Goal: Task Accomplishment & Management: Complete application form

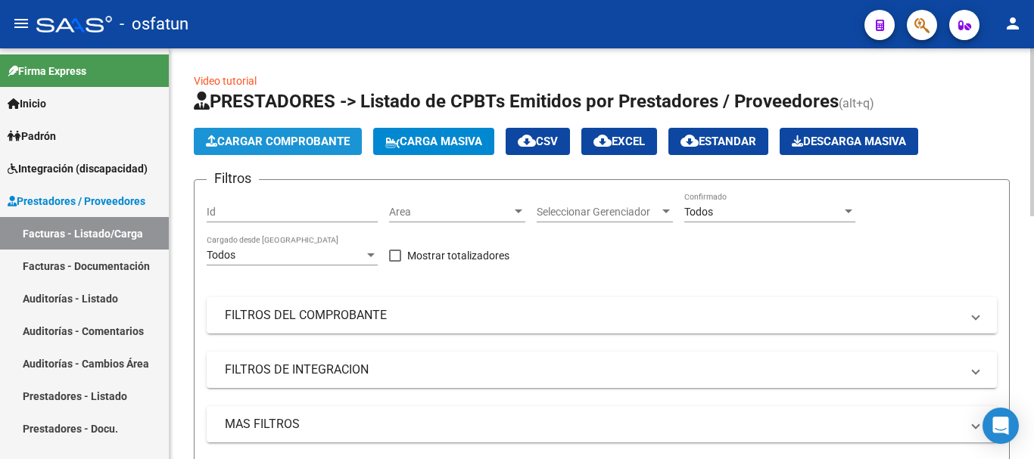
click at [278, 134] on button "Cargar Comprobante" at bounding box center [278, 141] width 168 height 27
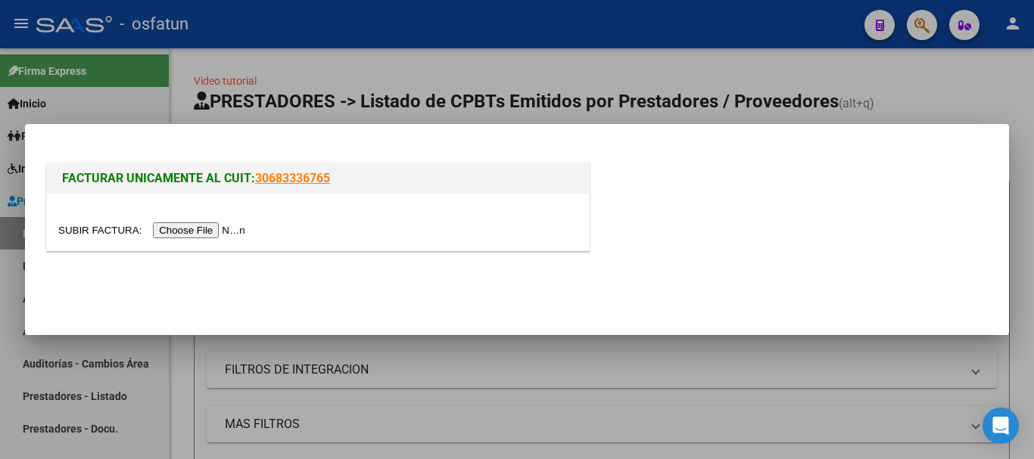
click at [214, 223] on input "file" at bounding box center [153, 230] width 191 height 16
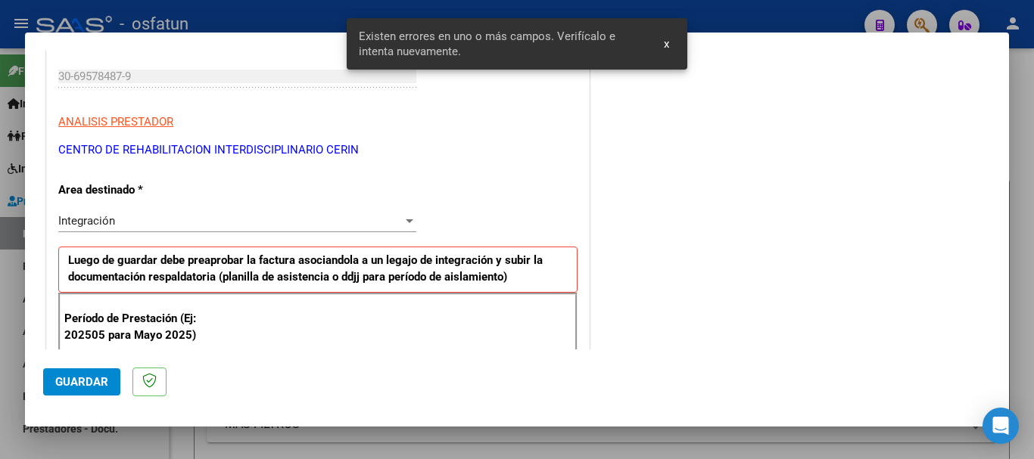
scroll to position [302, 0]
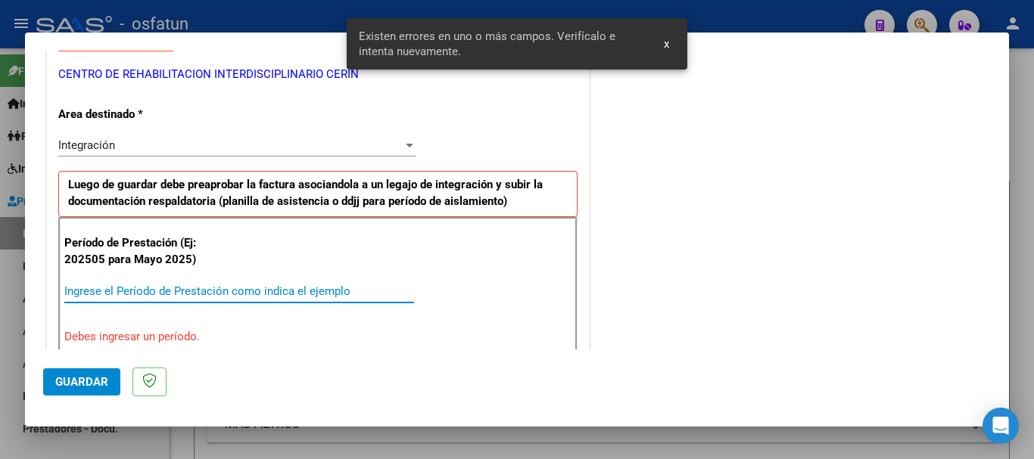
click at [322, 289] on input "Ingrese el Período de Prestación como indica el ejemplo" at bounding box center [239, 292] width 350 height 14
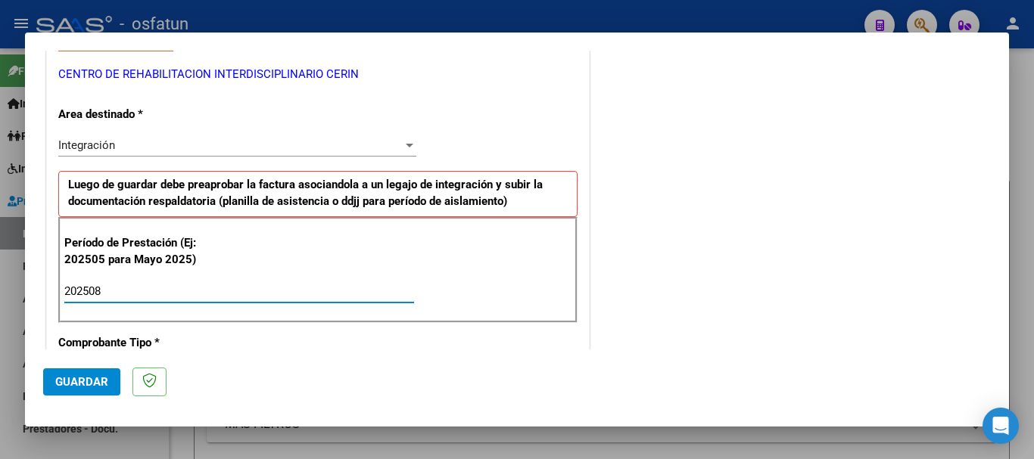
type input "202508"
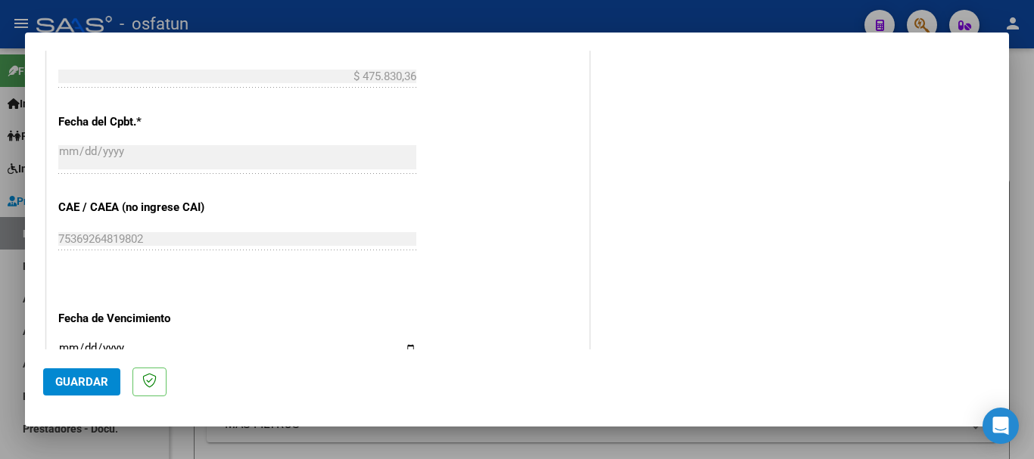
scroll to position [832, 0]
drag, startPoint x: 67, startPoint y: 348, endPoint x: 74, endPoint y: 334, distance: 15.6
click at [71, 336] on div "Ingresar la fecha" at bounding box center [237, 352] width 358 height 33
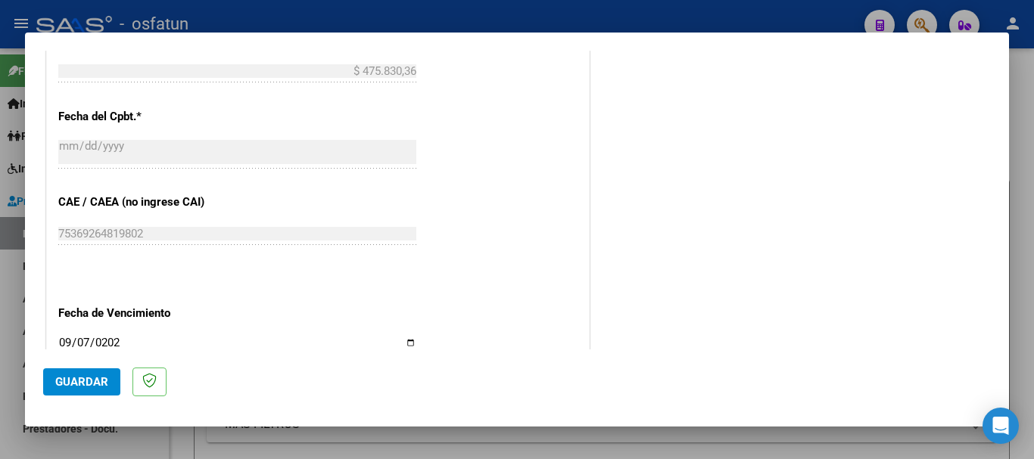
type input "[DATE]"
click at [71, 381] on span "Guardar" at bounding box center [81, 382] width 53 height 14
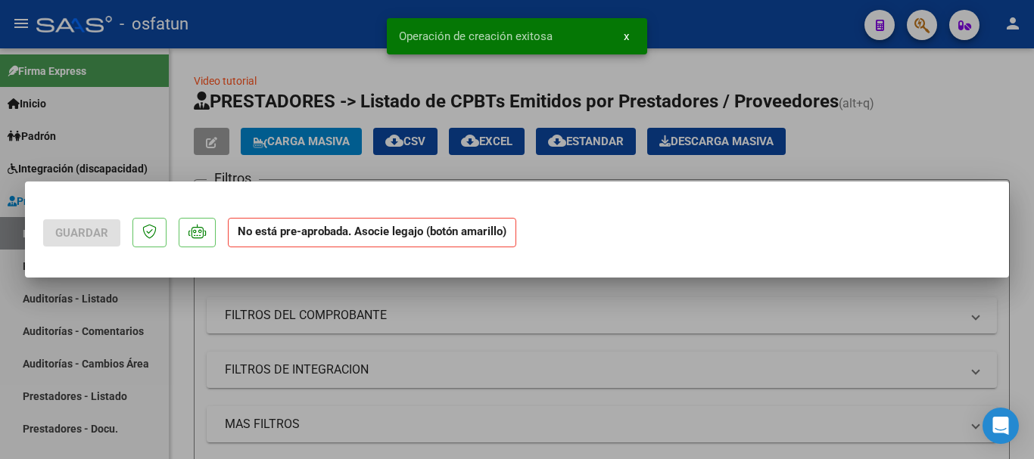
scroll to position [0, 0]
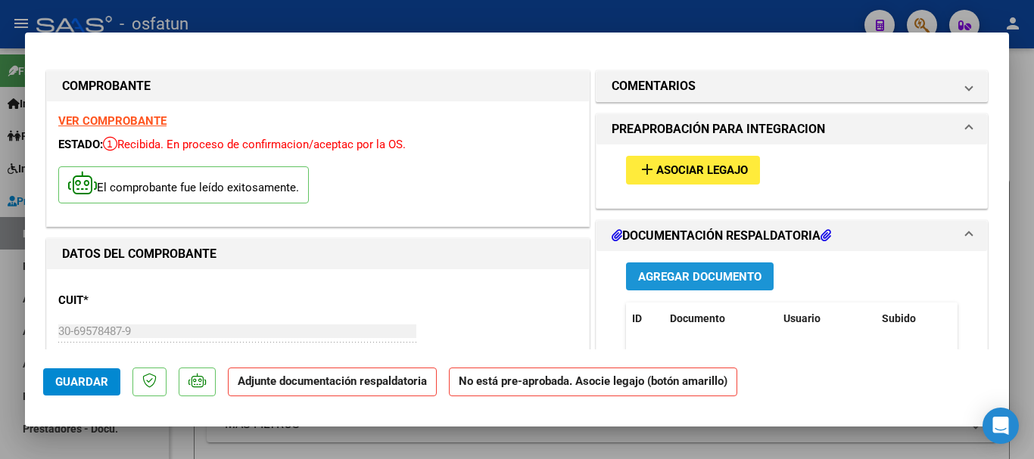
click at [745, 280] on span "Agregar Documento" at bounding box center [699, 277] width 123 height 14
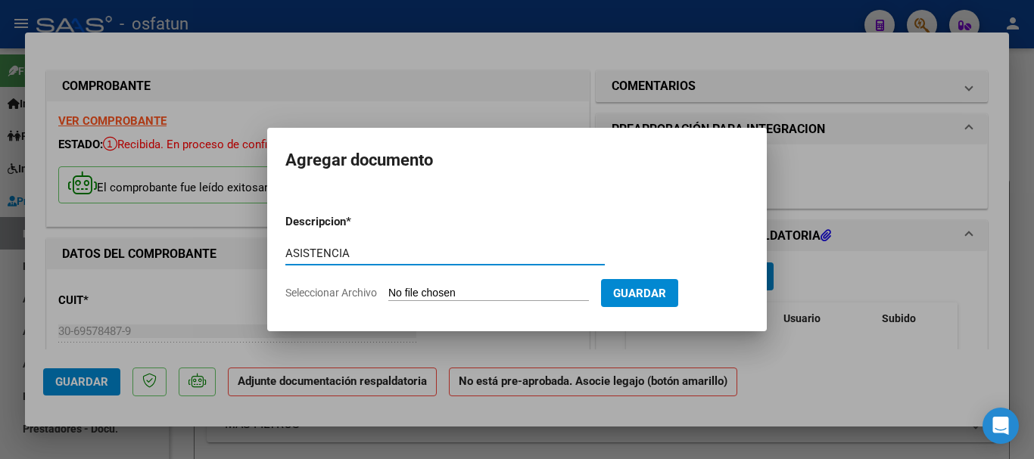
type input "ASISTENCIA"
click at [503, 294] on input "Seleccionar Archivo" at bounding box center [488, 294] width 201 height 14
type input "C:\fakepath\ASISTENCIA-M. DE APOYO A A I.E..pdf"
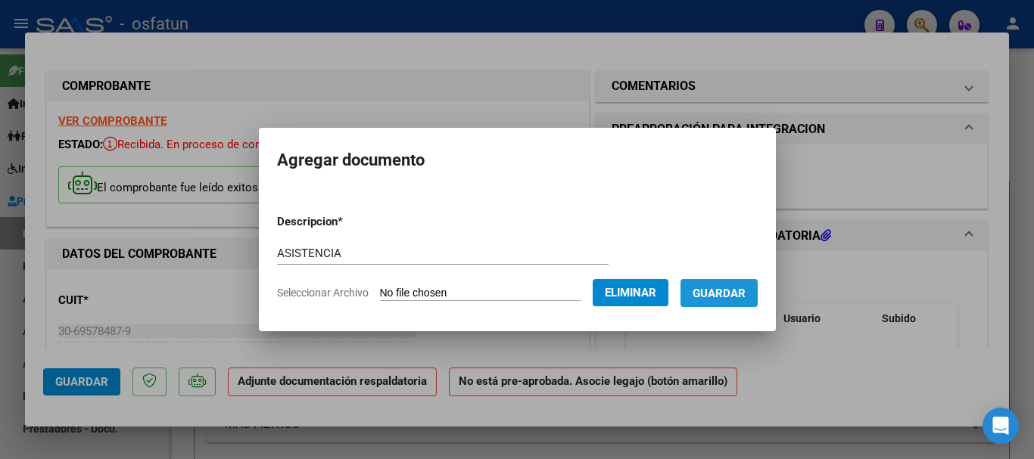
click at [738, 292] on span "Guardar" at bounding box center [718, 294] width 53 height 14
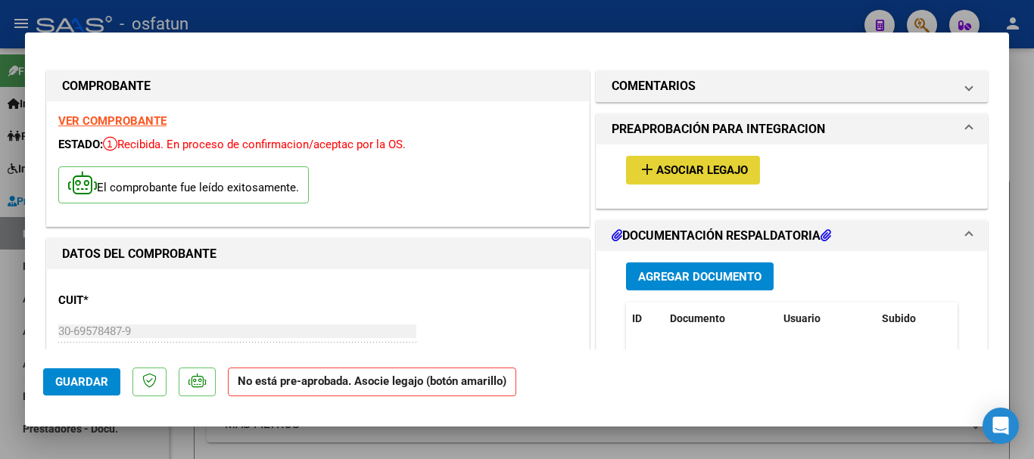
click at [684, 164] on span "Asociar Legajo" at bounding box center [702, 171] width 92 height 14
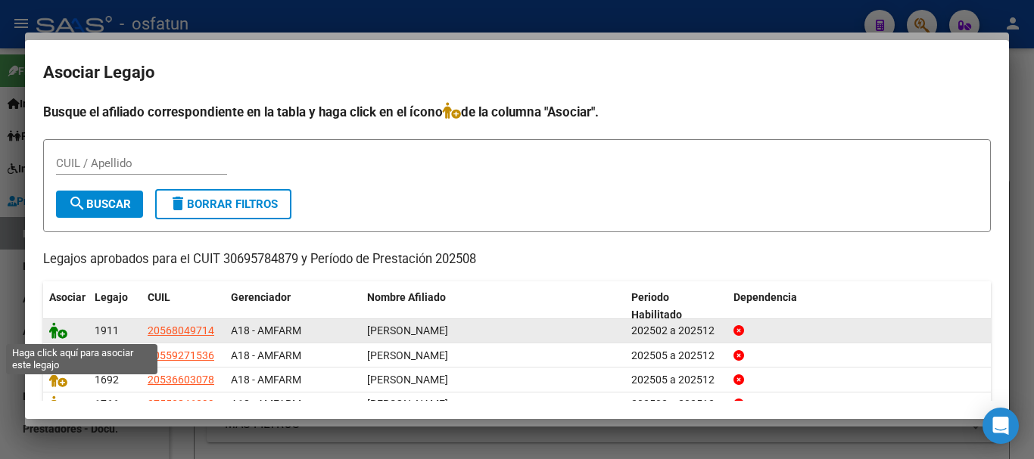
click at [52, 327] on icon at bounding box center [58, 330] width 18 height 17
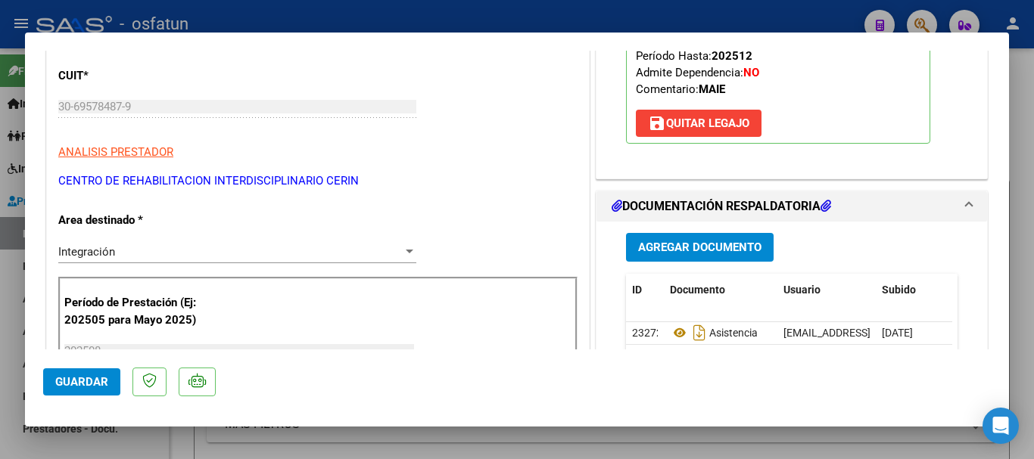
scroll to position [227, 0]
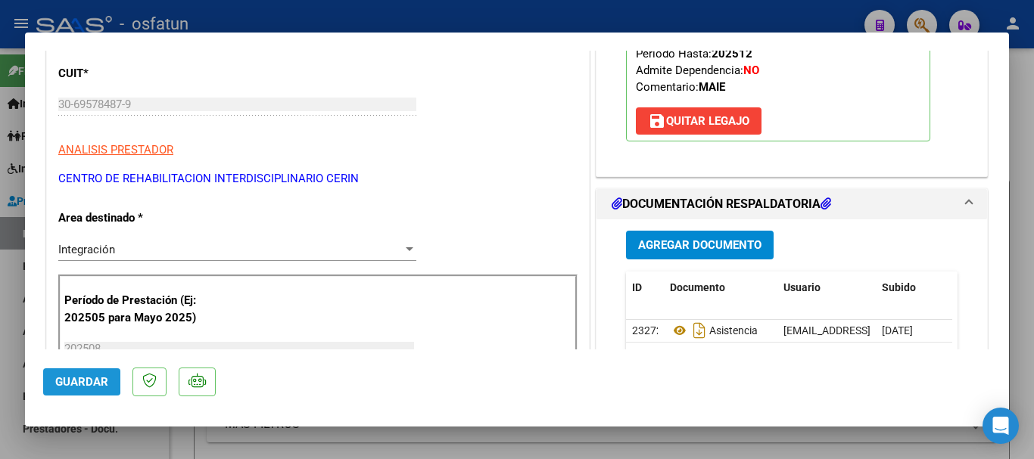
click at [63, 378] on span "Guardar" at bounding box center [81, 382] width 53 height 14
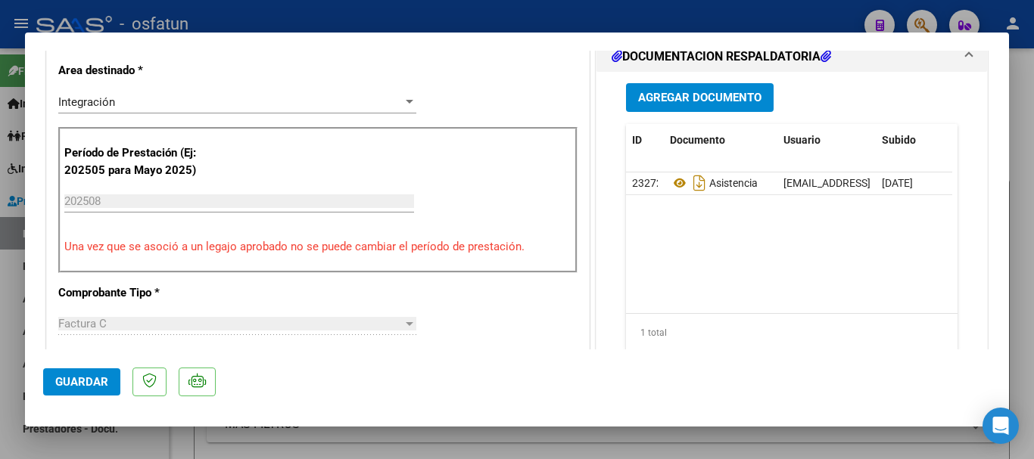
scroll to position [0, 0]
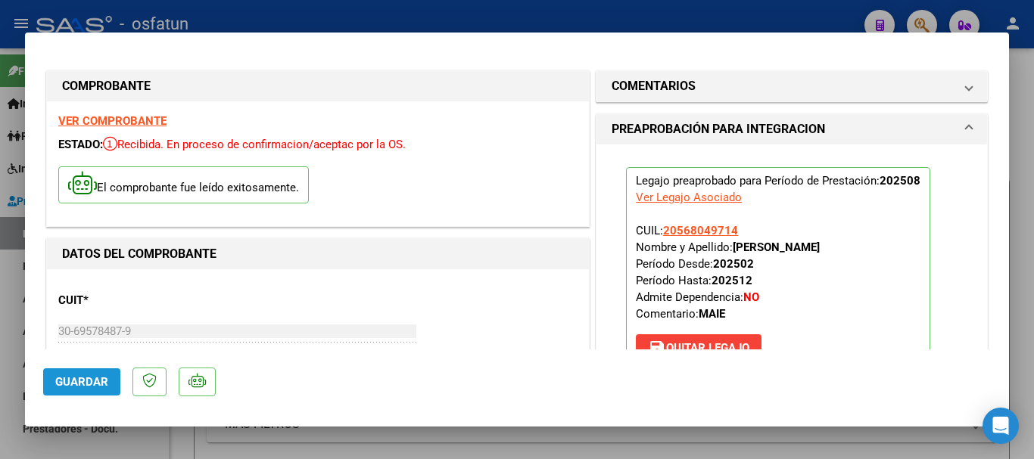
drag, startPoint x: 89, startPoint y: 381, endPoint x: 106, endPoint y: 362, distance: 25.2
click at [95, 374] on button "Guardar" at bounding box center [81, 381] width 77 height 27
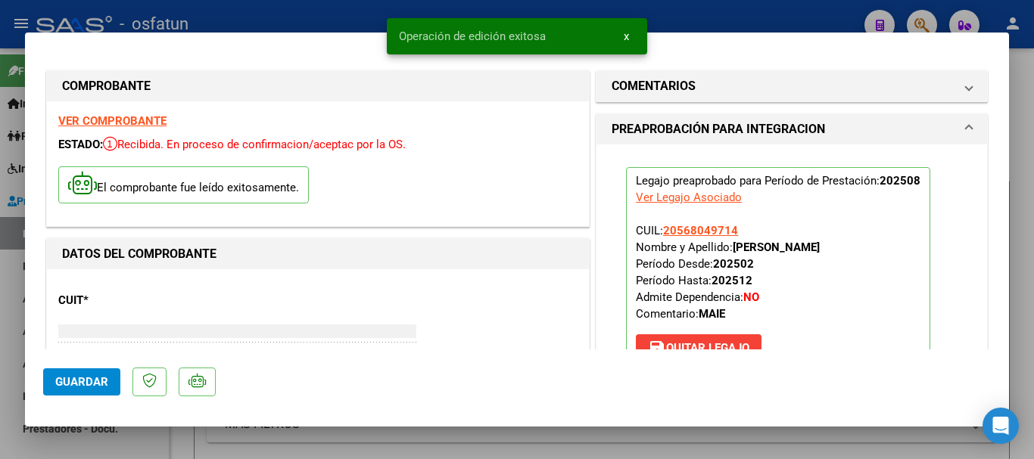
type input "$ 0,00"
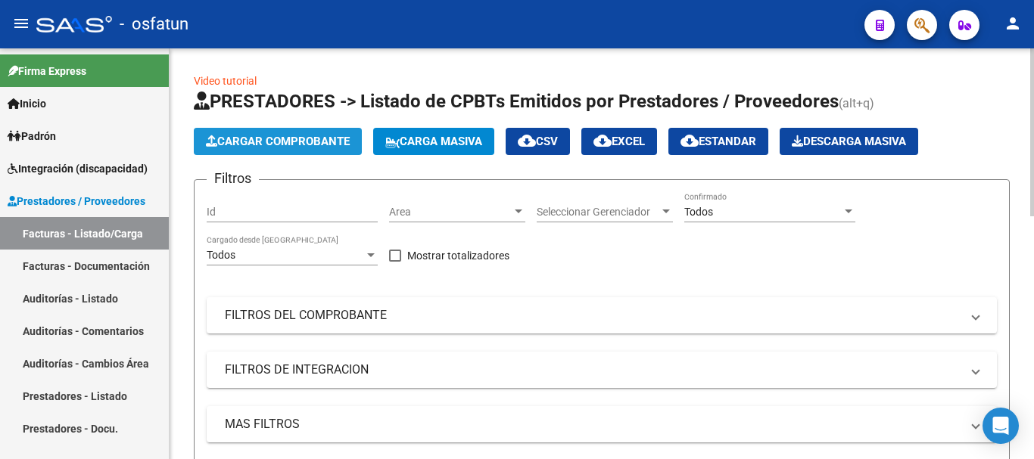
click at [293, 142] on span "Cargar Comprobante" at bounding box center [278, 142] width 144 height 14
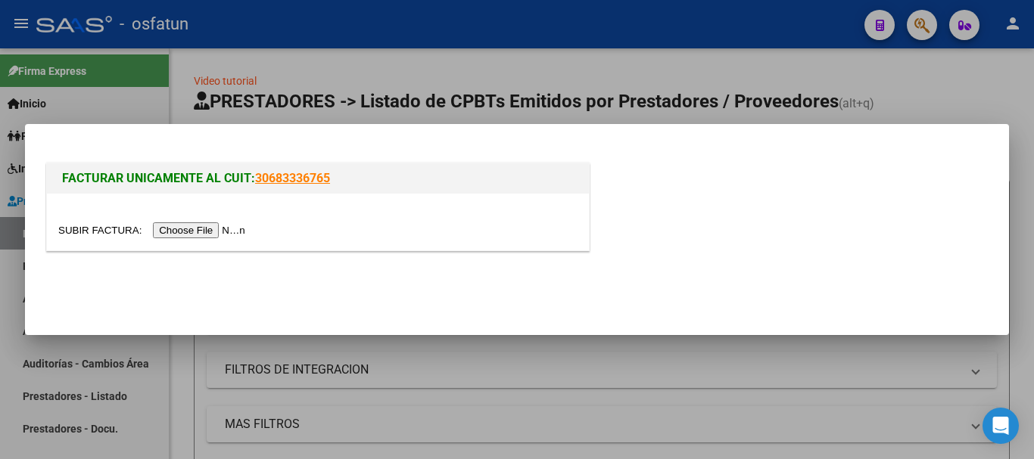
click at [214, 226] on input "file" at bounding box center [153, 230] width 191 height 16
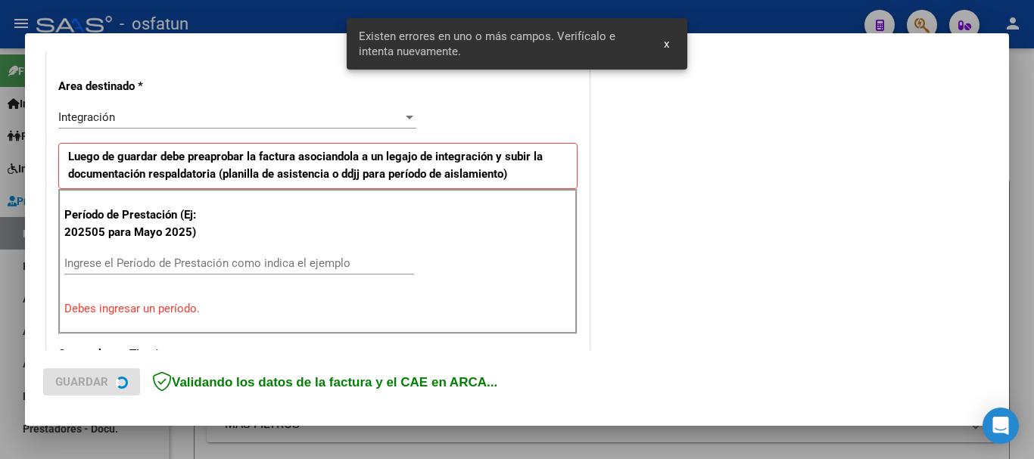
scroll to position [350, 0]
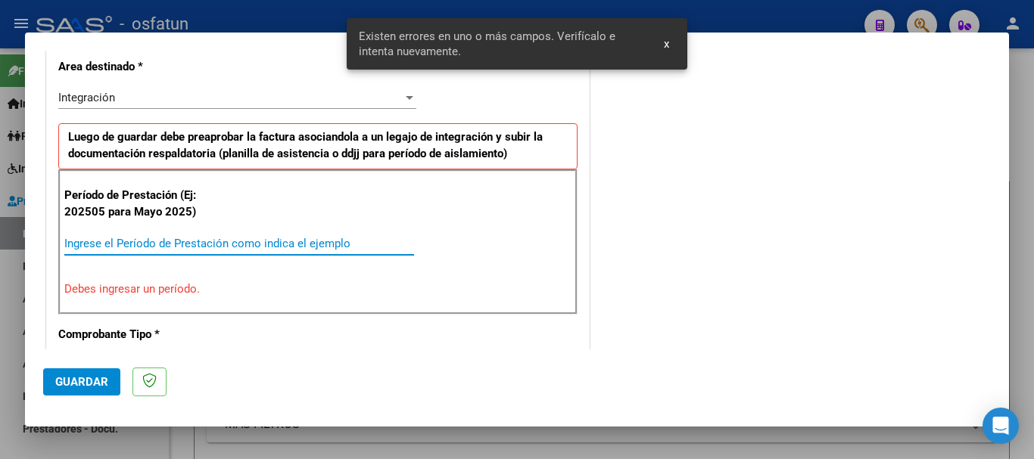
click at [378, 238] on input "Ingrese el Período de Prestación como indica el ejemplo" at bounding box center [239, 244] width 350 height 14
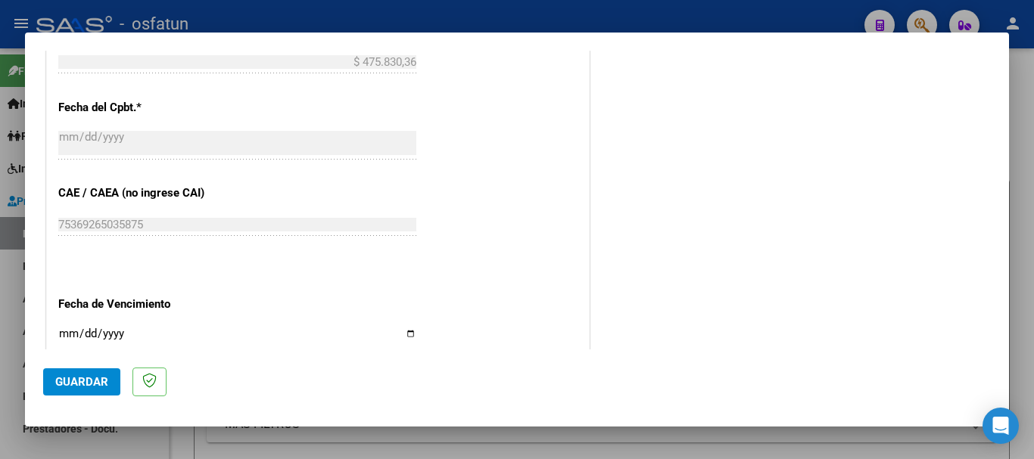
scroll to position [955, 0]
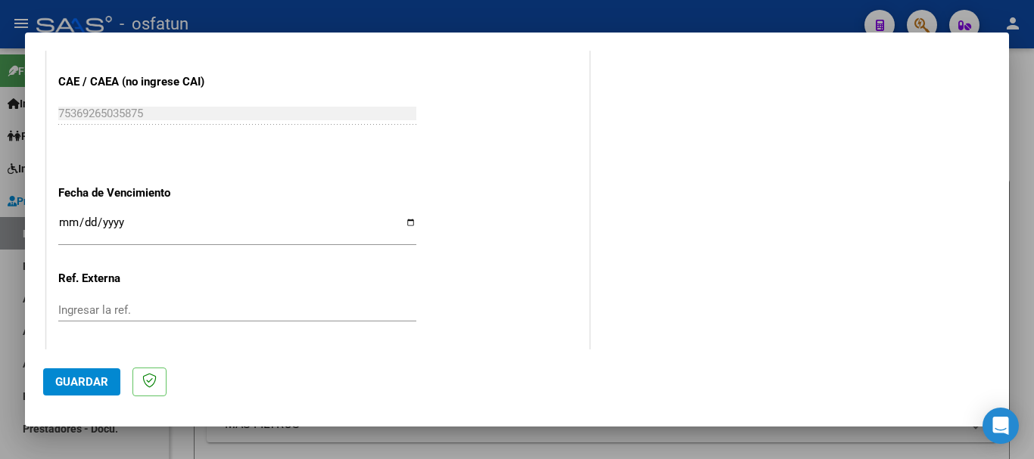
type input "202508"
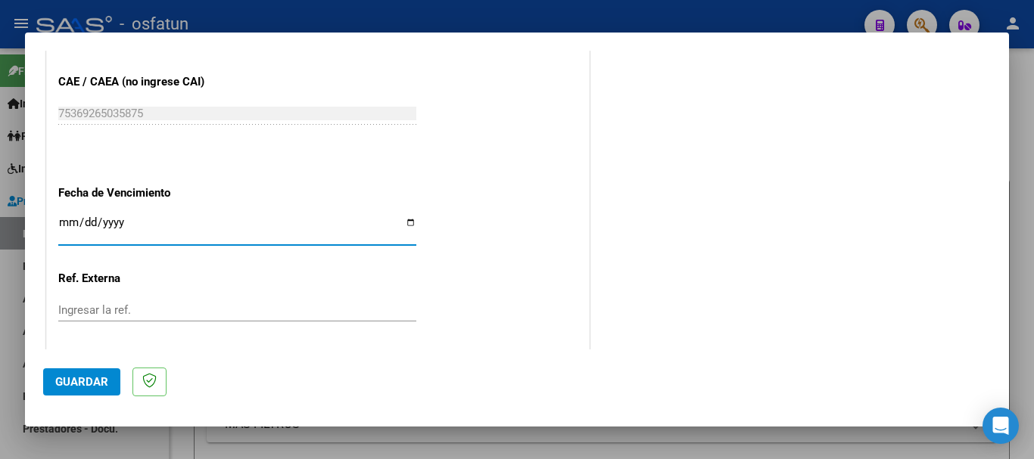
click at [65, 220] on input "Ingresar la fecha" at bounding box center [237, 228] width 358 height 24
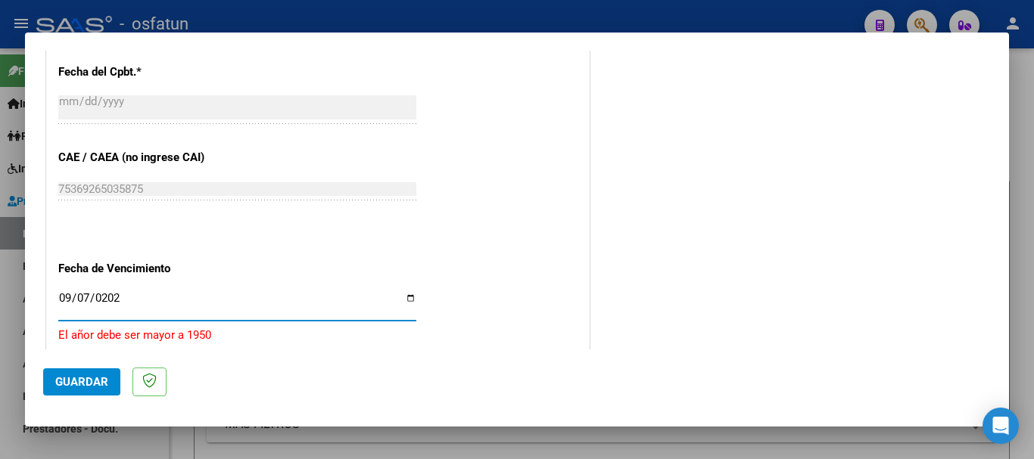
type input "[DATE]"
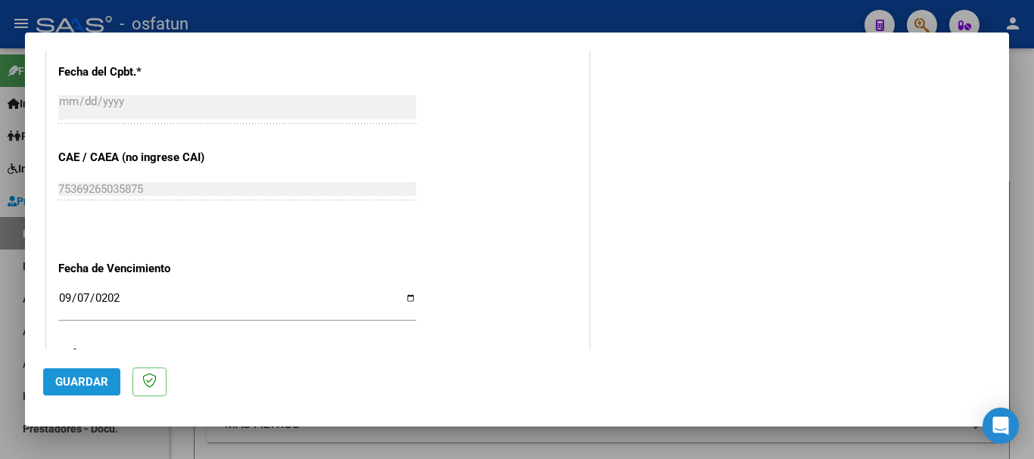
click at [94, 385] on span "Guardar" at bounding box center [81, 382] width 53 height 14
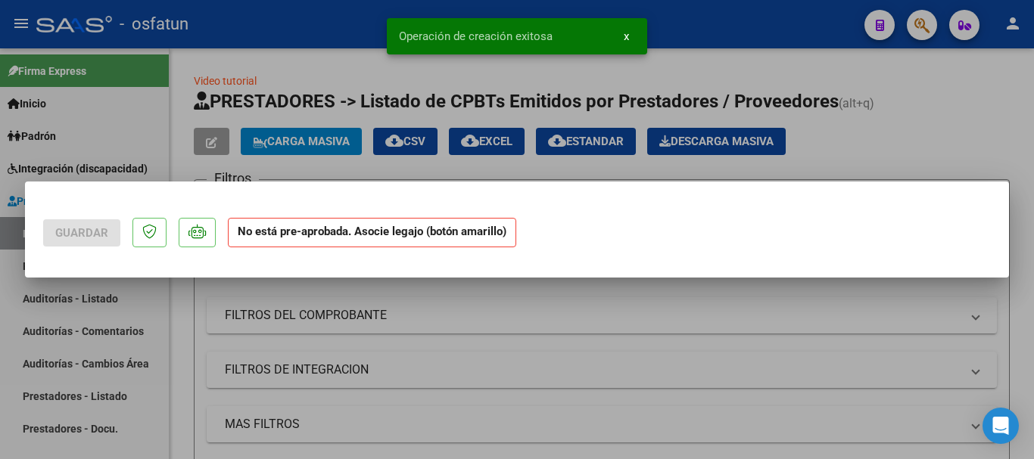
scroll to position [0, 0]
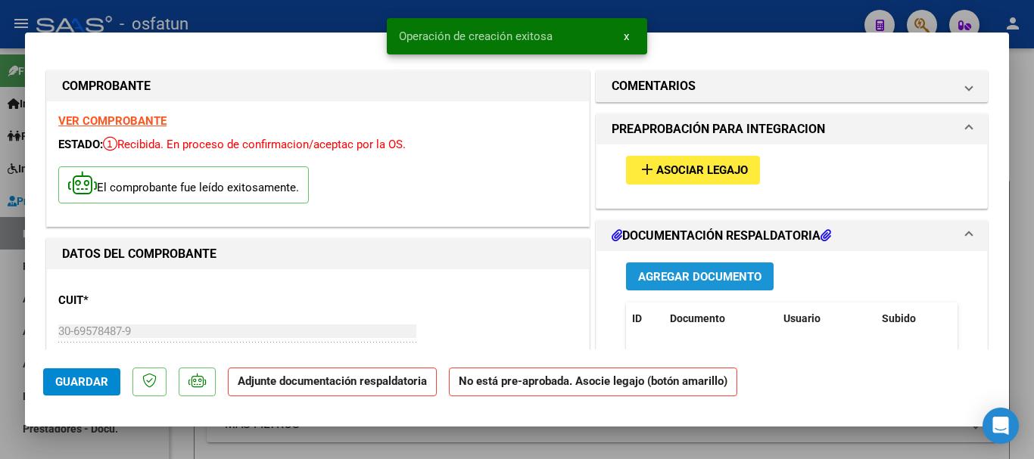
click at [660, 275] on span "Agregar Documento" at bounding box center [699, 277] width 123 height 14
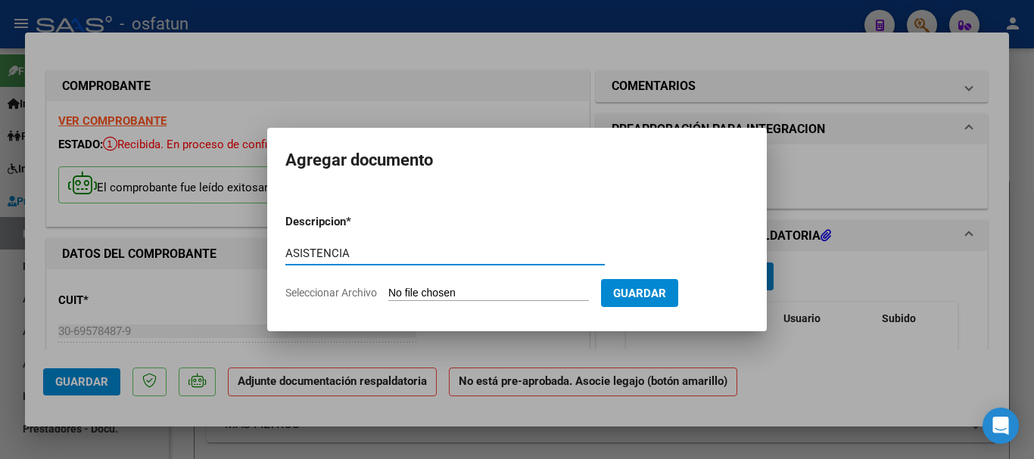
type input "ASISTENCIA"
click at [484, 295] on input "Seleccionar Archivo" at bounding box center [488, 294] width 201 height 14
type input "C:\fakepath\[PERSON_NAME]-MAIE-AGOSTO.pdf"
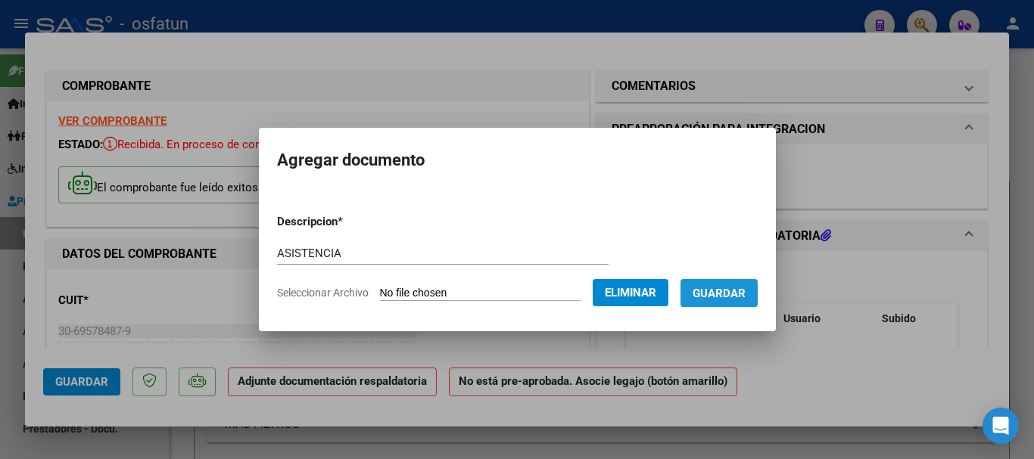
click at [742, 286] on span "Guardar" at bounding box center [718, 293] width 53 height 14
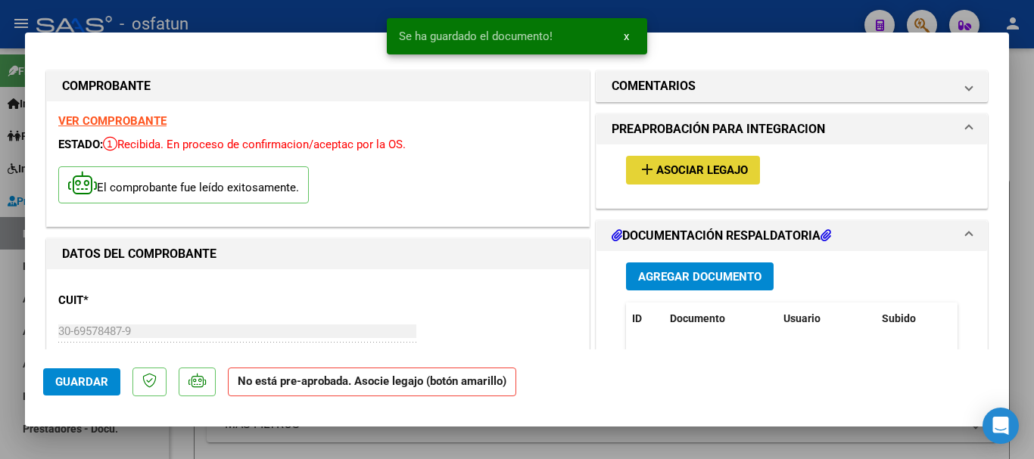
click at [696, 167] on span "Asociar Legajo" at bounding box center [702, 171] width 92 height 14
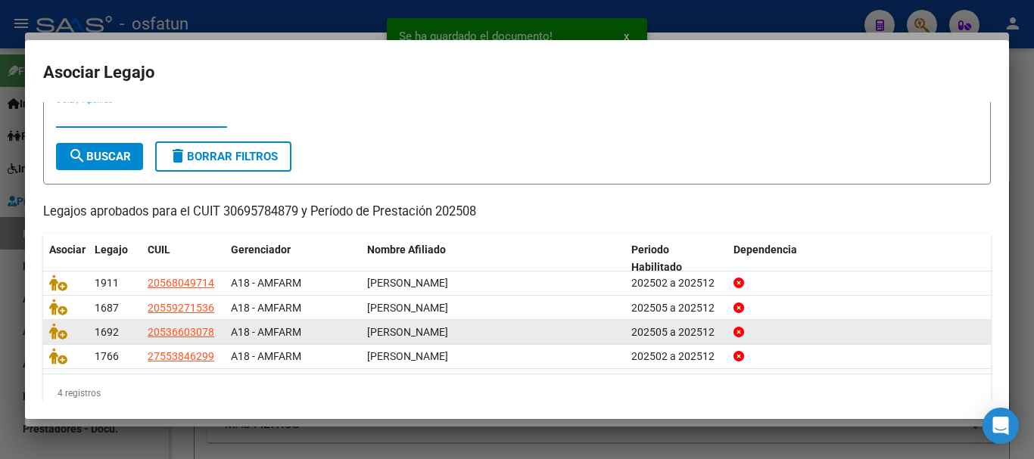
scroll to position [74, 0]
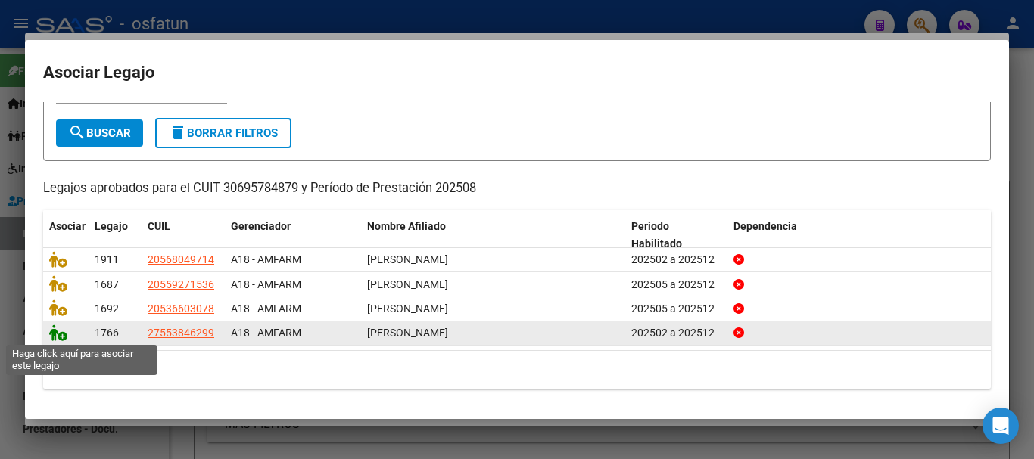
click at [51, 334] on icon at bounding box center [58, 333] width 18 height 17
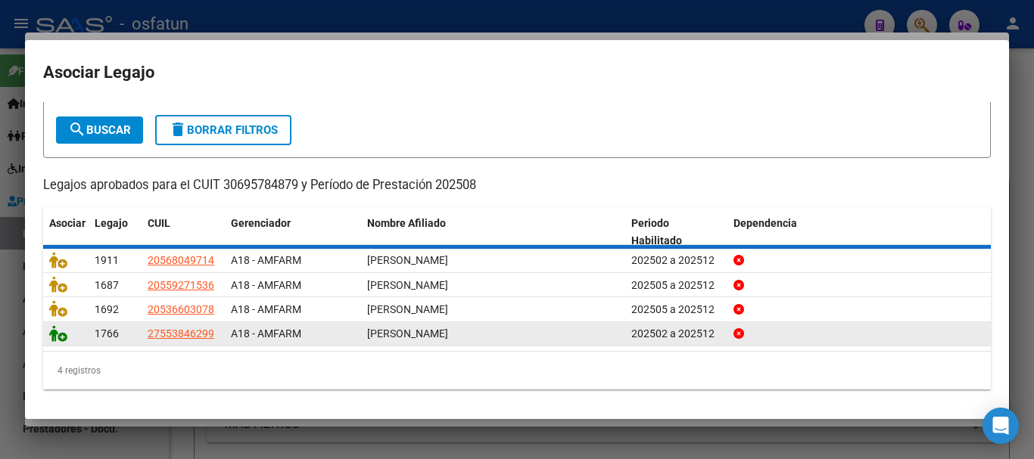
scroll to position [0, 0]
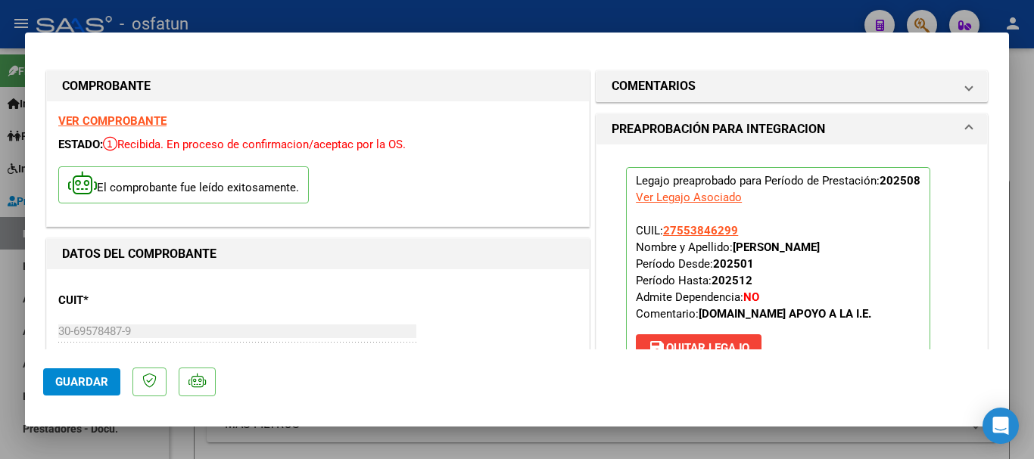
click at [84, 384] on span "Guardar" at bounding box center [81, 382] width 53 height 14
click at [71, 381] on span "Guardar" at bounding box center [81, 382] width 53 height 14
click at [79, 379] on span "Guardar" at bounding box center [81, 382] width 53 height 14
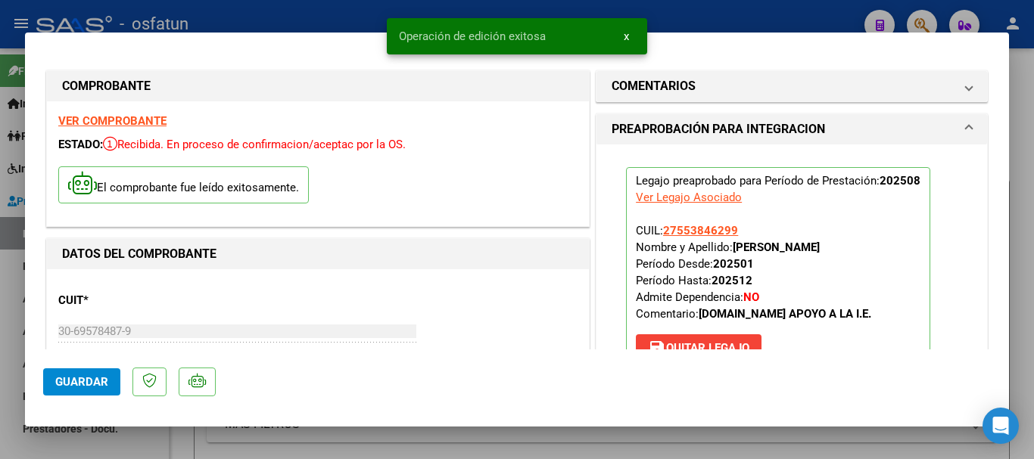
type input "$ 0,00"
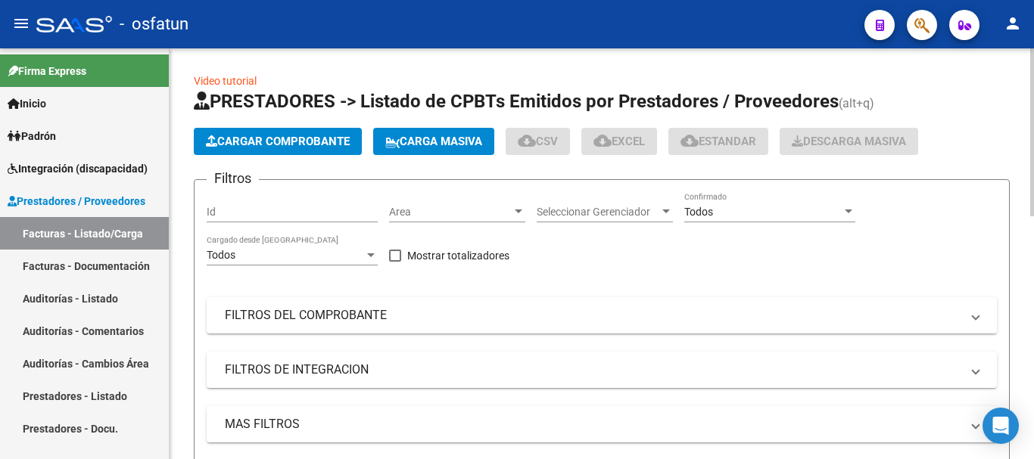
click at [283, 150] on button "Cargar Comprobante" at bounding box center [278, 141] width 168 height 27
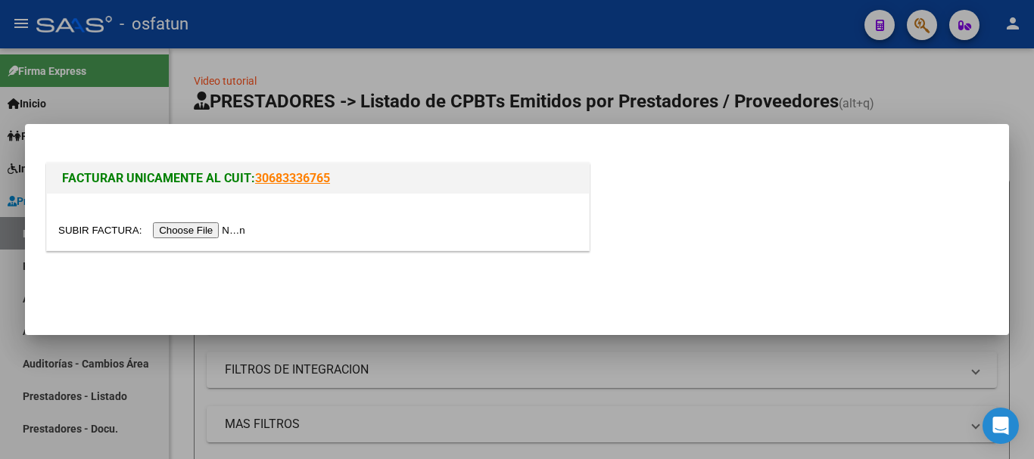
click at [195, 230] on input "file" at bounding box center [153, 230] width 191 height 16
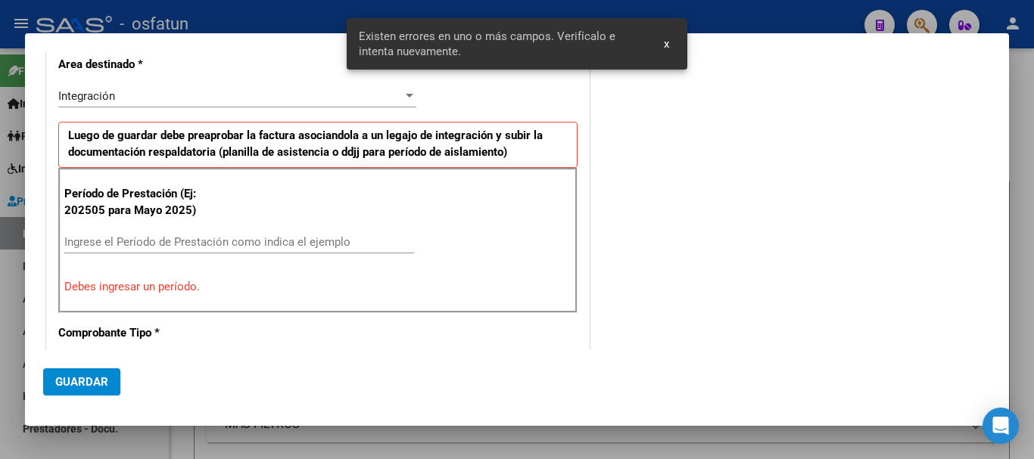
scroll to position [350, 0]
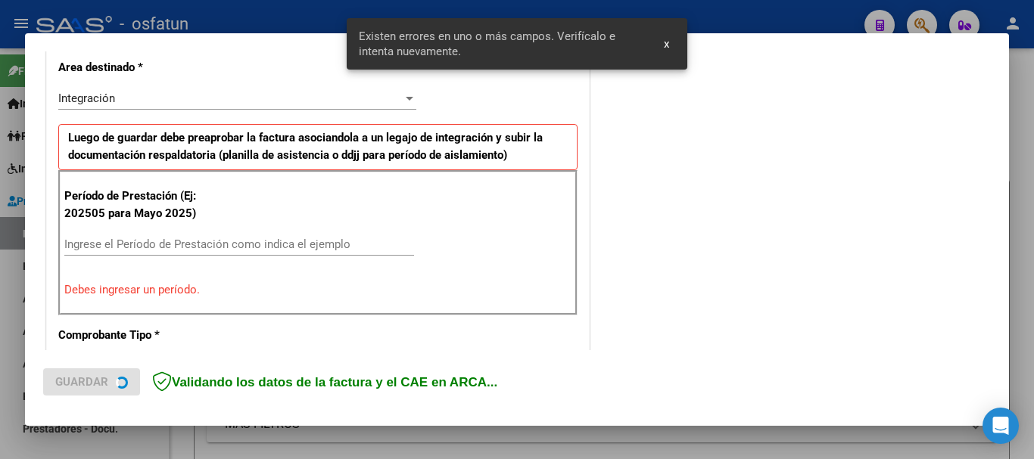
click at [378, 247] on input "Ingrese el Período de Prestación como indica el ejemplo" at bounding box center [239, 245] width 350 height 14
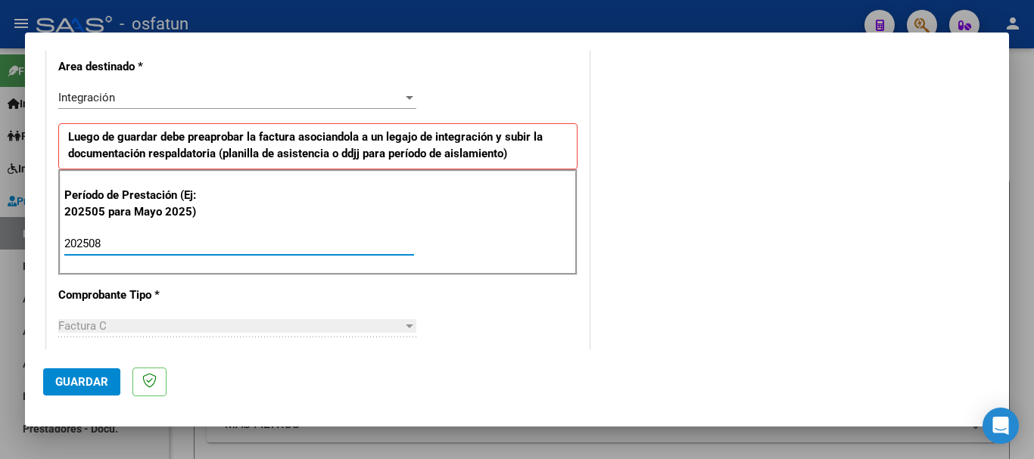
type input "202508"
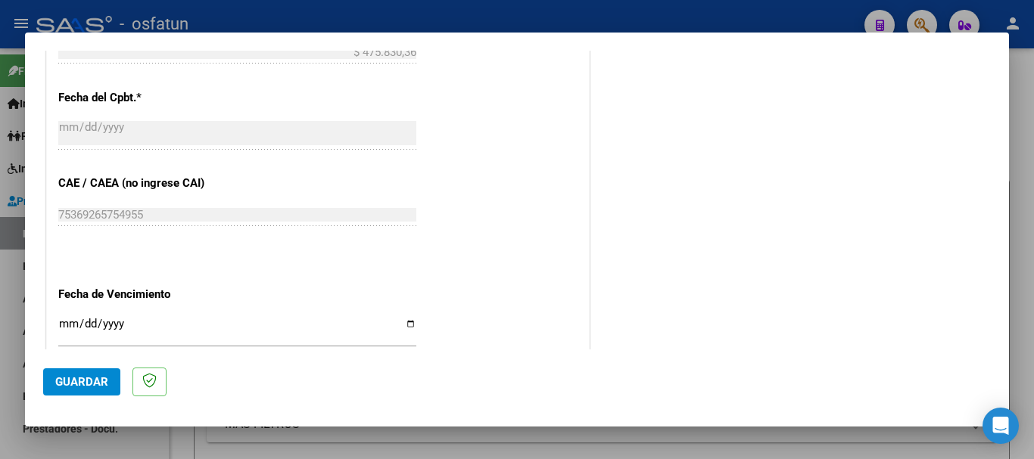
scroll to position [879, 0]
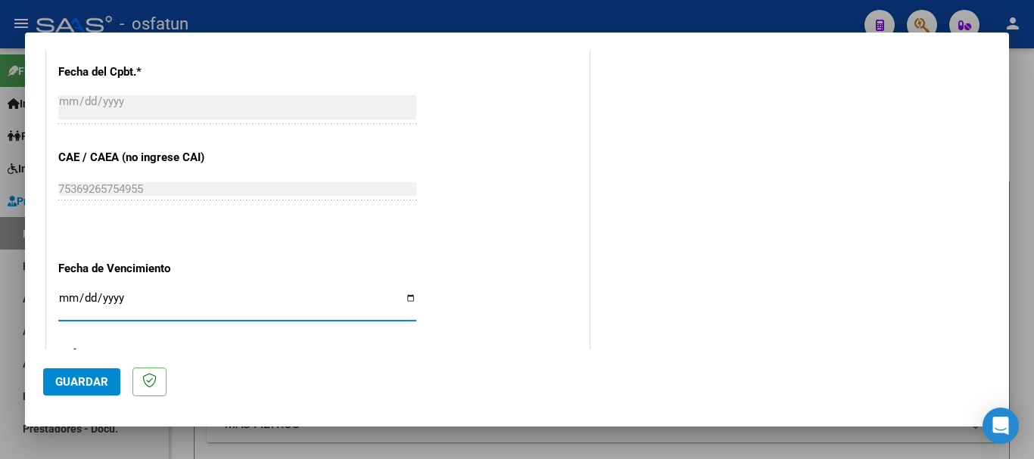
click at [68, 295] on input "Ingresar la fecha" at bounding box center [237, 304] width 358 height 24
type input "[DATE]"
click at [98, 375] on span "Guardar" at bounding box center [81, 382] width 53 height 14
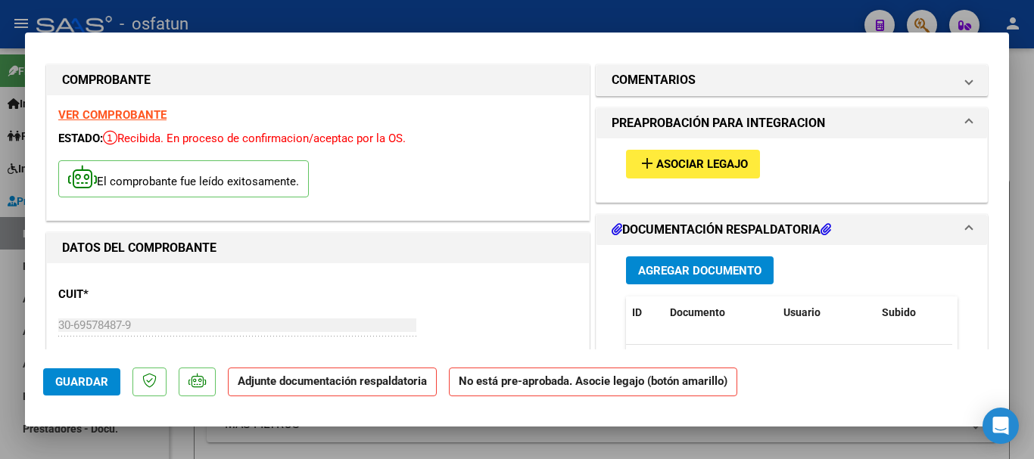
scroll to position [0, 0]
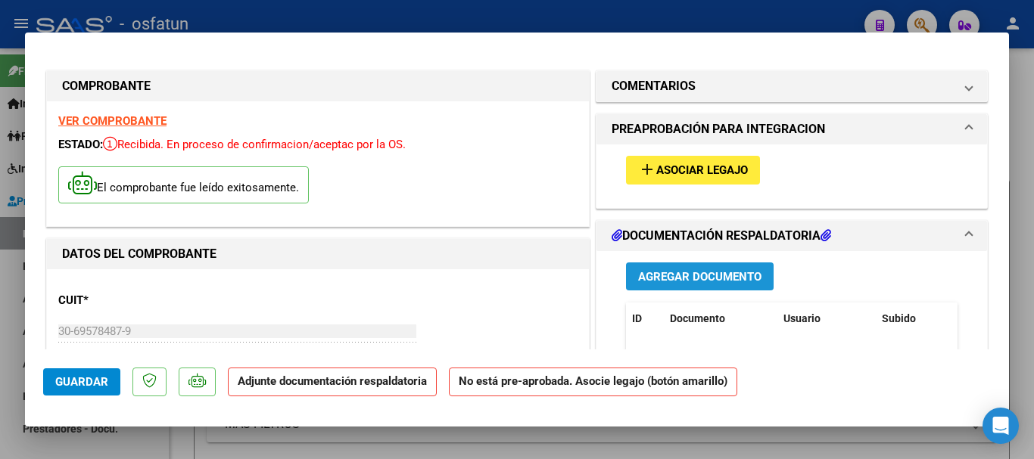
click at [710, 272] on span "Agregar Documento" at bounding box center [699, 277] width 123 height 14
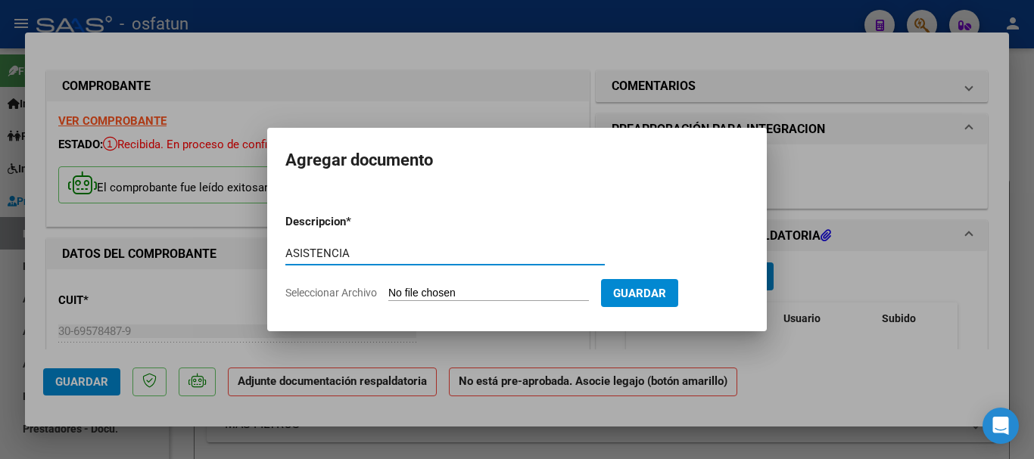
type input "ASISTENCIA"
click at [428, 297] on input "Seleccionar Archivo" at bounding box center [488, 294] width 201 height 14
type input "C:\fakepath\[PERSON_NAME]-MAIE-AGOSTO.pdf"
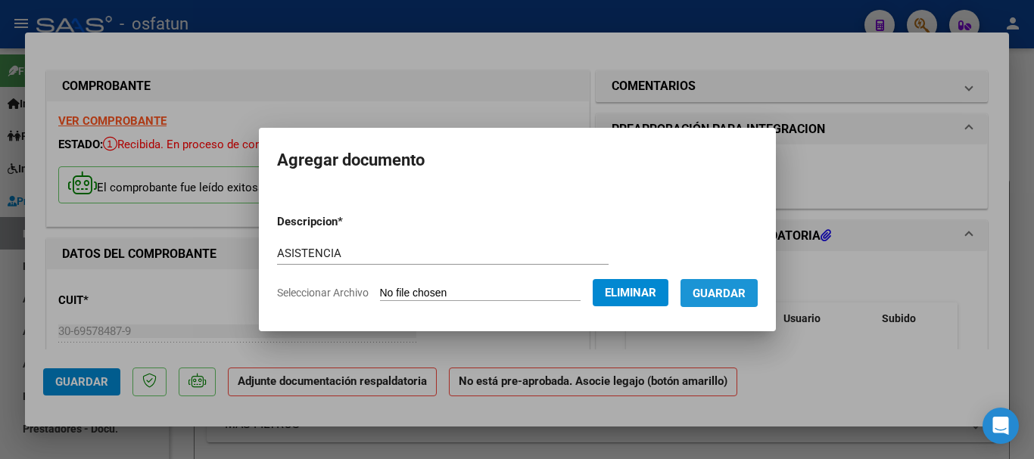
click at [725, 287] on span "Guardar" at bounding box center [718, 294] width 53 height 14
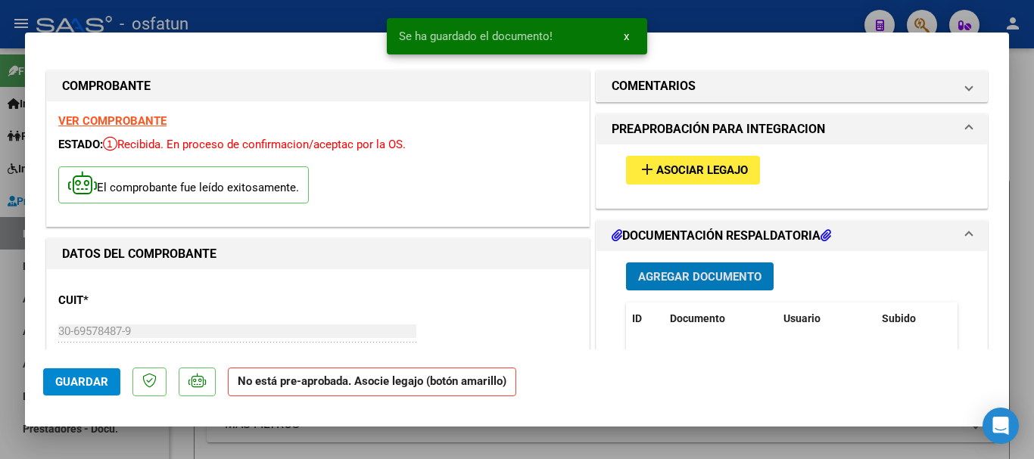
click at [667, 166] on span "Asociar Legajo" at bounding box center [702, 171] width 92 height 14
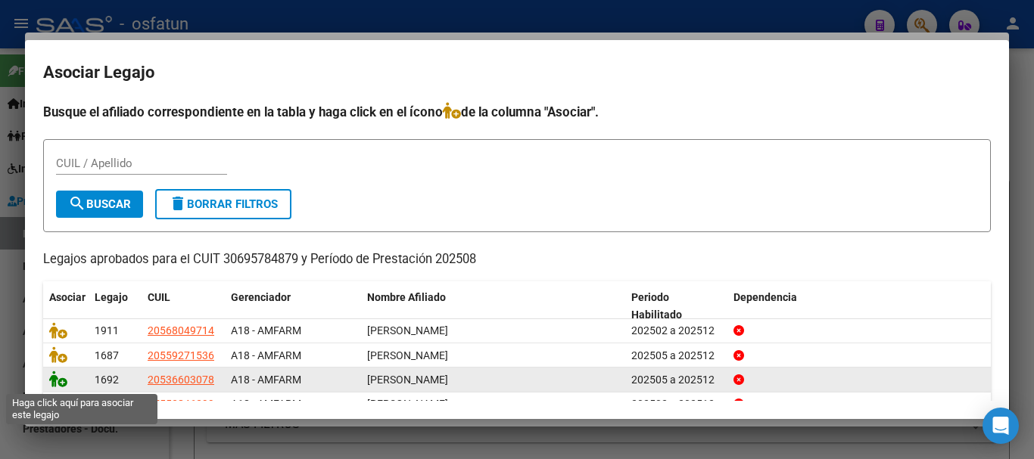
click at [56, 383] on icon at bounding box center [58, 379] width 18 height 17
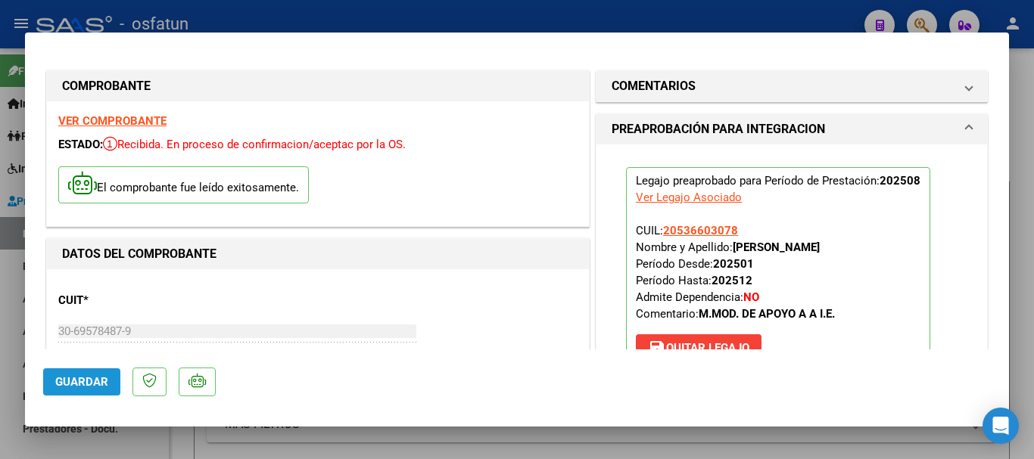
click at [64, 387] on span "Guardar" at bounding box center [81, 382] width 53 height 14
click at [97, 384] on span "Guardar" at bounding box center [81, 382] width 53 height 14
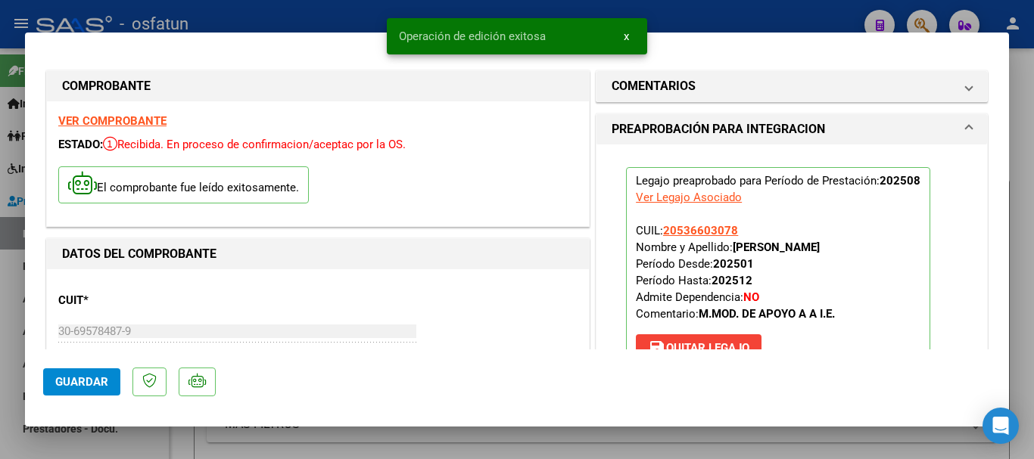
type input "$ 0,00"
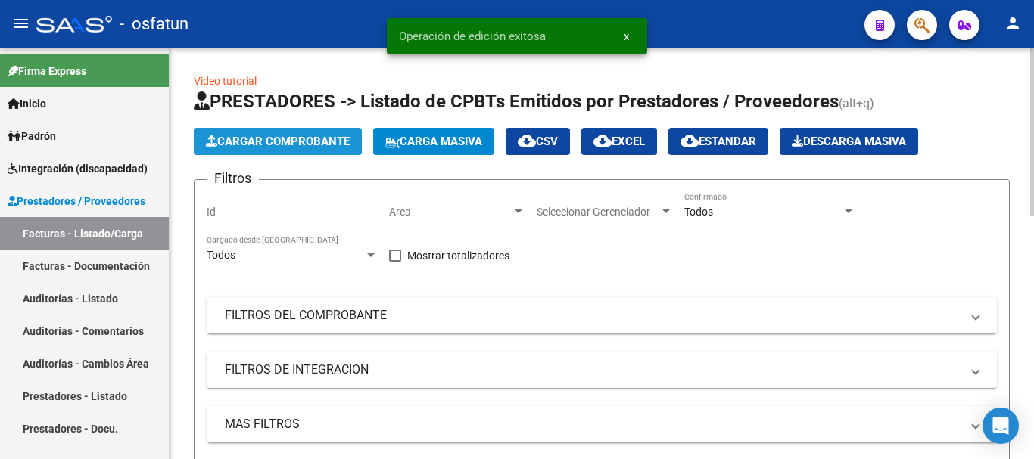
click at [273, 138] on span "Cargar Comprobante" at bounding box center [278, 142] width 144 height 14
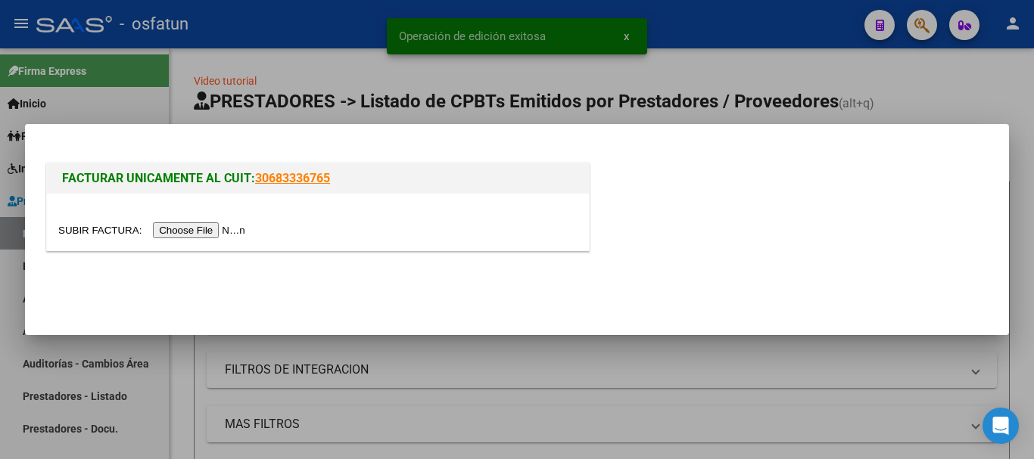
click at [208, 228] on input "file" at bounding box center [153, 230] width 191 height 16
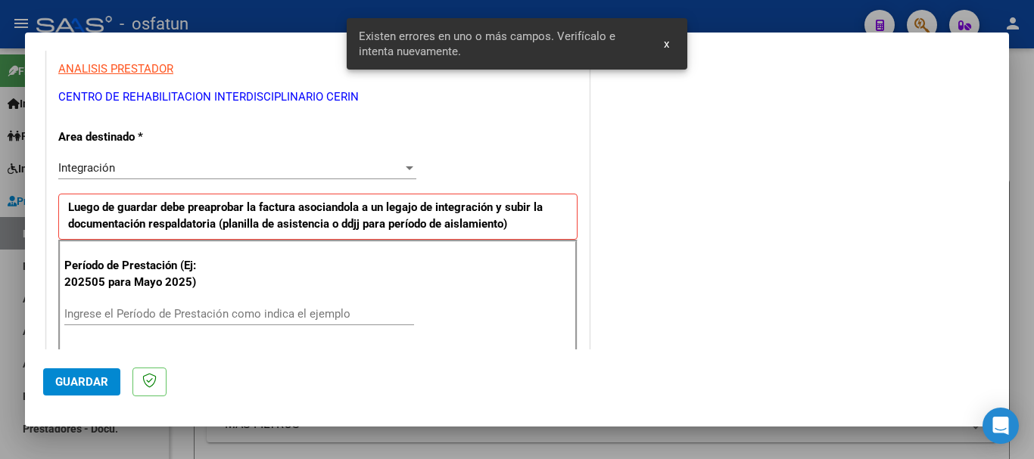
scroll to position [302, 0]
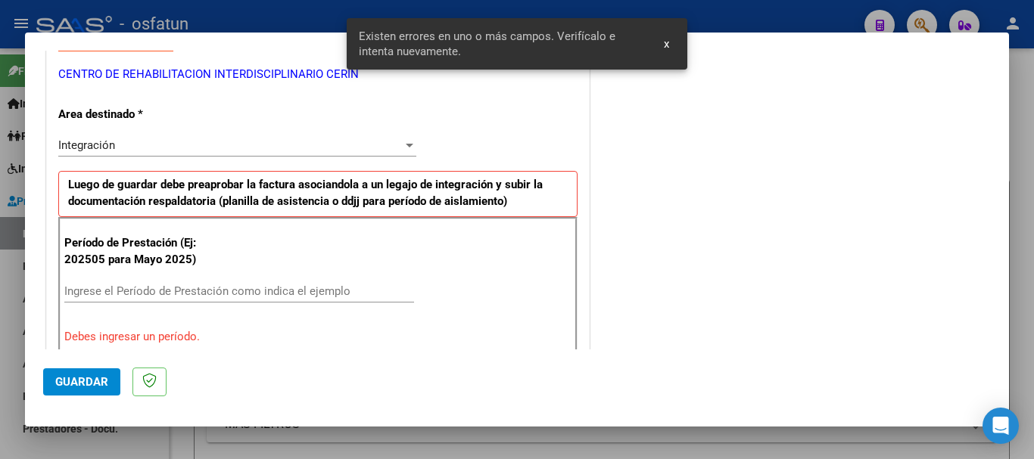
click at [314, 288] on input "Ingrese el Período de Prestación como indica el ejemplo" at bounding box center [239, 292] width 350 height 14
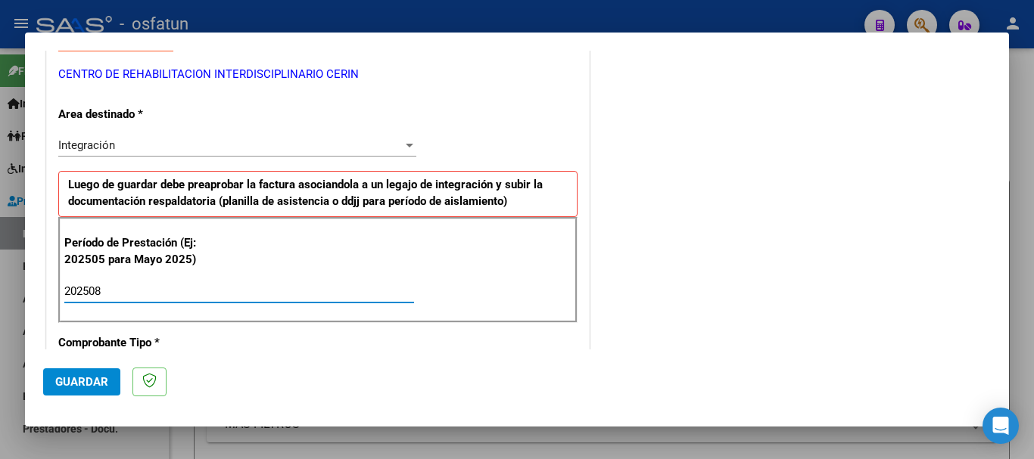
type input "202508"
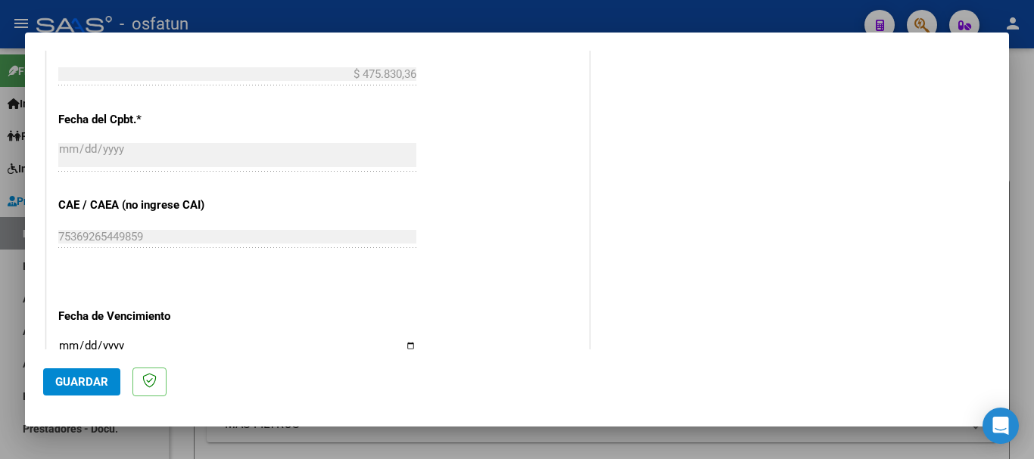
scroll to position [907, 0]
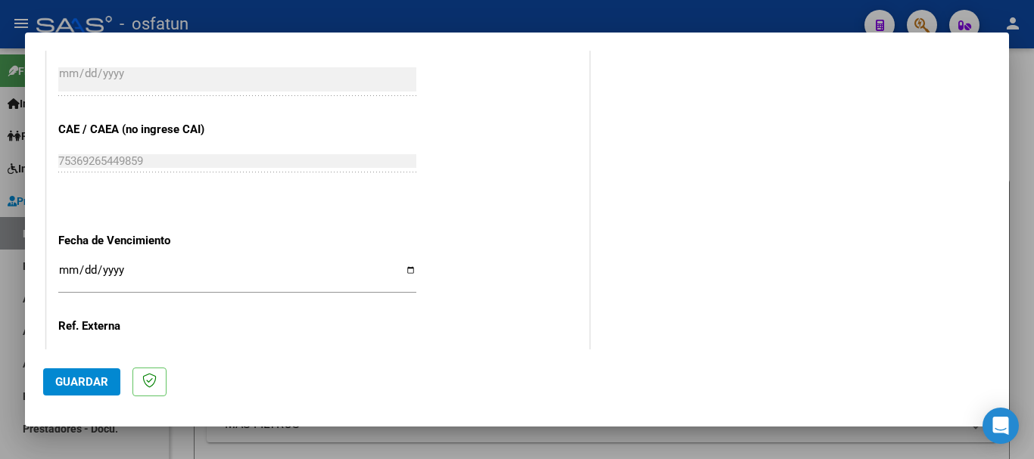
click at [65, 272] on input "Ingresar la fecha" at bounding box center [237, 276] width 358 height 24
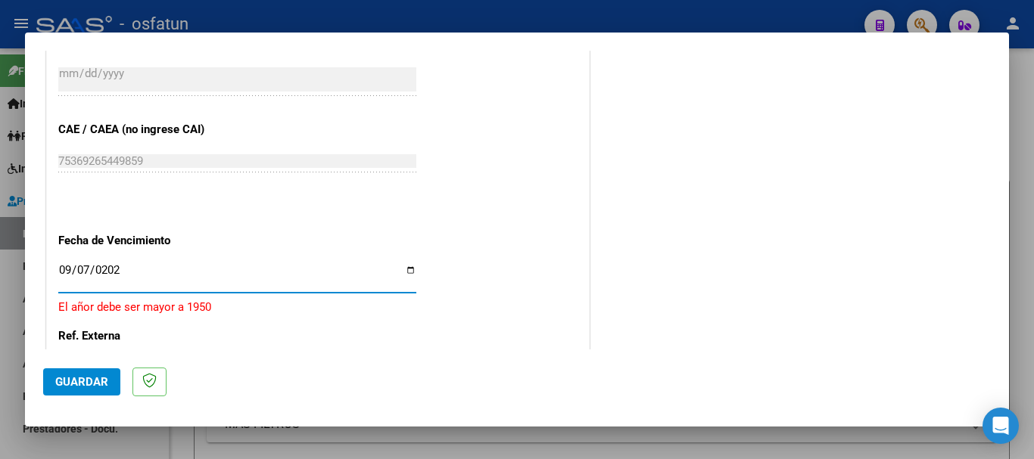
type input "[DATE]"
click at [103, 381] on span "Guardar" at bounding box center [81, 382] width 53 height 14
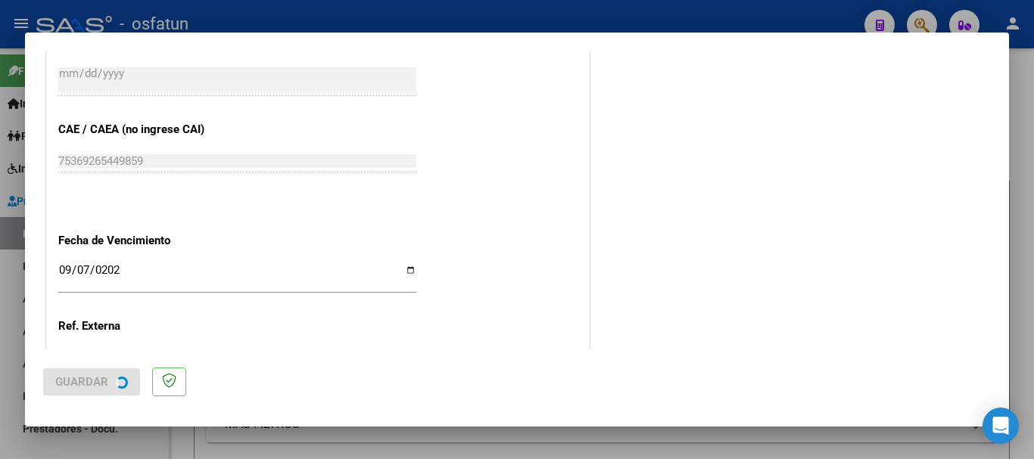
scroll to position [0, 0]
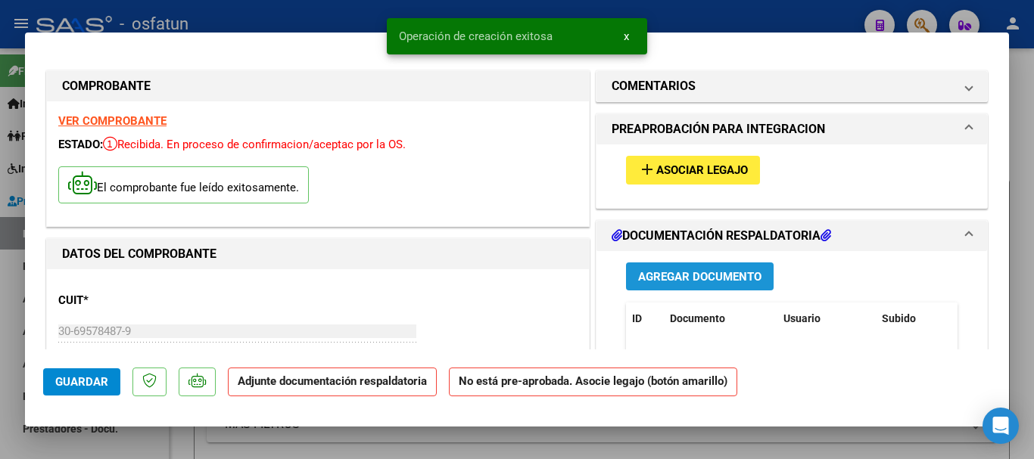
click at [667, 282] on span "Agregar Documento" at bounding box center [699, 277] width 123 height 14
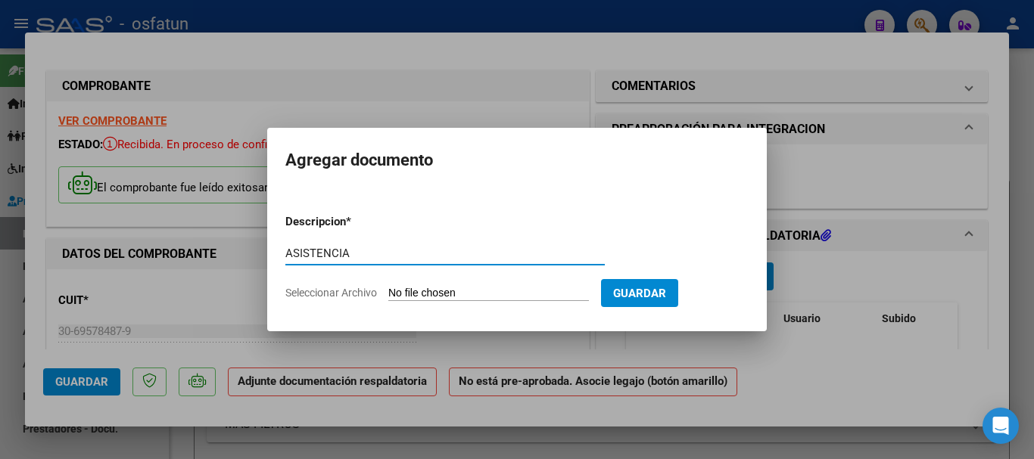
type input "ASISTENCIA"
click at [431, 298] on input "Seleccionar Archivo" at bounding box center [488, 294] width 201 height 14
type input "C:\fakepath\[PERSON_NAME]-MAIE-AGOSTO.pdf"
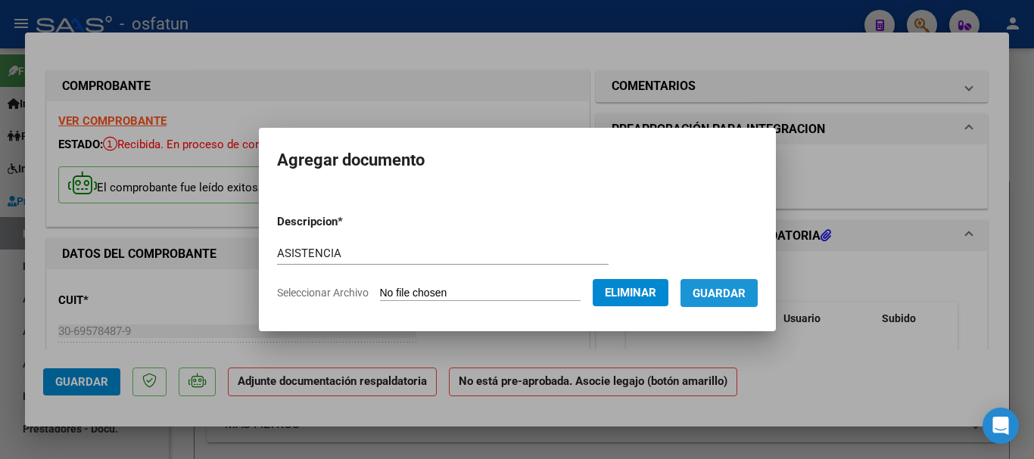
click at [716, 300] on button "Guardar" at bounding box center [718, 293] width 77 height 28
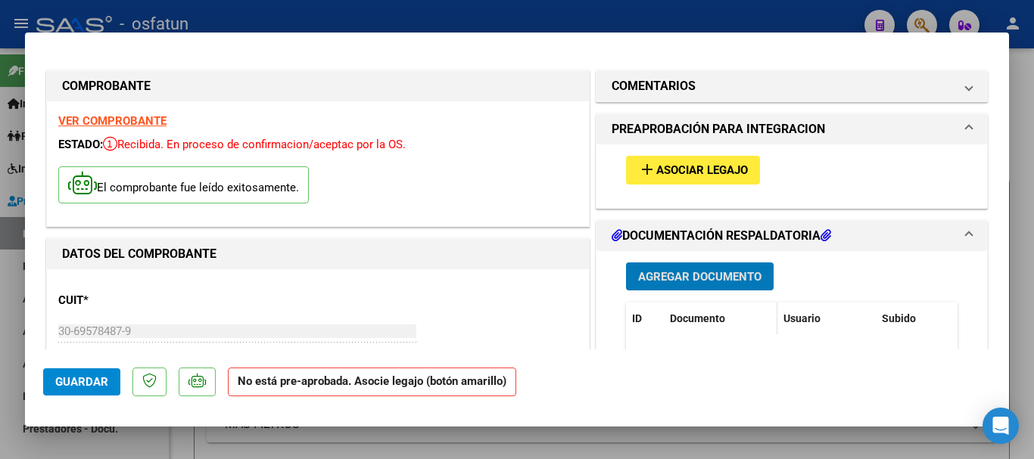
scroll to position [76, 0]
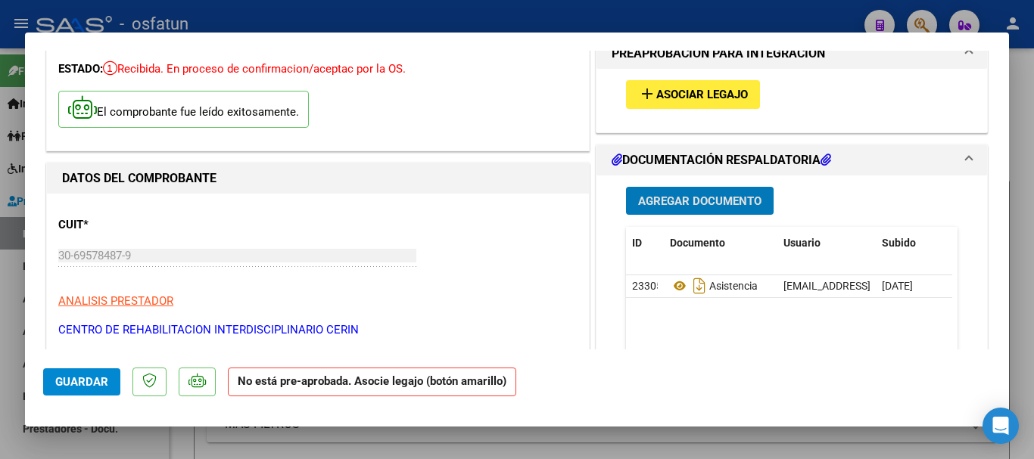
click at [671, 99] on span "Asociar Legajo" at bounding box center [702, 96] width 92 height 14
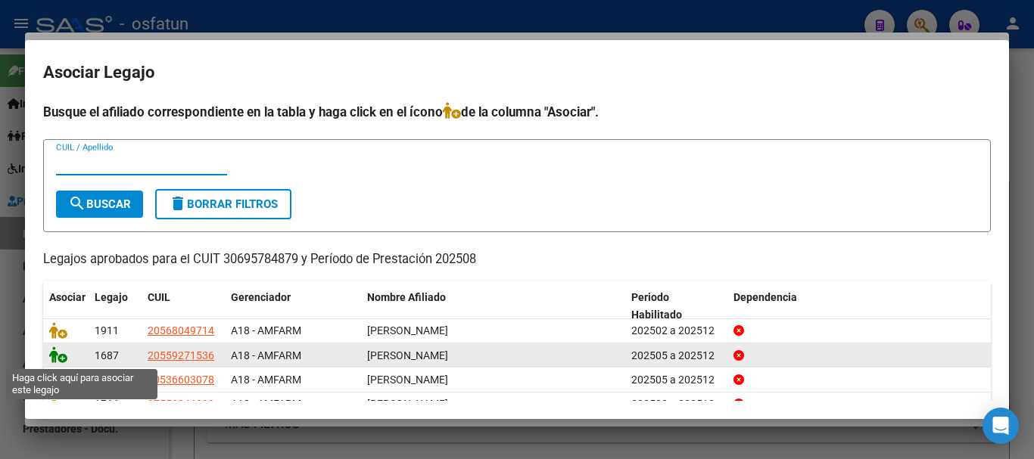
click at [50, 357] on icon at bounding box center [58, 355] width 18 height 17
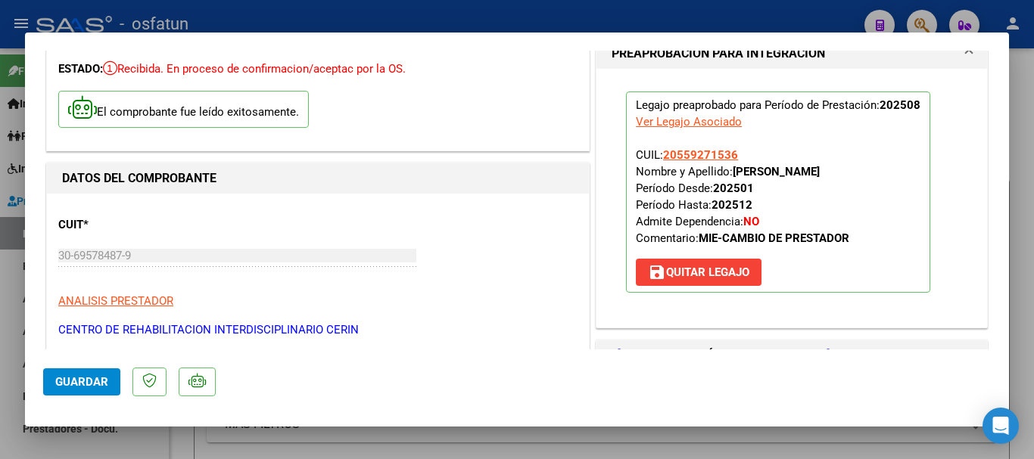
scroll to position [0, 0]
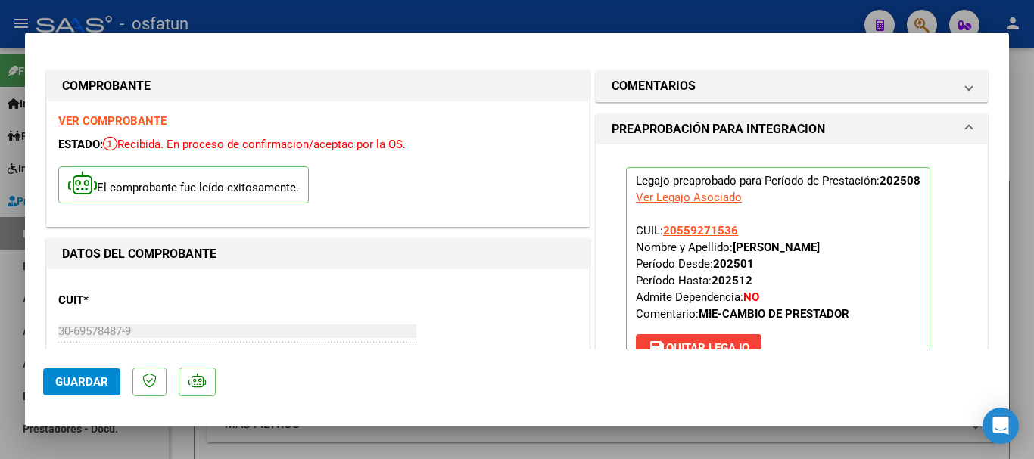
click at [86, 377] on span "Guardar" at bounding box center [81, 382] width 53 height 14
click at [90, 385] on span "Guardar" at bounding box center [81, 382] width 53 height 14
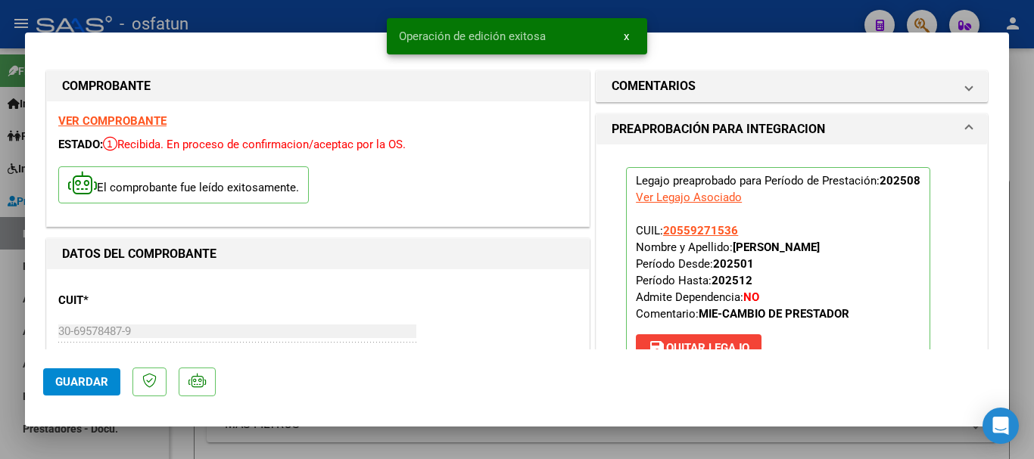
type input "$ 0,00"
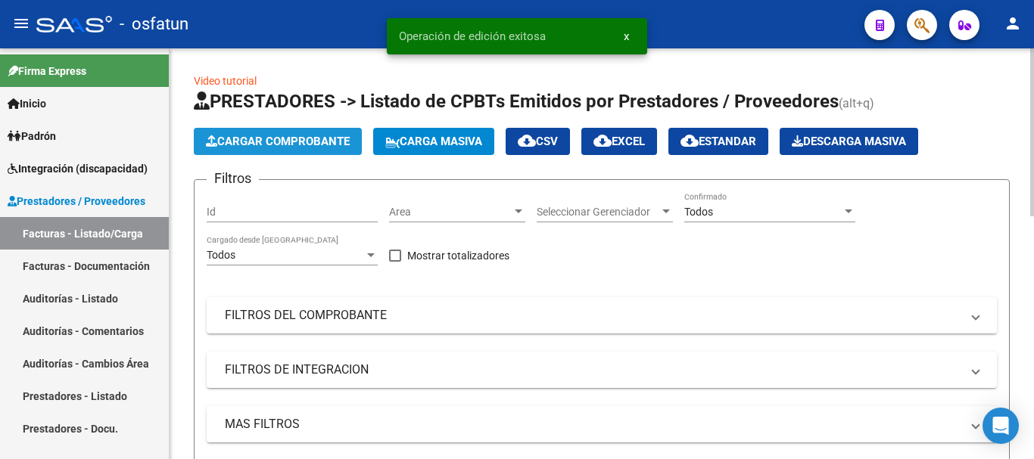
click at [278, 137] on span "Cargar Comprobante" at bounding box center [278, 142] width 144 height 14
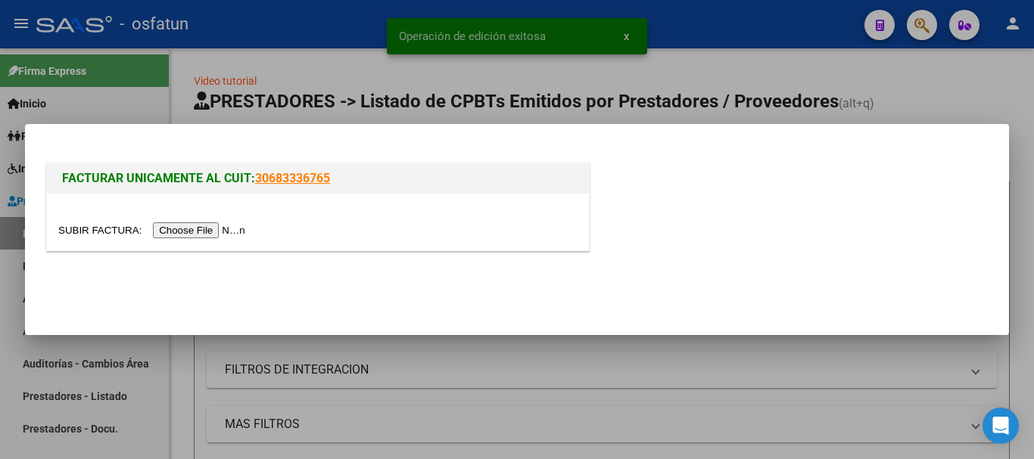
click at [197, 228] on input "file" at bounding box center [153, 230] width 191 height 16
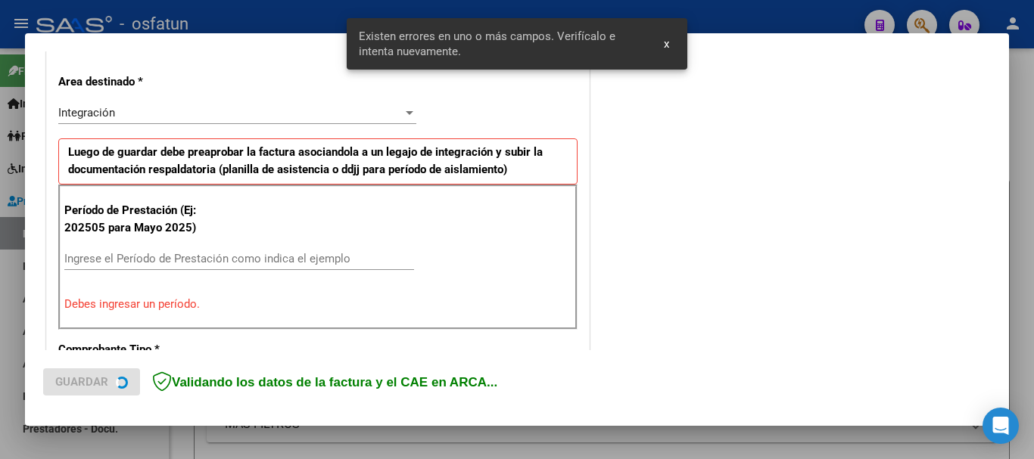
scroll to position [378, 0]
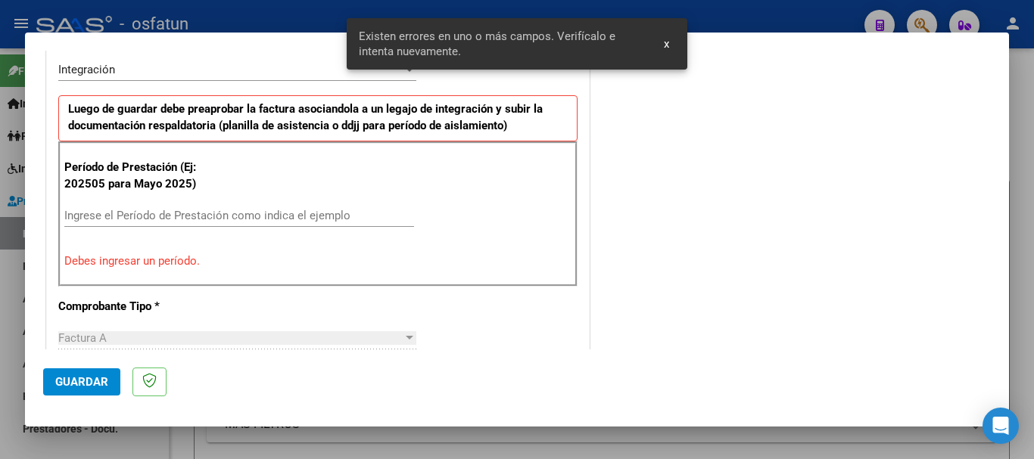
click at [361, 213] on input "Ingrese el Período de Prestación como indica el ejemplo" at bounding box center [239, 216] width 350 height 14
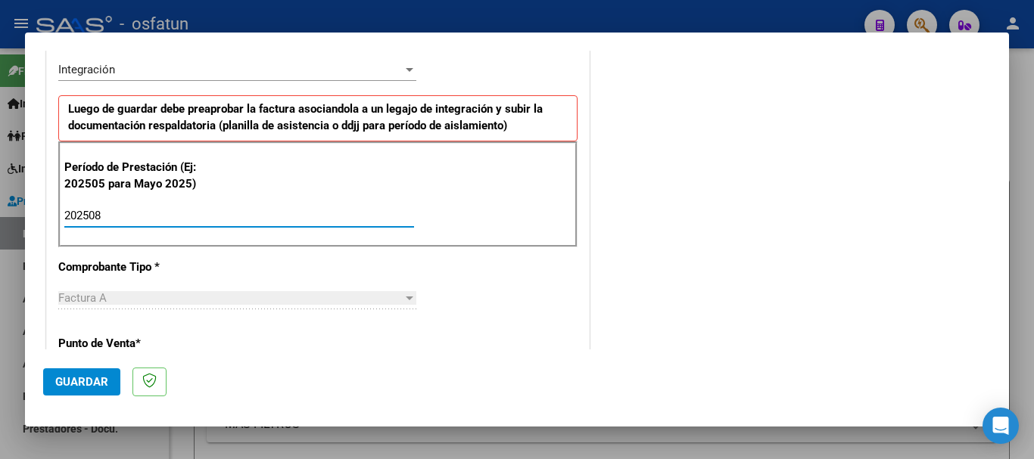
type input "202508"
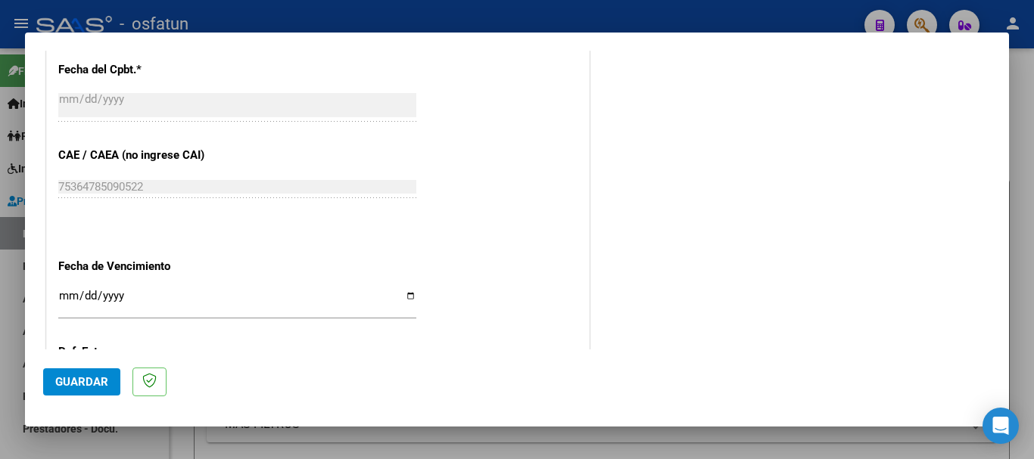
scroll to position [907, 0]
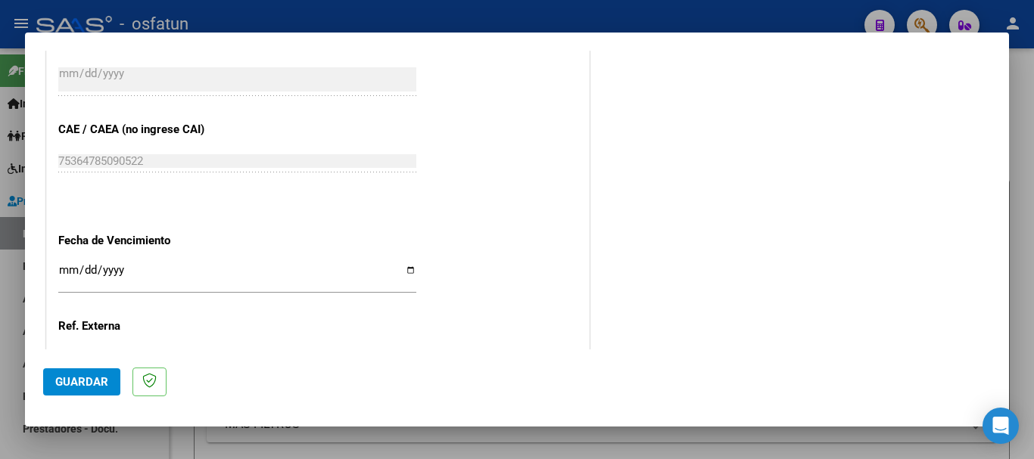
click at [66, 270] on input "Ingresar la fecha" at bounding box center [237, 276] width 358 height 24
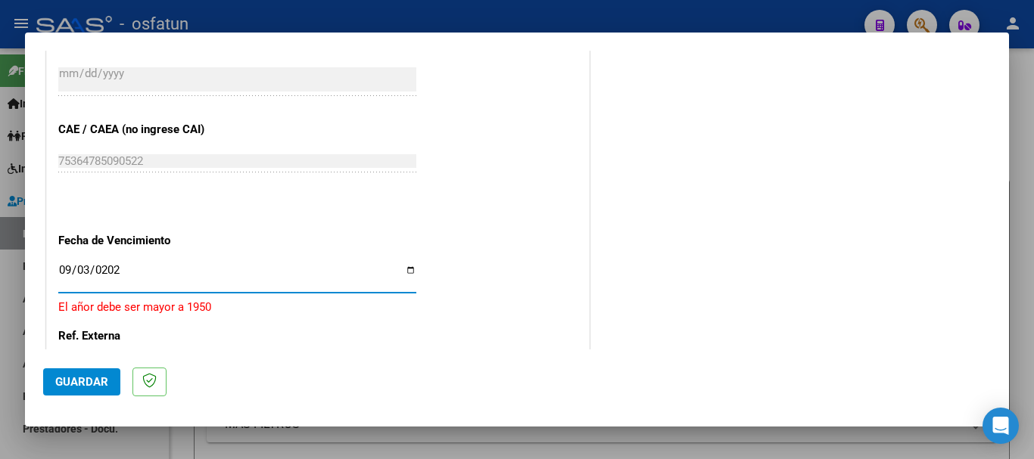
type input "[DATE]"
click at [106, 376] on span "Guardar" at bounding box center [81, 382] width 53 height 14
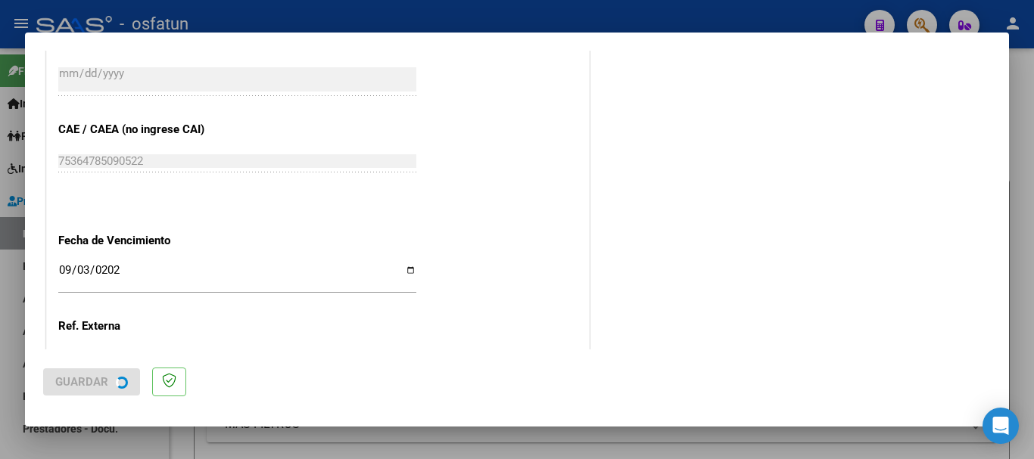
scroll to position [0, 0]
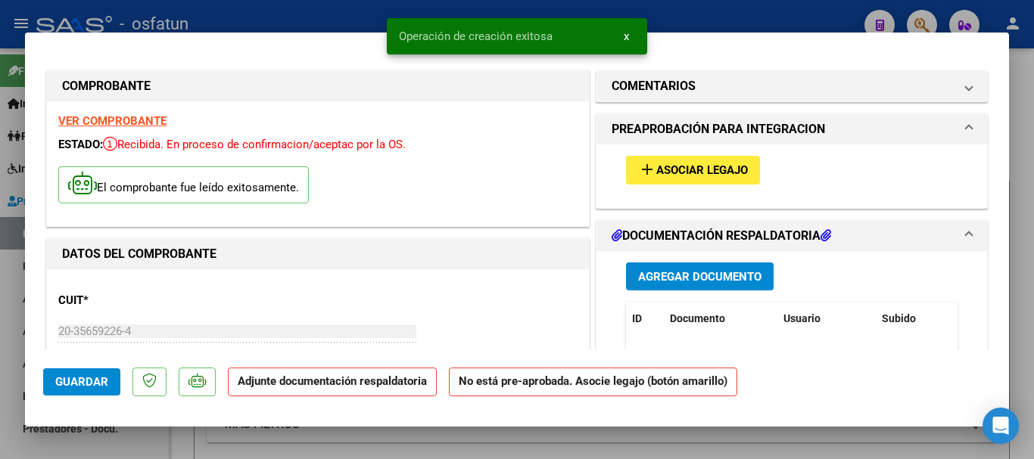
click at [651, 271] on span "Agregar Documento" at bounding box center [699, 277] width 123 height 14
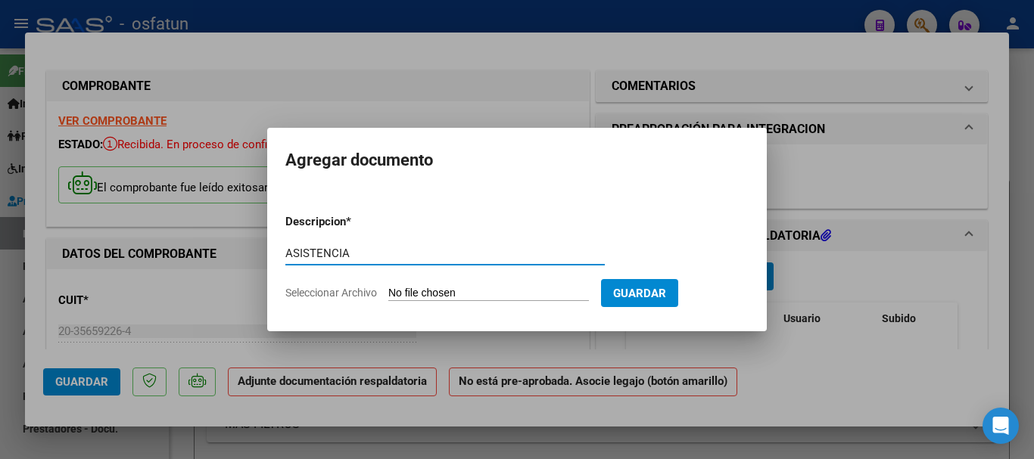
type input "ASISTENCIA"
click at [474, 295] on input "Seleccionar Archivo" at bounding box center [488, 294] width 201 height 14
type input "C:\fakepath\ASISTENCIA-M.I.L.pdf"
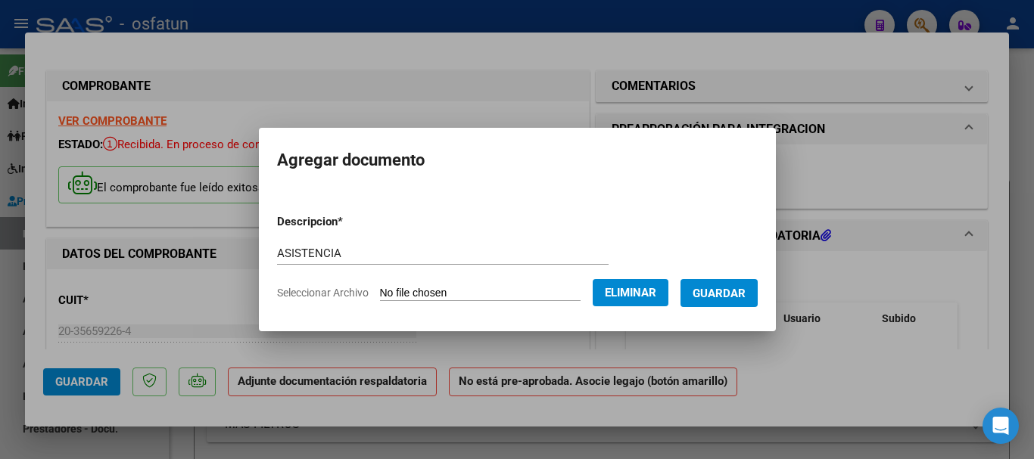
click at [742, 302] on button "Guardar" at bounding box center [718, 293] width 77 height 28
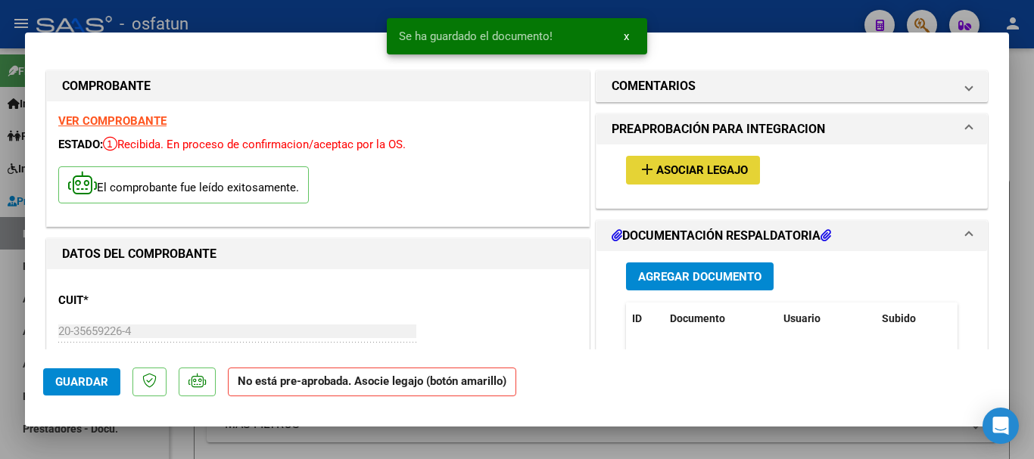
click at [681, 178] on button "add Asociar Legajo" at bounding box center [693, 170] width 134 height 28
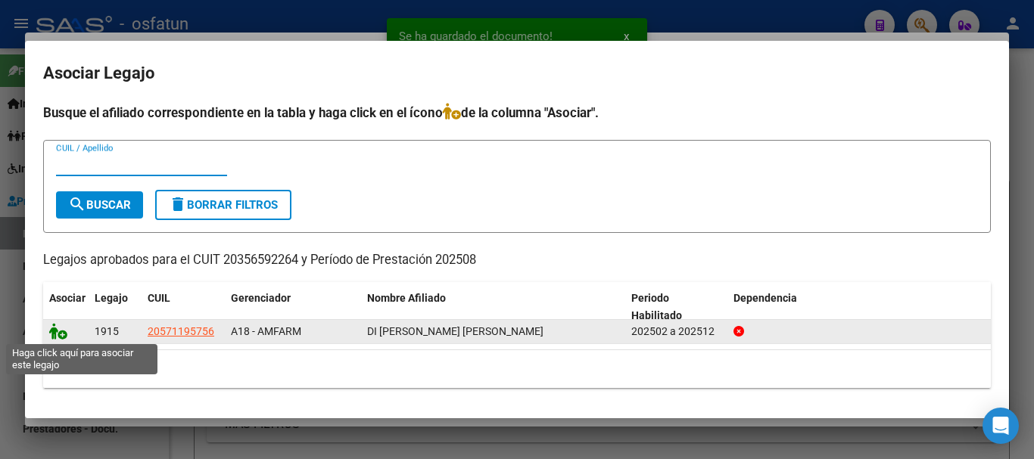
click at [52, 329] on icon at bounding box center [58, 331] width 18 height 17
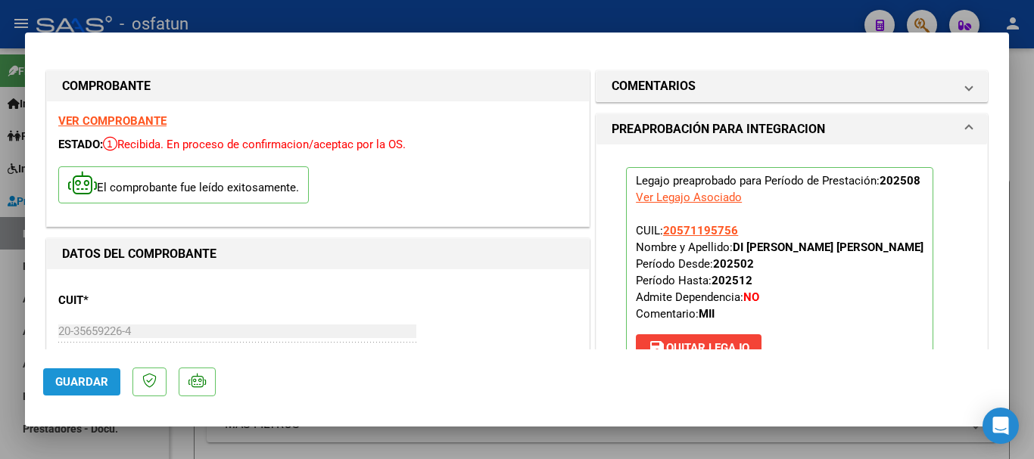
drag, startPoint x: 72, startPoint y: 383, endPoint x: 79, endPoint y: 379, distance: 7.8
click at [76, 381] on span "Guardar" at bounding box center [81, 382] width 53 height 14
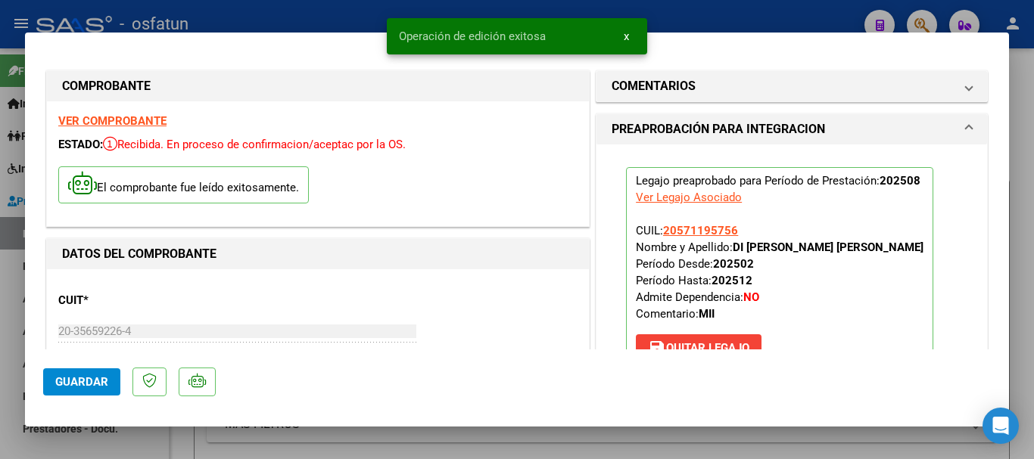
type input "$ 0,00"
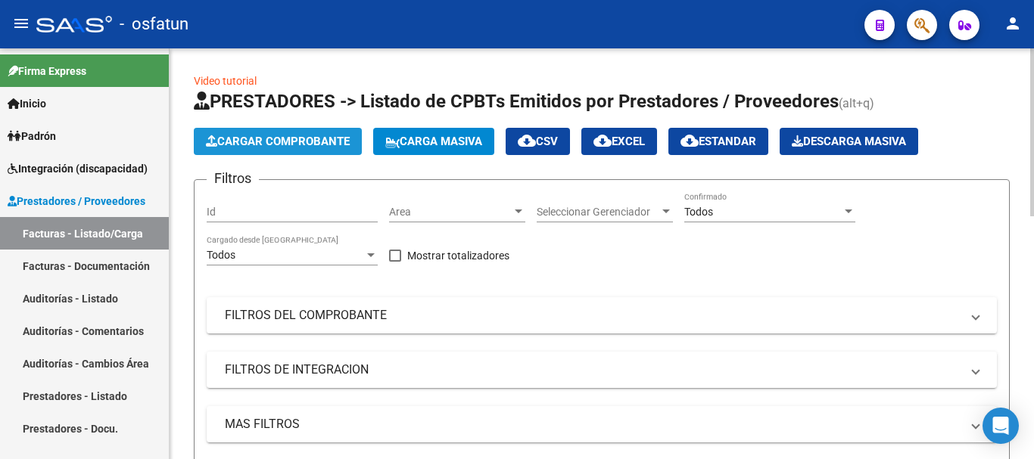
click at [296, 142] on span "Cargar Comprobante" at bounding box center [278, 142] width 144 height 14
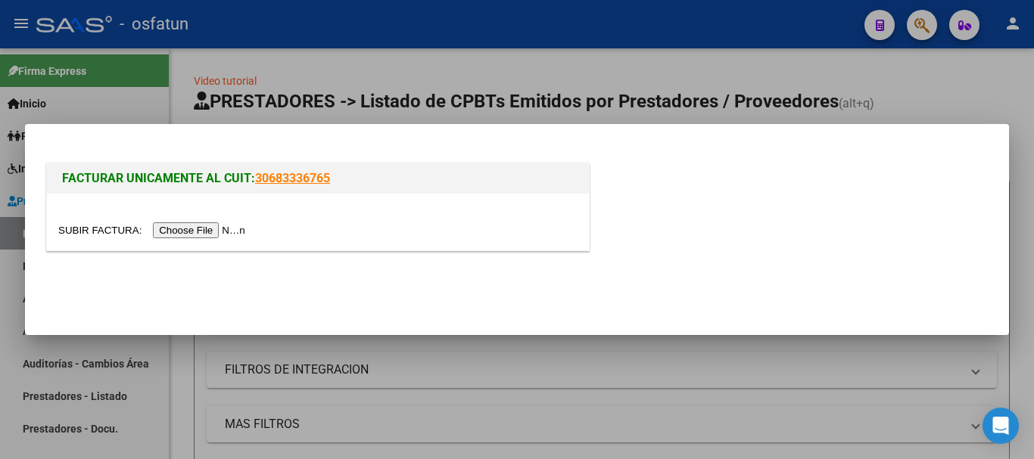
click at [191, 225] on input "file" at bounding box center [153, 230] width 191 height 16
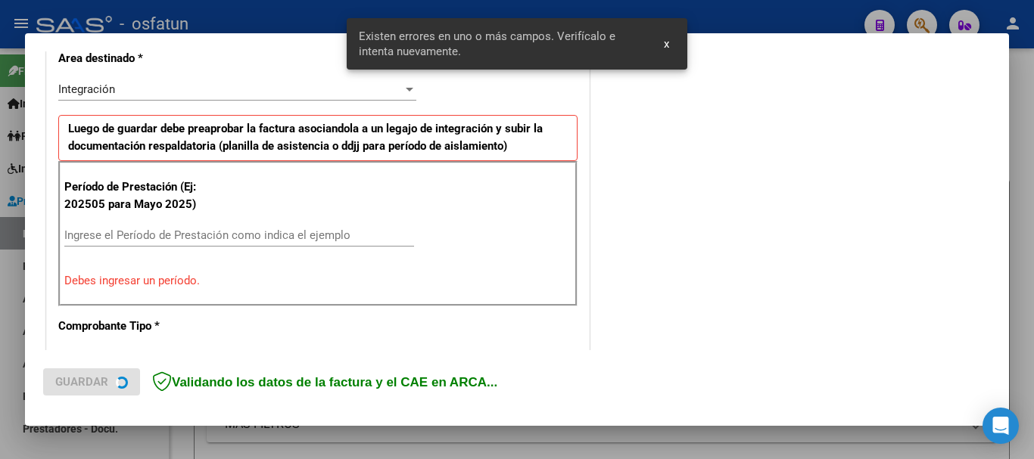
scroll to position [302, 0]
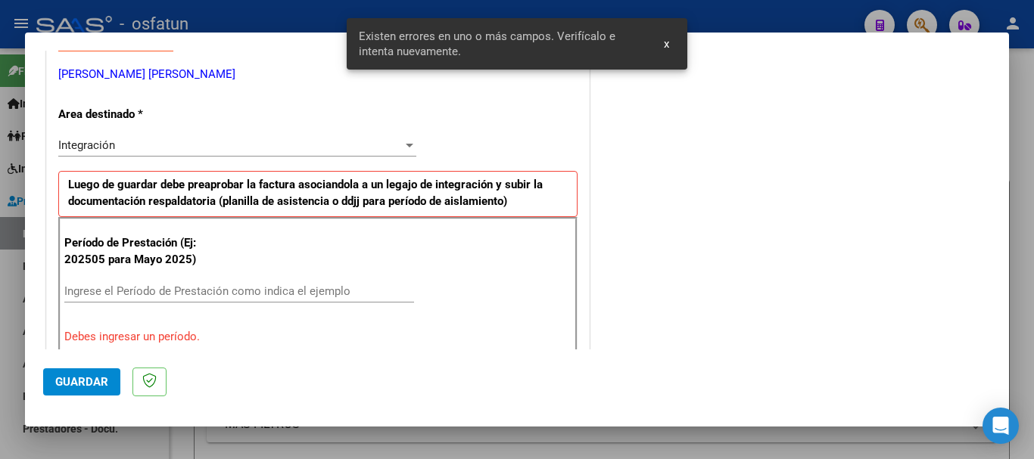
click at [354, 292] on input "Ingrese el Período de Prestación como indica el ejemplo" at bounding box center [239, 292] width 350 height 14
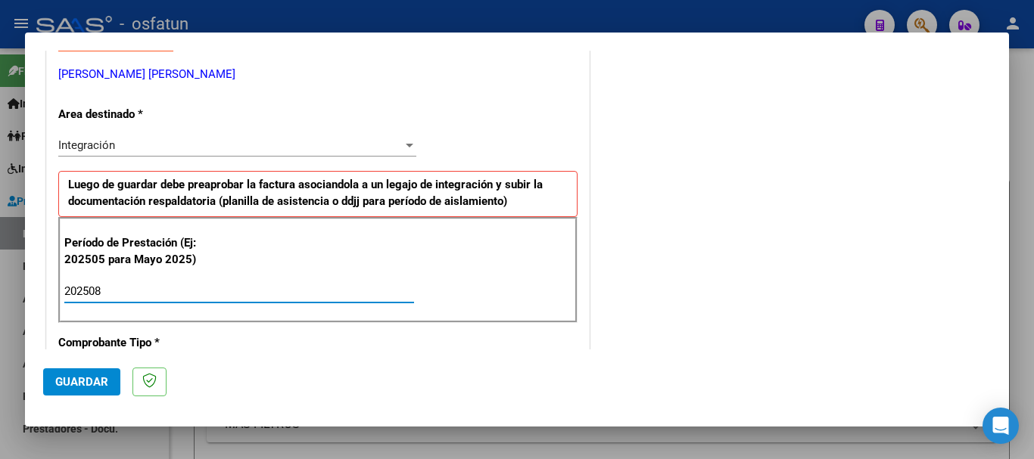
type input "202508"
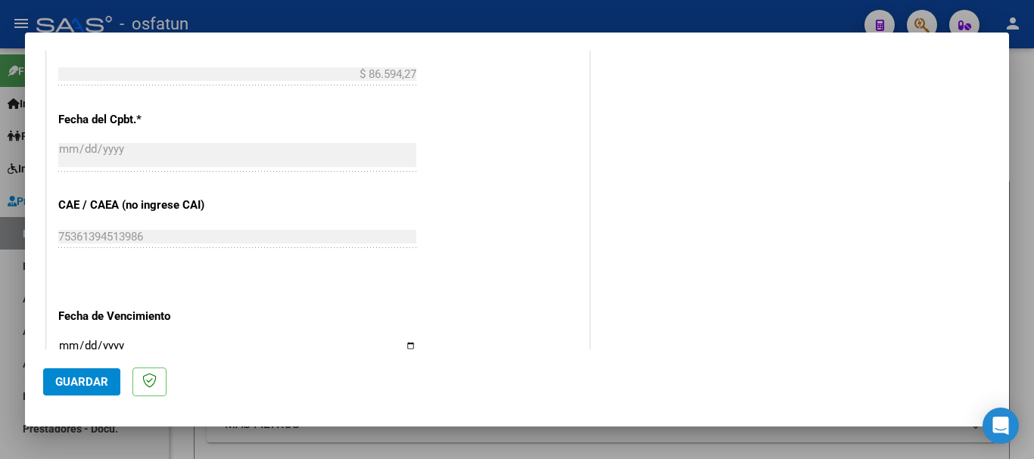
scroll to position [907, 0]
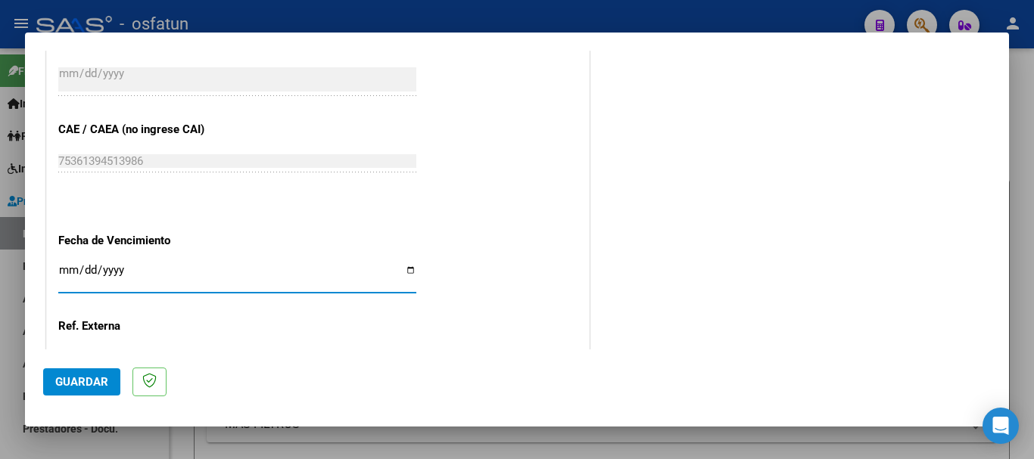
click at [65, 271] on input "Ingresar la fecha" at bounding box center [237, 276] width 358 height 24
type input "[DATE]"
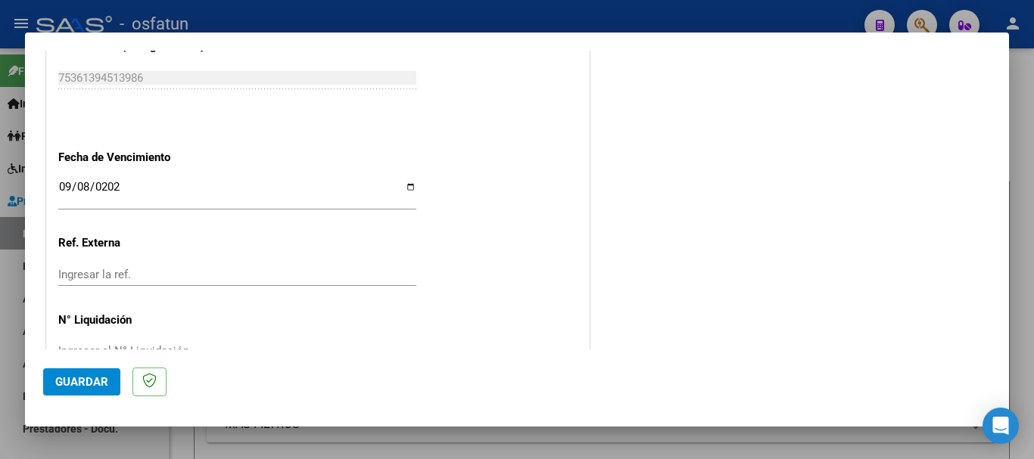
scroll to position [1033, 0]
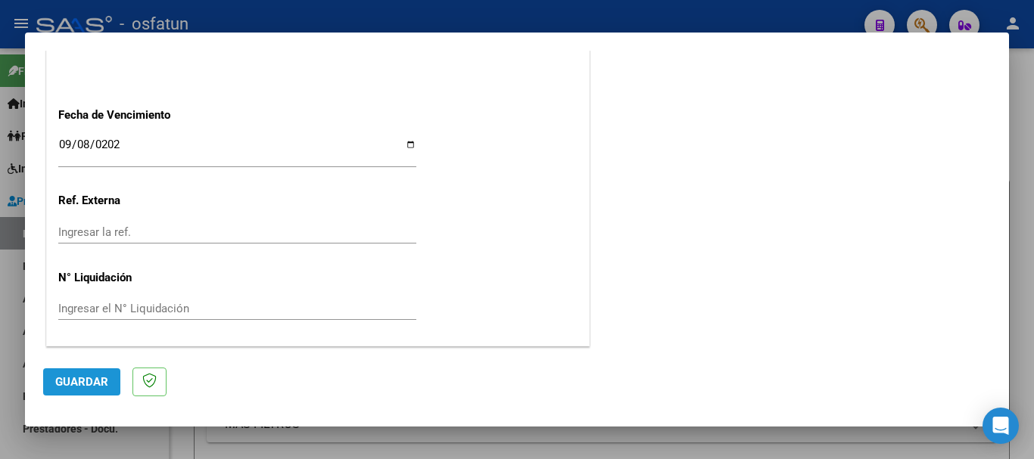
click at [88, 379] on span "Guardar" at bounding box center [81, 382] width 53 height 14
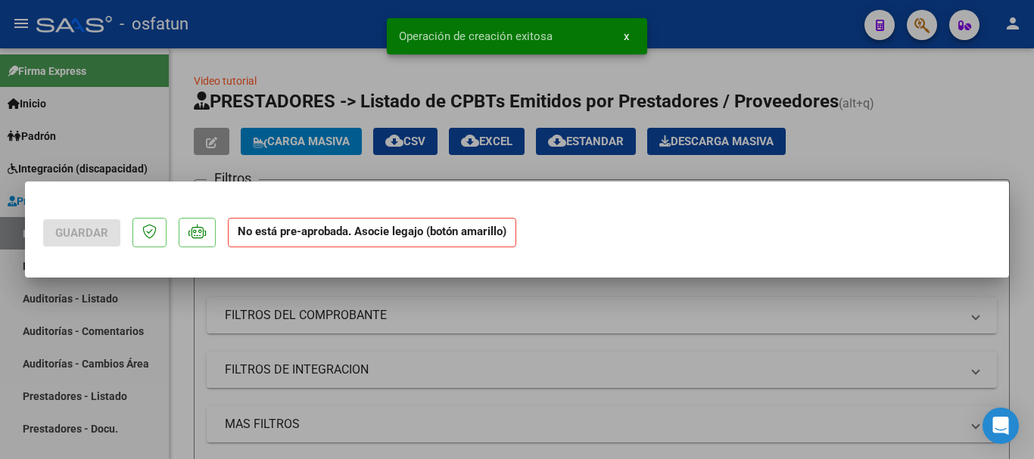
scroll to position [0, 0]
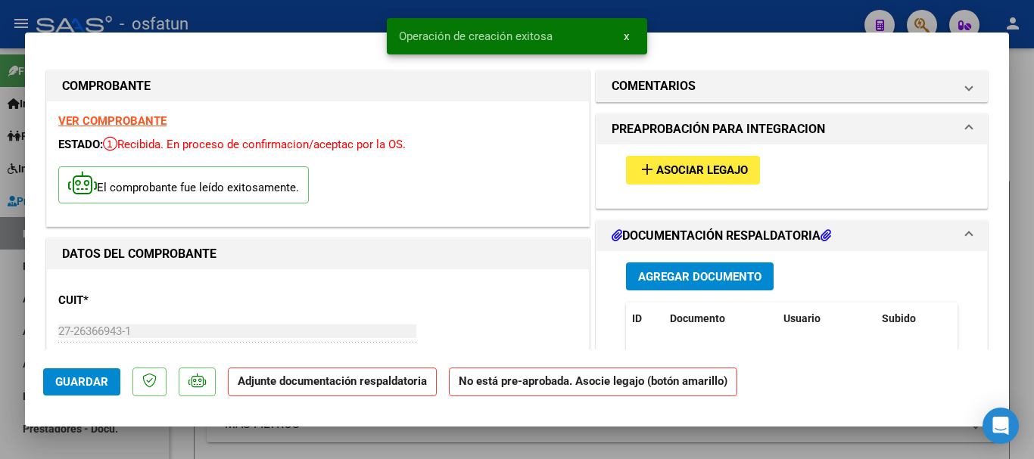
click at [703, 278] on span "Agregar Documento" at bounding box center [699, 277] width 123 height 14
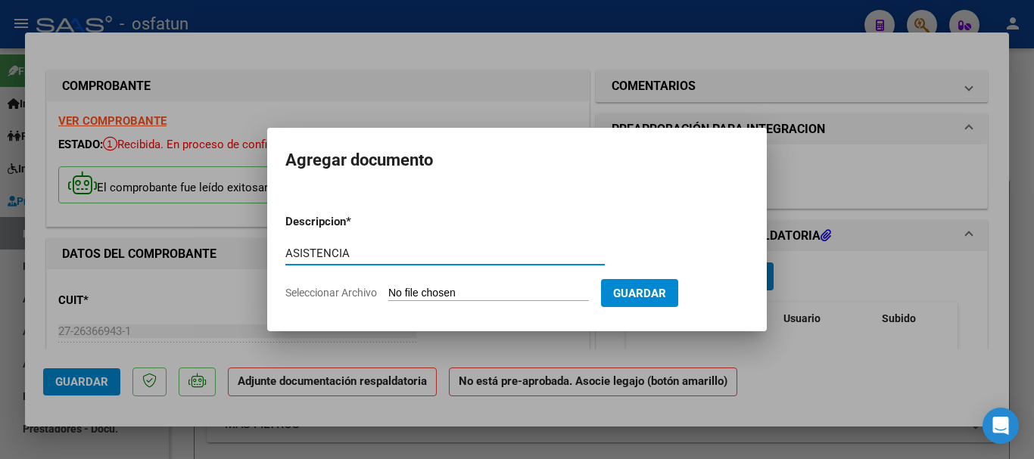
type input "ASISTENCIA"
click at [433, 296] on input "Seleccionar Archivo" at bounding box center [488, 294] width 201 height 14
type input "C:\fakepath\ASISTENCIA-PSICOPEDAGOGIA (7).pdf"
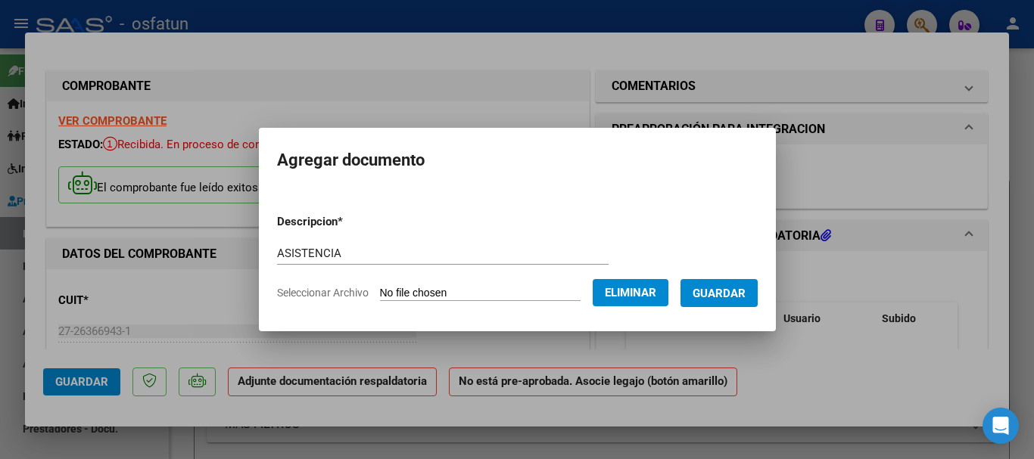
click at [725, 298] on span "Guardar" at bounding box center [718, 294] width 53 height 14
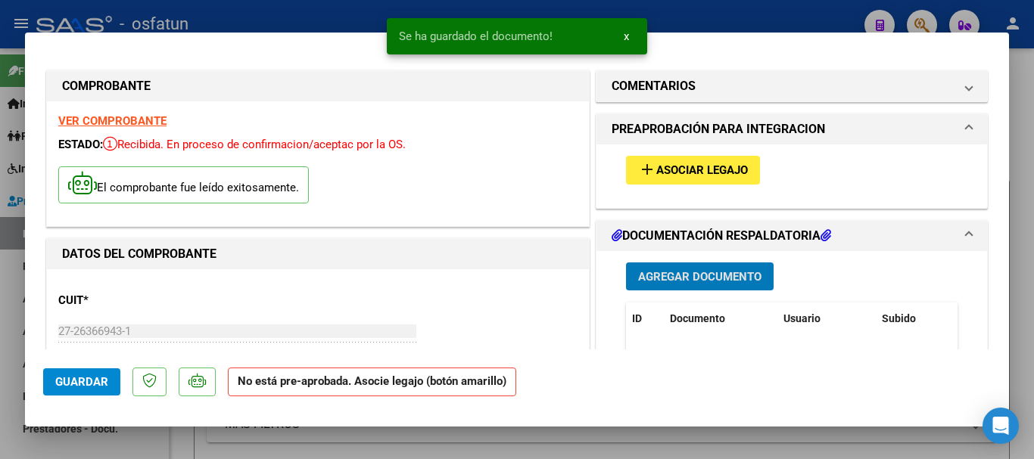
click at [676, 169] on span "Asociar Legajo" at bounding box center [702, 171] width 92 height 14
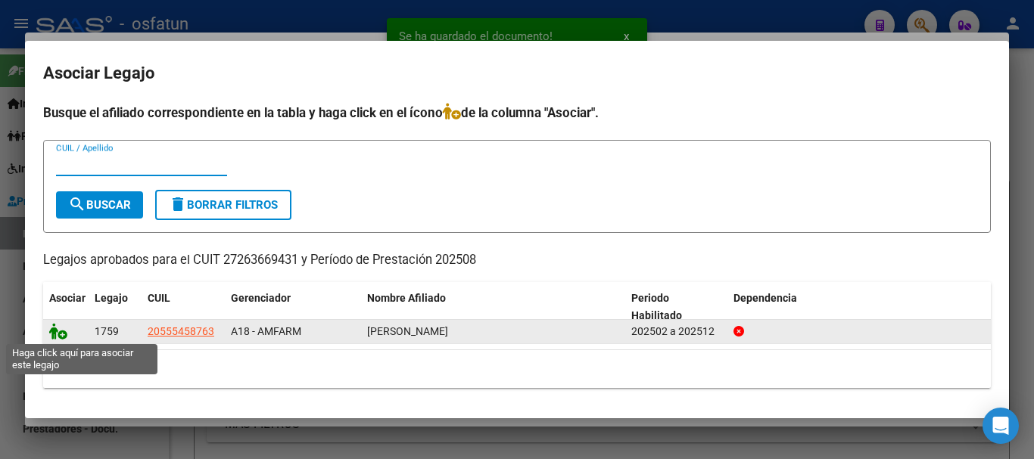
click at [53, 331] on icon at bounding box center [58, 331] width 18 height 17
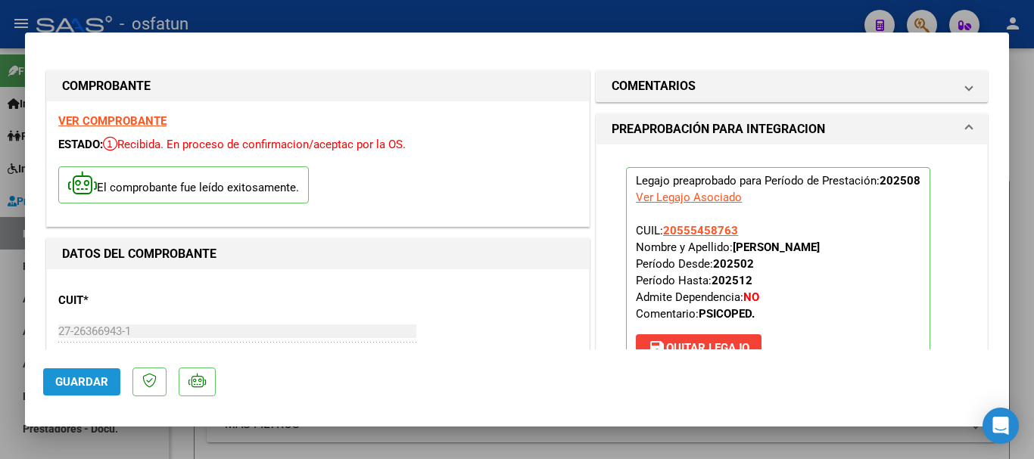
click at [86, 381] on span "Guardar" at bounding box center [81, 382] width 53 height 14
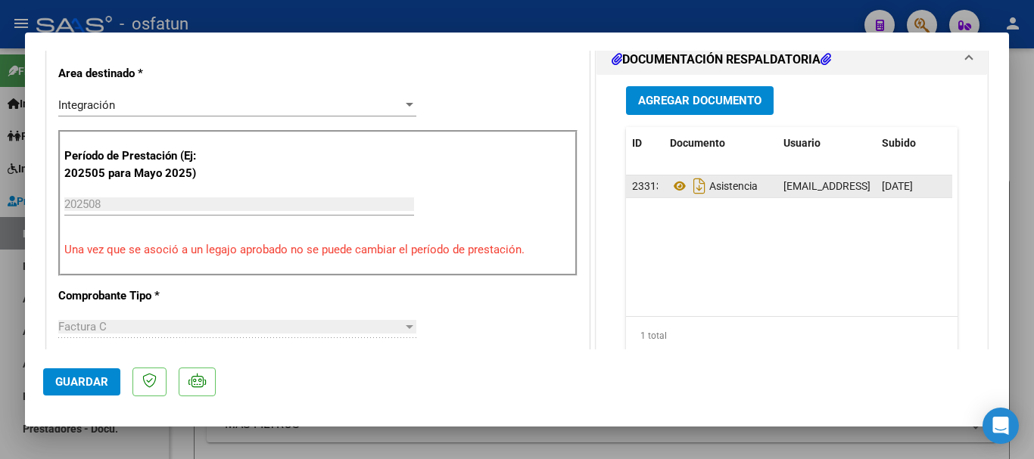
scroll to position [378, 0]
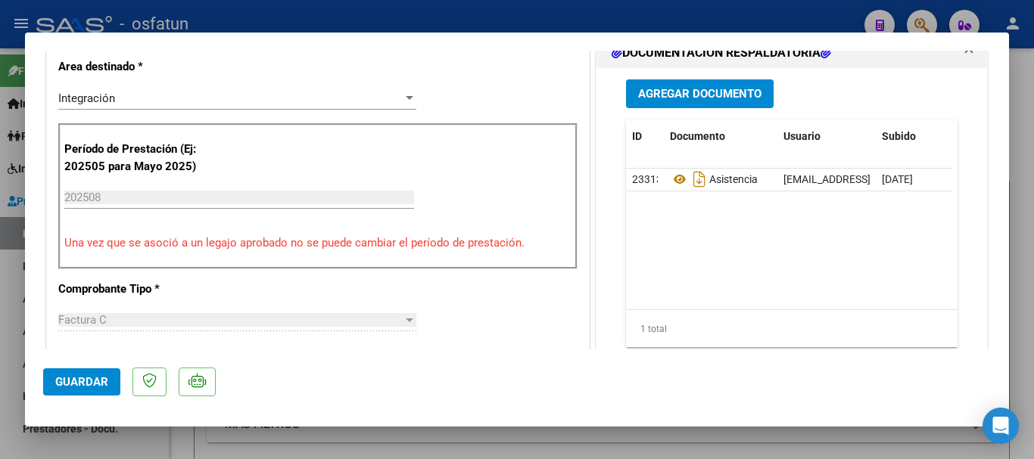
type input "$ 0,00"
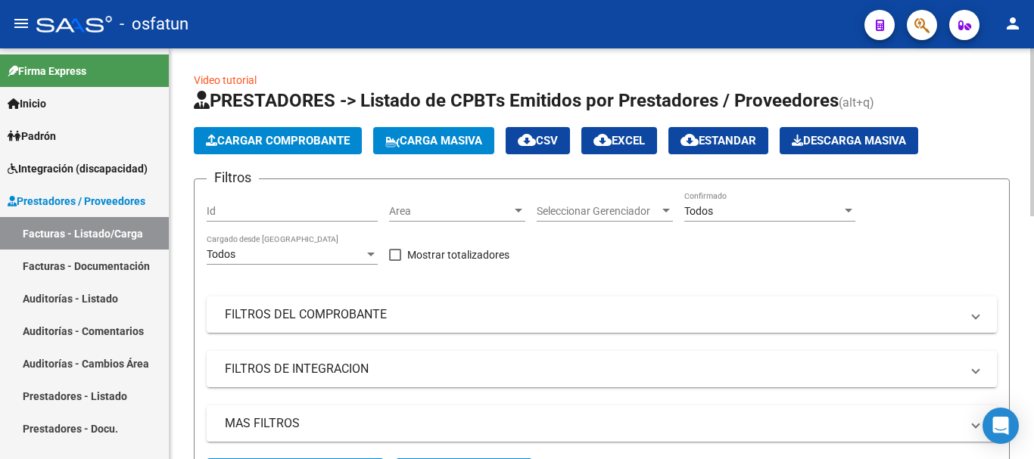
scroll to position [0, 0]
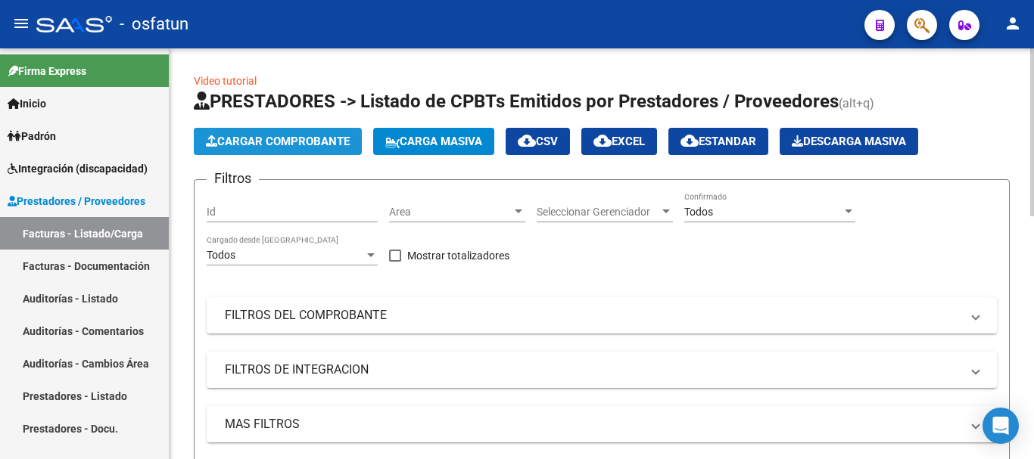
click at [292, 141] on span "Cargar Comprobante" at bounding box center [278, 142] width 144 height 14
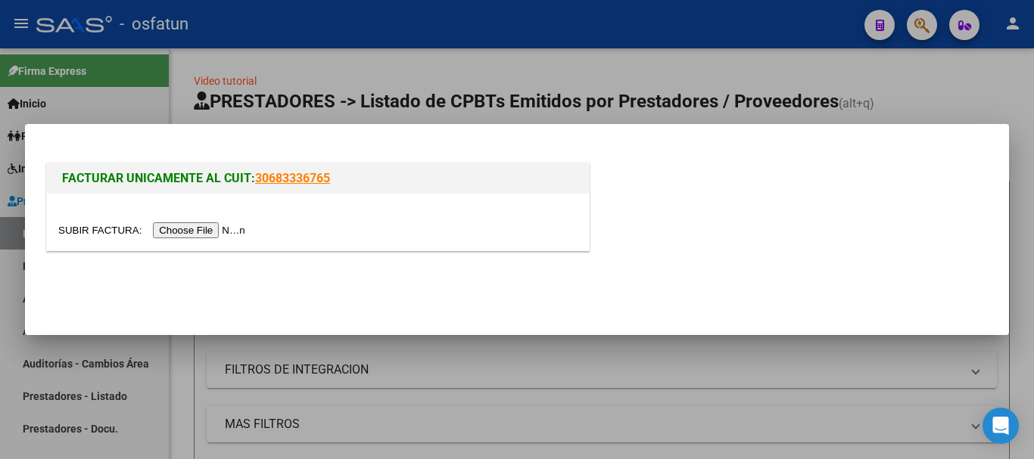
click at [215, 225] on input "file" at bounding box center [153, 230] width 191 height 16
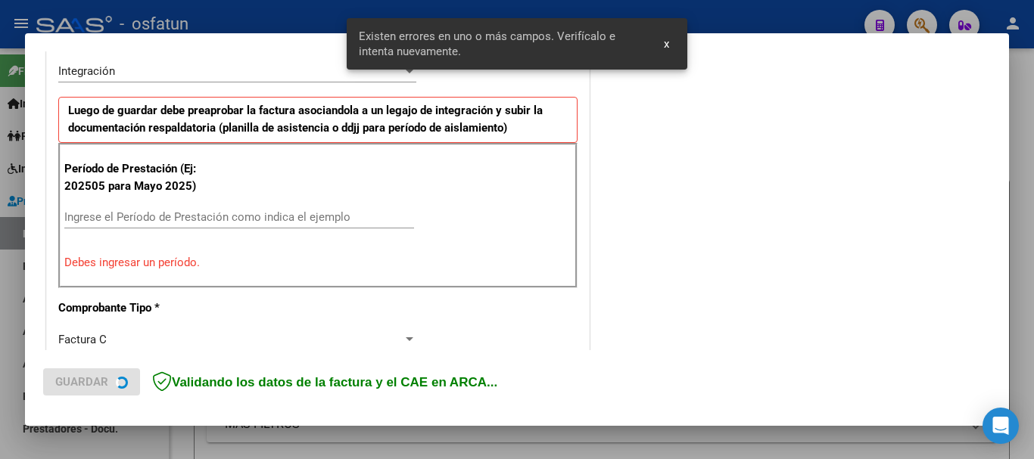
scroll to position [378, 0]
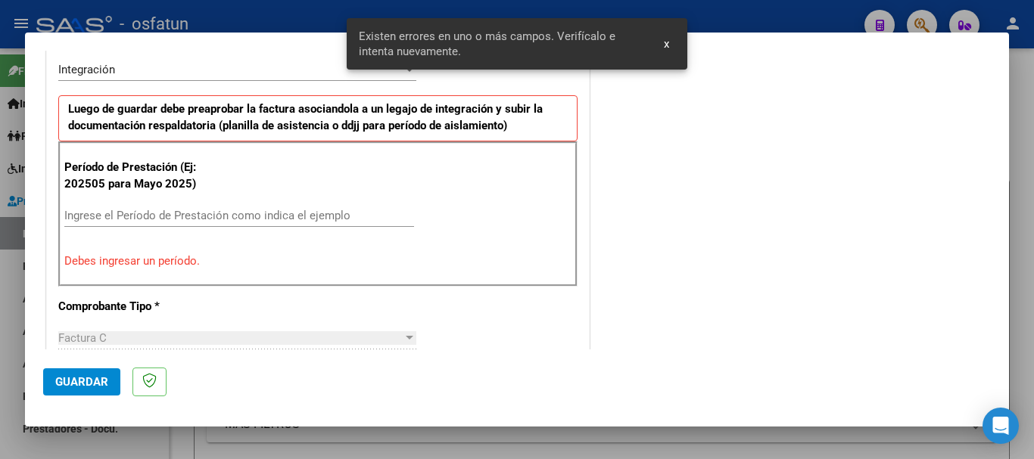
click at [363, 219] on input "Ingrese el Período de Prestación como indica el ejemplo" at bounding box center [239, 216] width 350 height 14
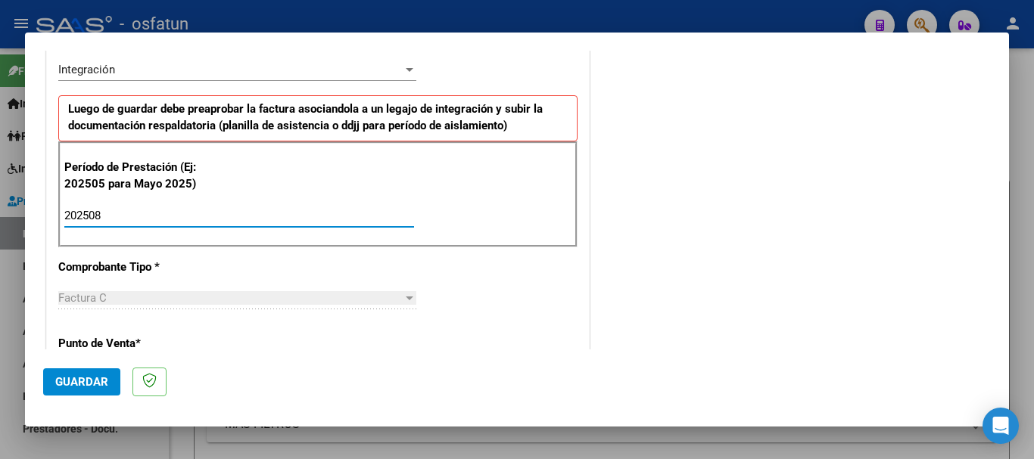
type input "202508"
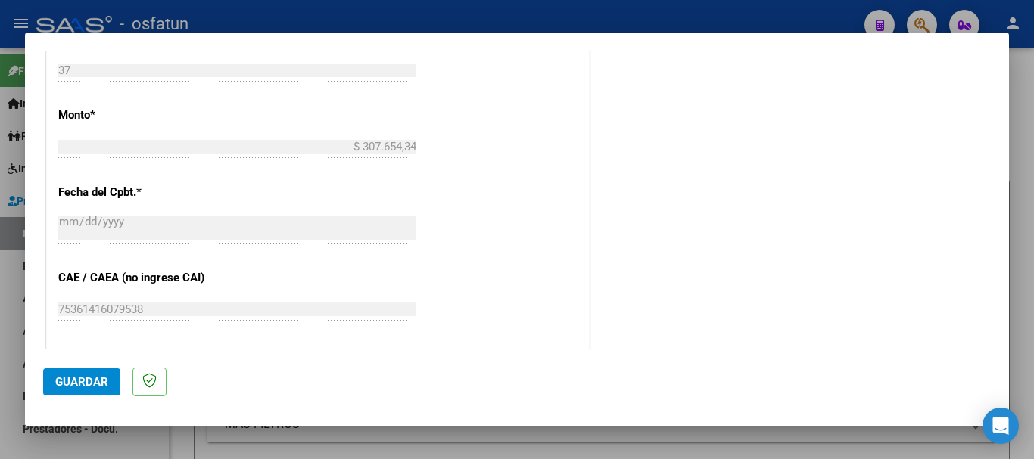
scroll to position [832, 0]
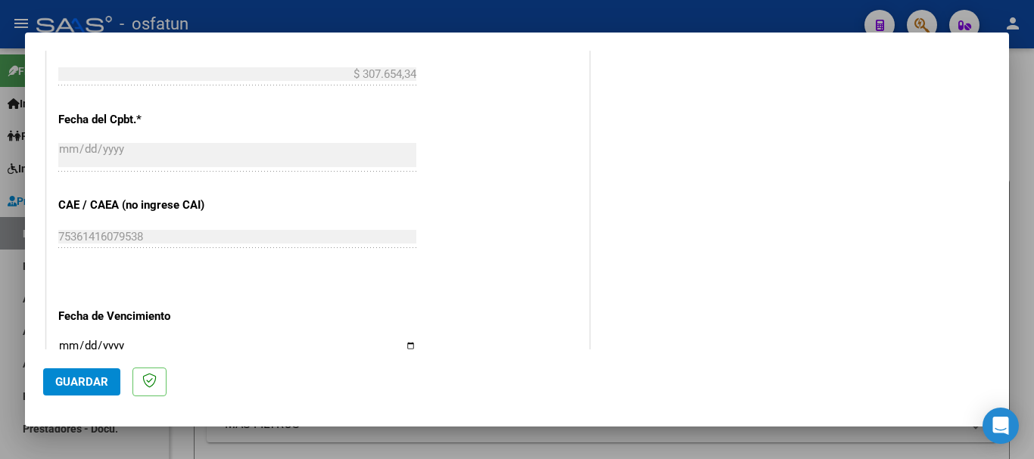
click at [64, 344] on input "Ingresar la fecha" at bounding box center [237, 352] width 358 height 24
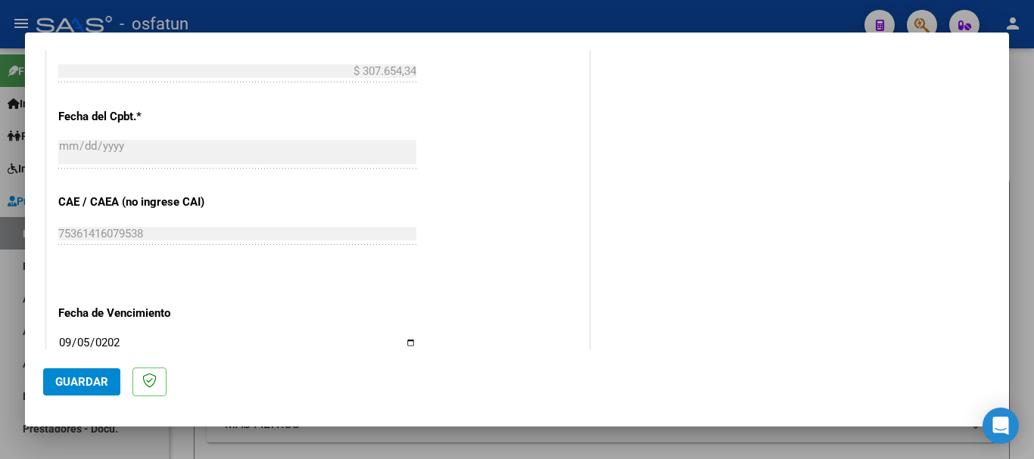
type input "[DATE]"
click at [92, 383] on span "Guardar" at bounding box center [81, 382] width 53 height 14
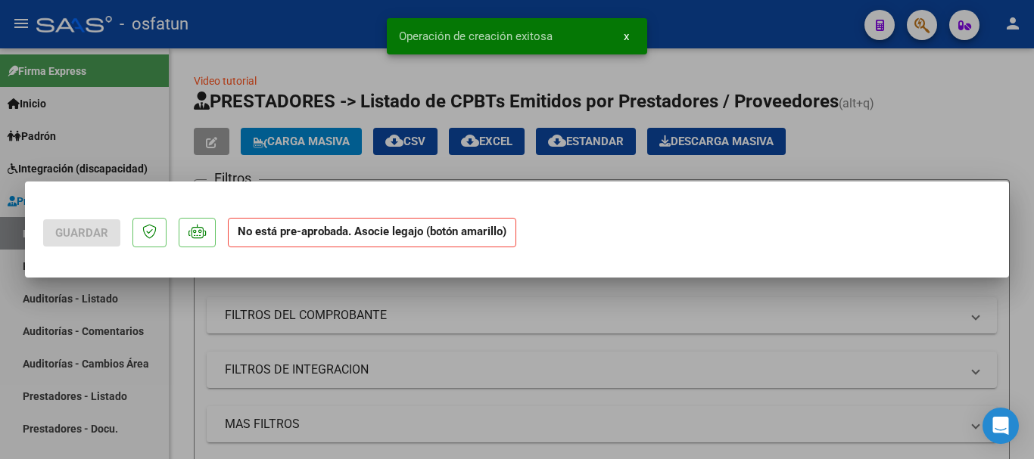
scroll to position [0, 0]
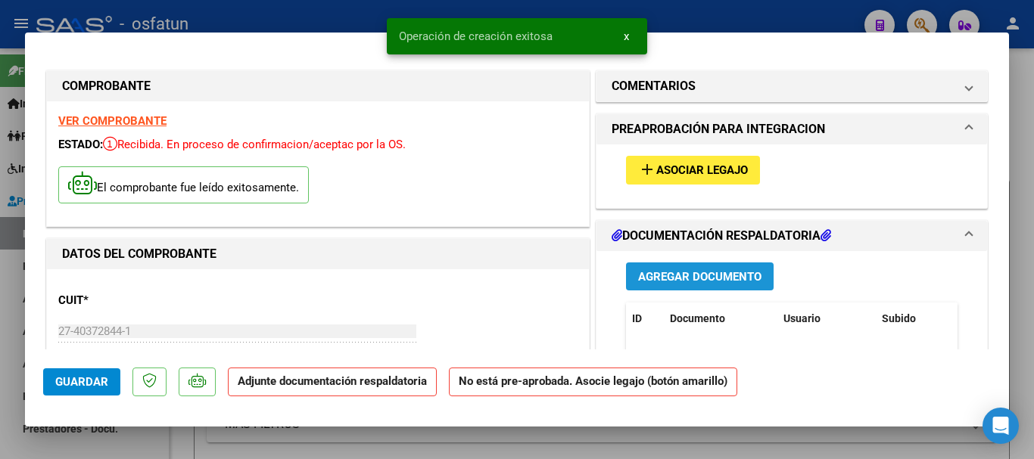
click at [692, 278] on span "Agregar Documento" at bounding box center [699, 277] width 123 height 14
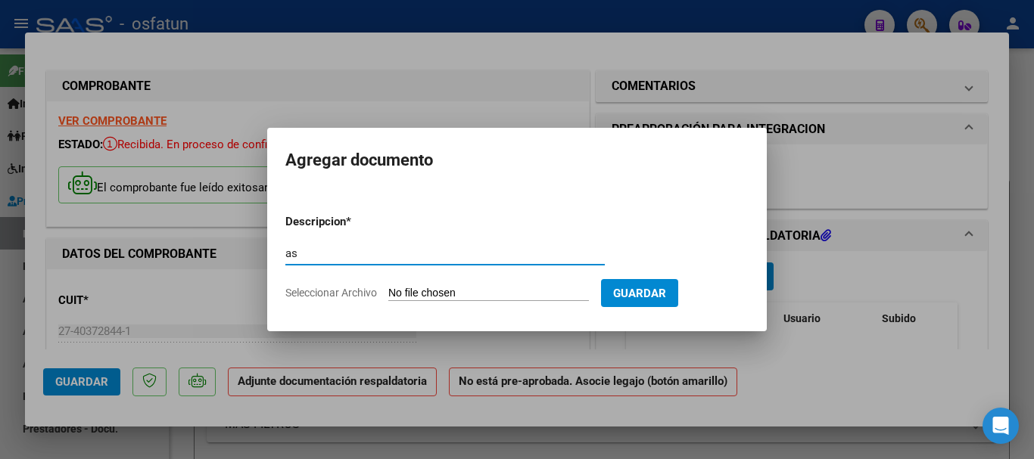
type input "a"
type input "ASISTENCIA"
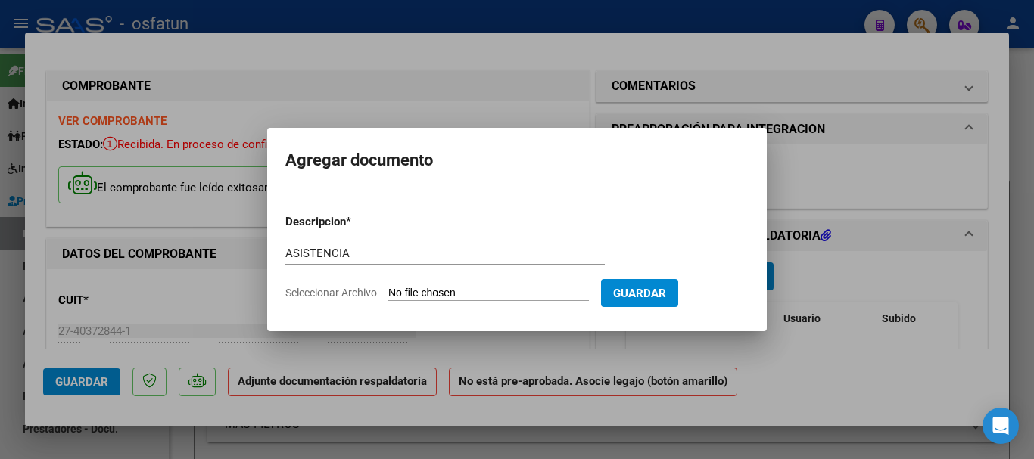
click at [446, 293] on input "Seleccionar Archivo" at bounding box center [488, 294] width 201 height 14
type input "C:\fakepath\ASISTENCIA-MOD.MAESTRA DE APOYO (1).pdf"
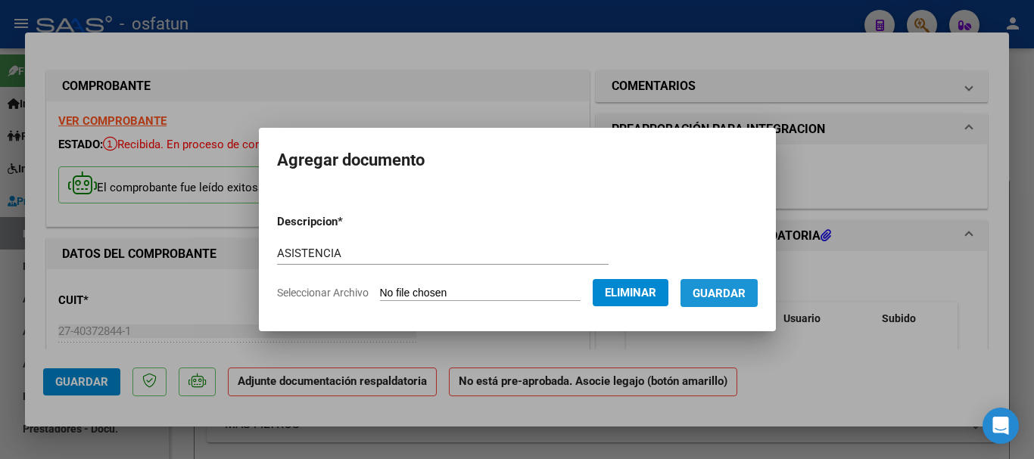
click at [745, 295] on span "Guardar" at bounding box center [718, 294] width 53 height 14
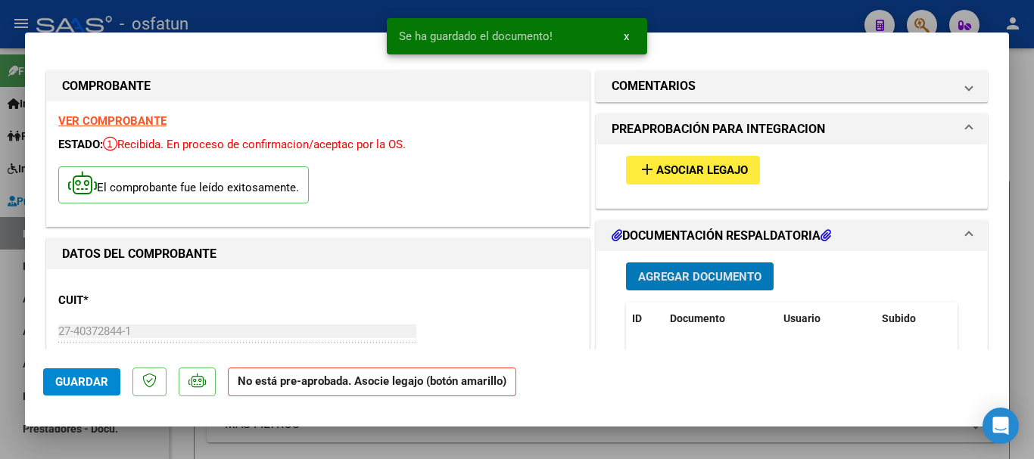
click at [693, 169] on span "Asociar Legajo" at bounding box center [702, 171] width 92 height 14
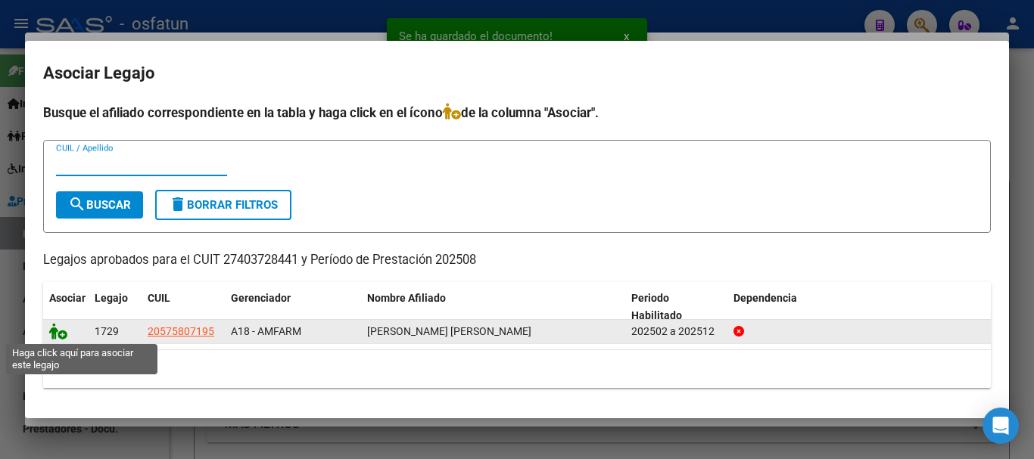
click at [58, 334] on icon at bounding box center [58, 331] width 18 height 17
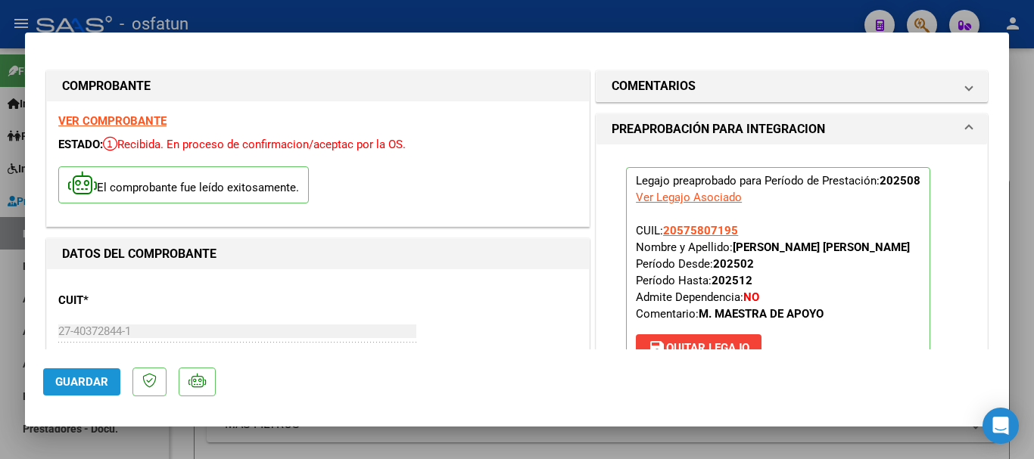
click at [81, 379] on span "Guardar" at bounding box center [81, 382] width 53 height 14
click at [76, 391] on button "Guardar" at bounding box center [81, 381] width 77 height 27
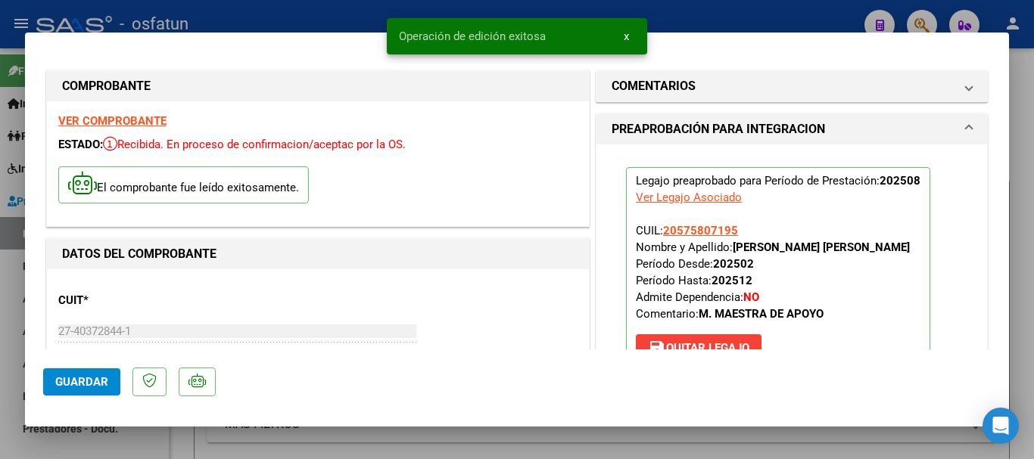
type input "$ 0,00"
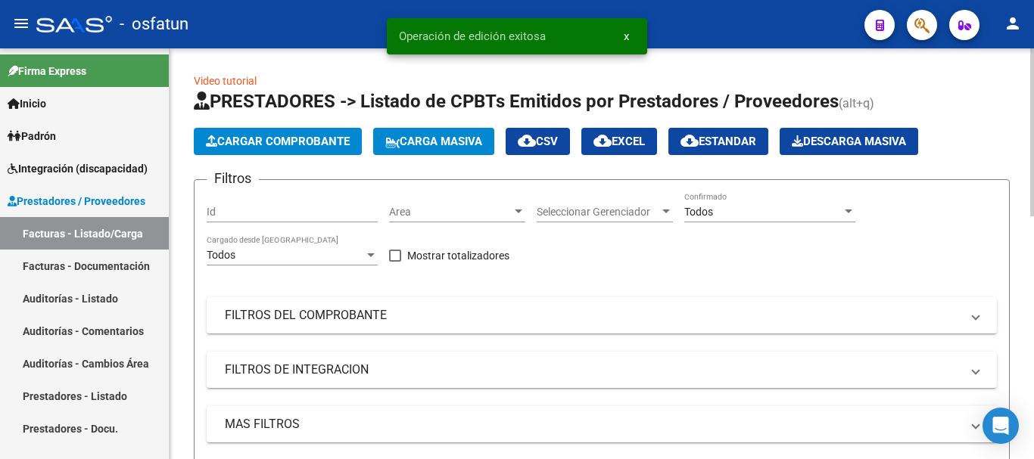
click at [322, 140] on span "Cargar Comprobante" at bounding box center [278, 142] width 144 height 14
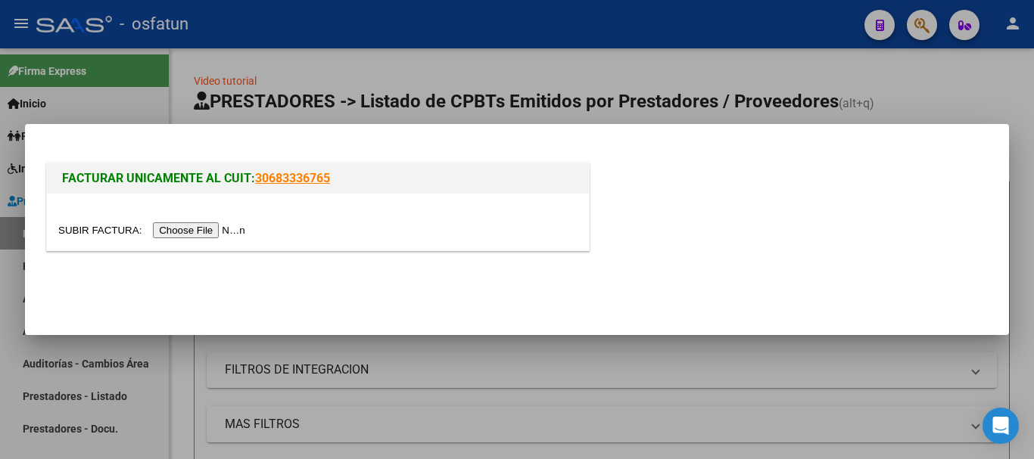
click at [207, 237] on input "file" at bounding box center [153, 230] width 191 height 16
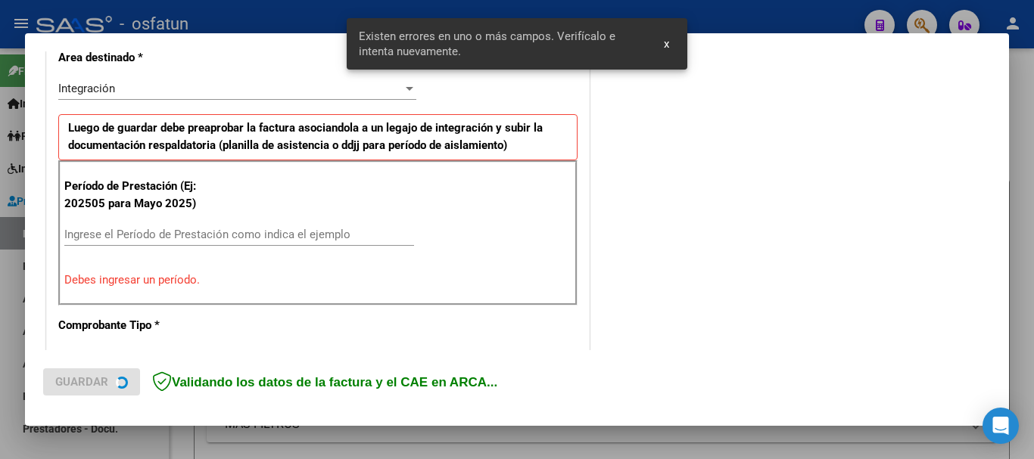
scroll to position [378, 0]
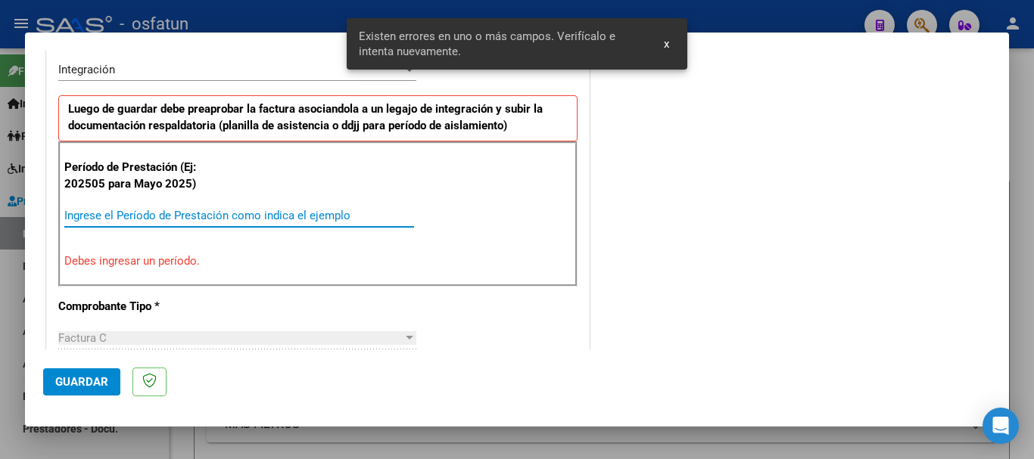
click at [357, 218] on input "Ingrese el Período de Prestación como indica el ejemplo" at bounding box center [239, 216] width 350 height 14
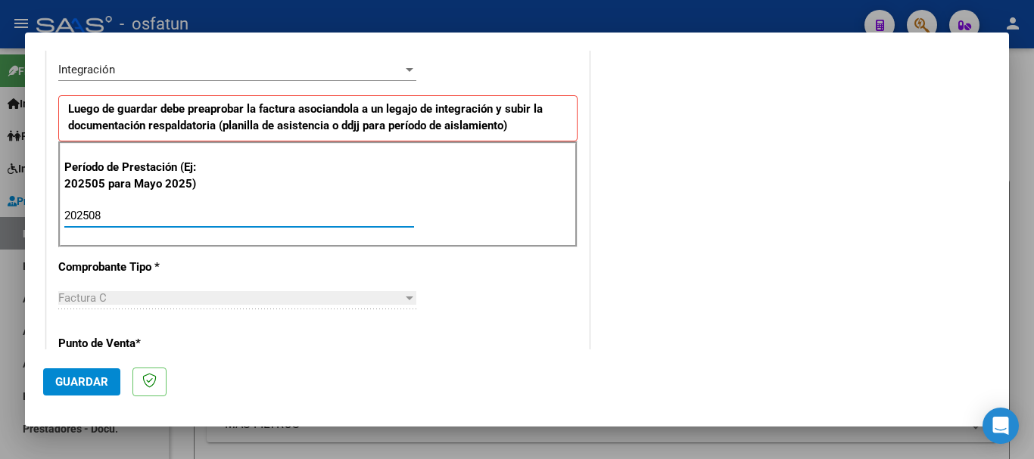
type input "202508"
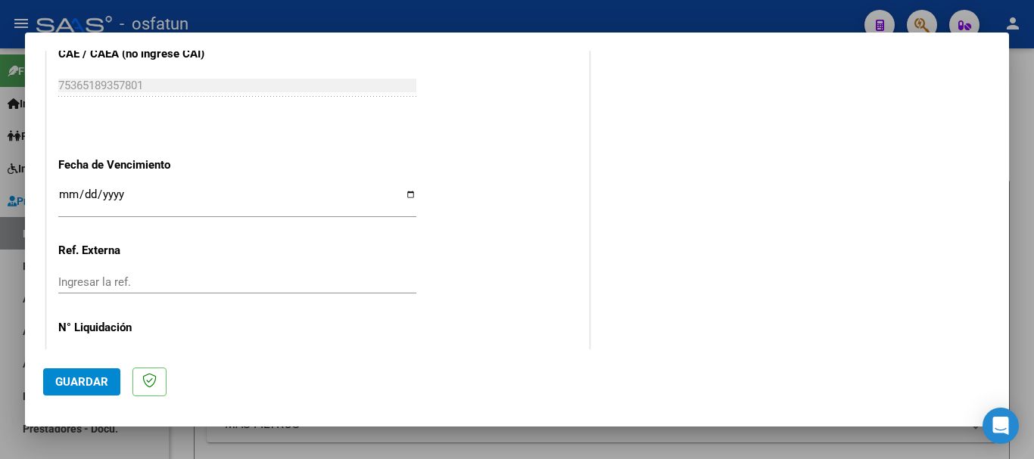
scroll to position [907, 0]
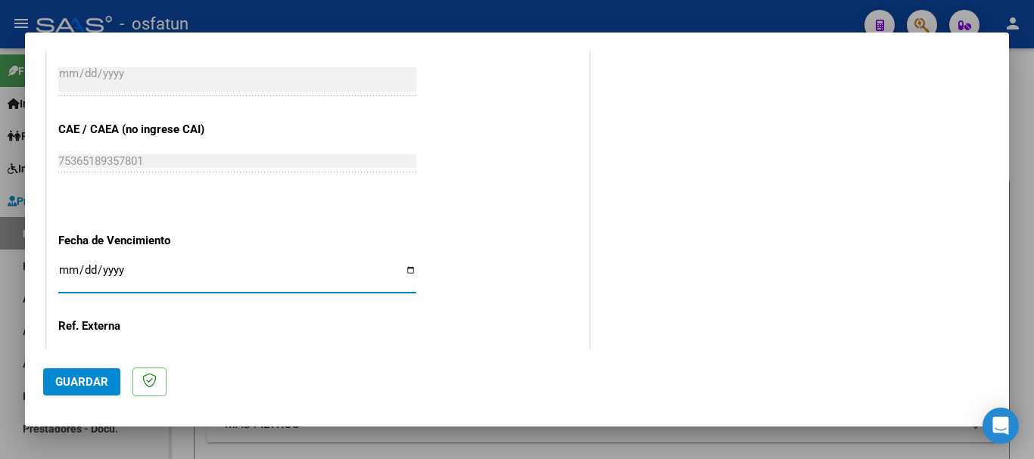
click at [68, 268] on input "Ingresar la fecha" at bounding box center [237, 276] width 358 height 24
type input "[DATE]"
click at [76, 377] on span "Guardar" at bounding box center [81, 382] width 53 height 14
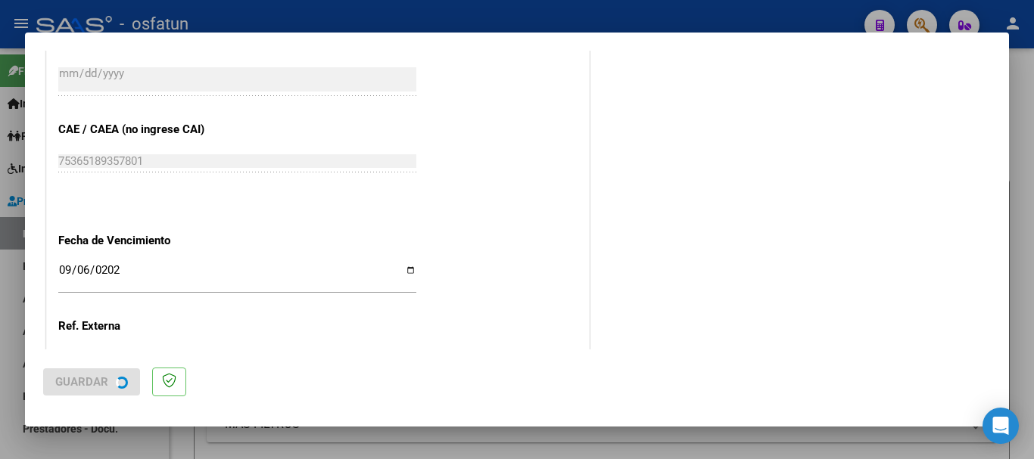
scroll to position [0, 0]
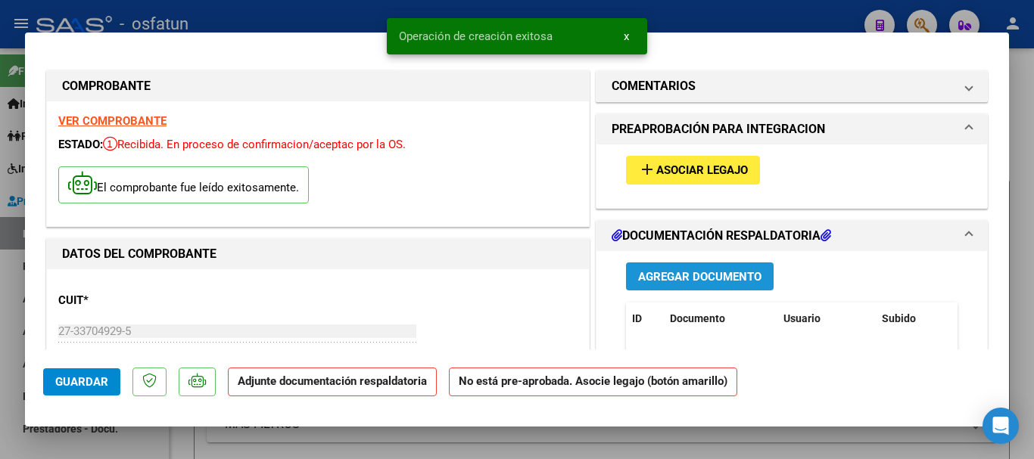
click at [698, 272] on span "Agregar Documento" at bounding box center [699, 277] width 123 height 14
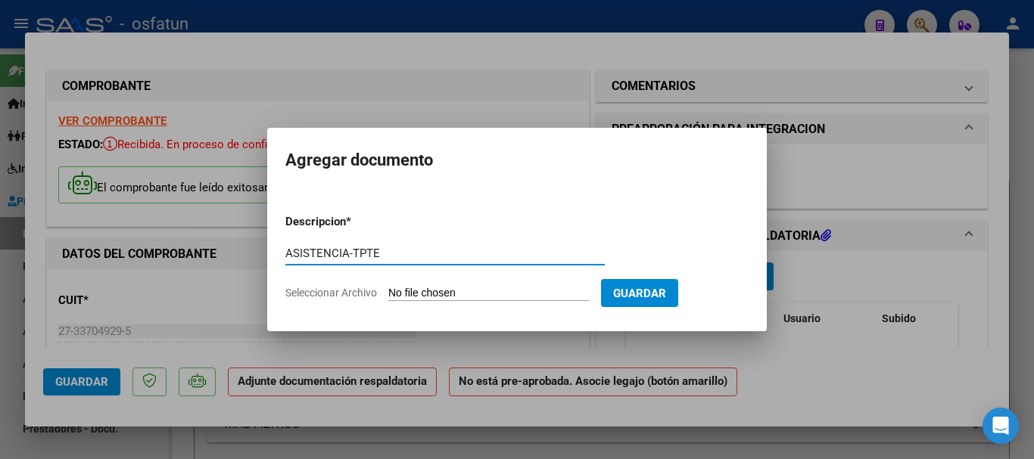
type input "ASISTENCIA-TPTE"
click at [477, 291] on input "Seleccionar Archivo" at bounding box center [488, 294] width 201 height 14
type input "C:\fakepath\ASISTENCIA-TPTE (21).pdf"
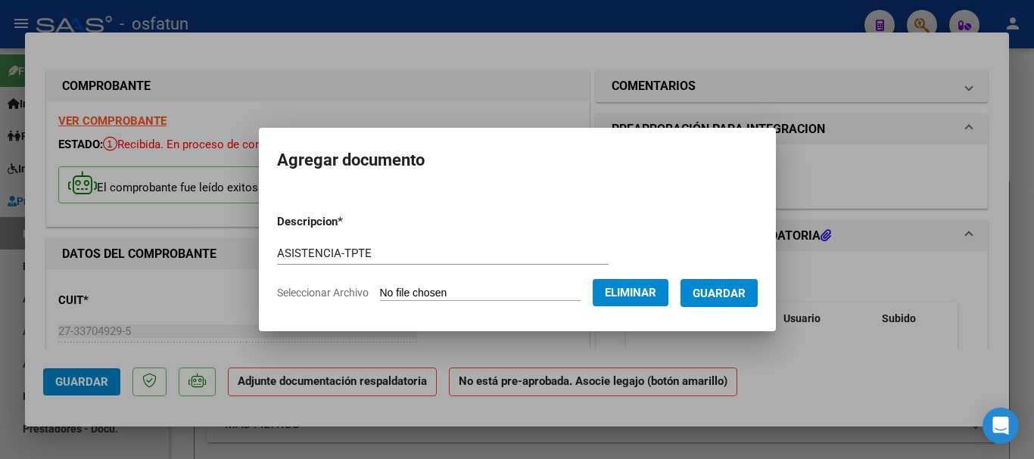
click at [745, 294] on span "Guardar" at bounding box center [718, 294] width 53 height 14
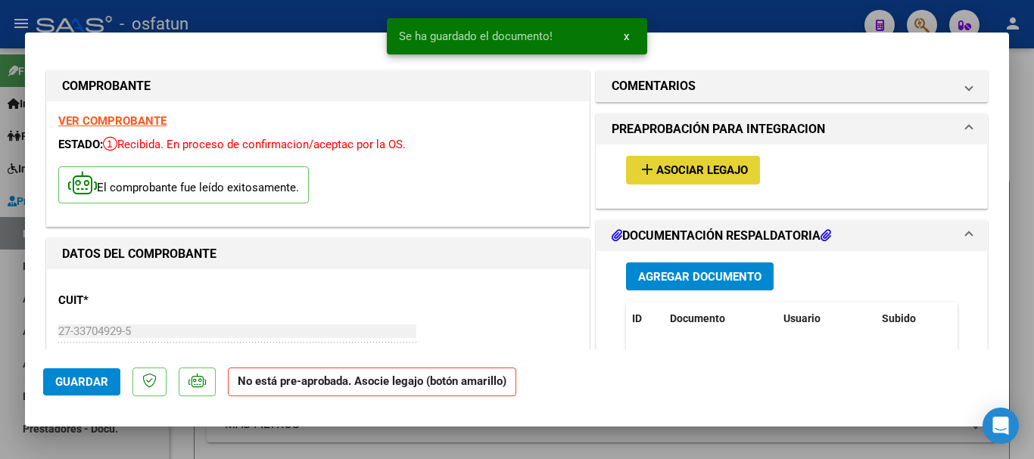
click at [697, 170] on span "Asociar Legajo" at bounding box center [702, 171] width 92 height 14
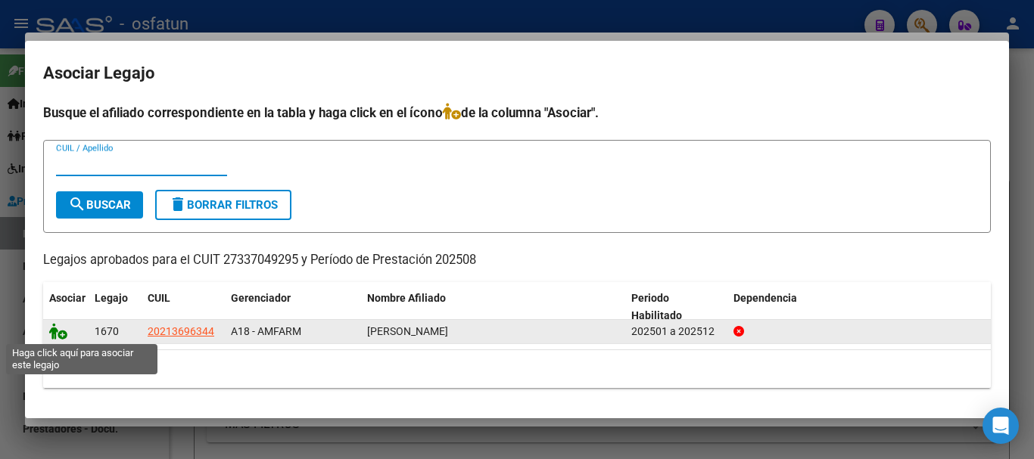
click at [55, 333] on icon at bounding box center [58, 331] width 18 height 17
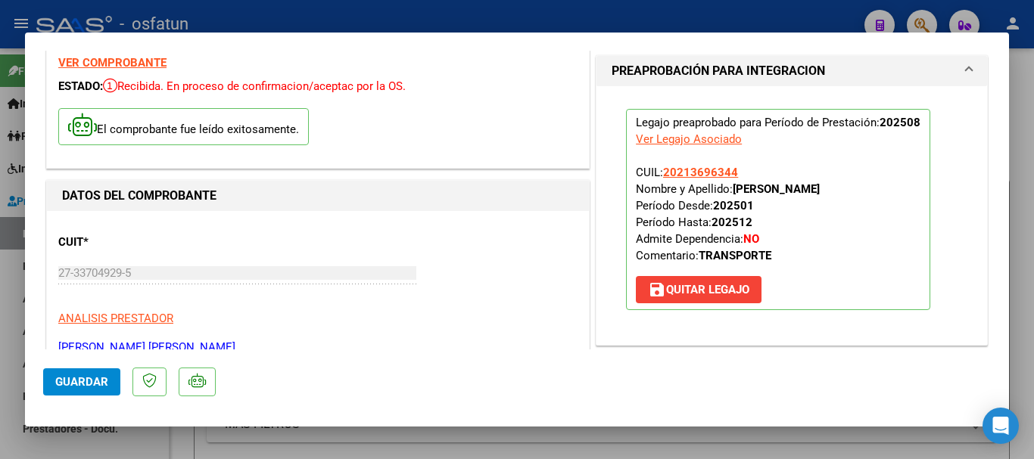
scroll to position [151, 0]
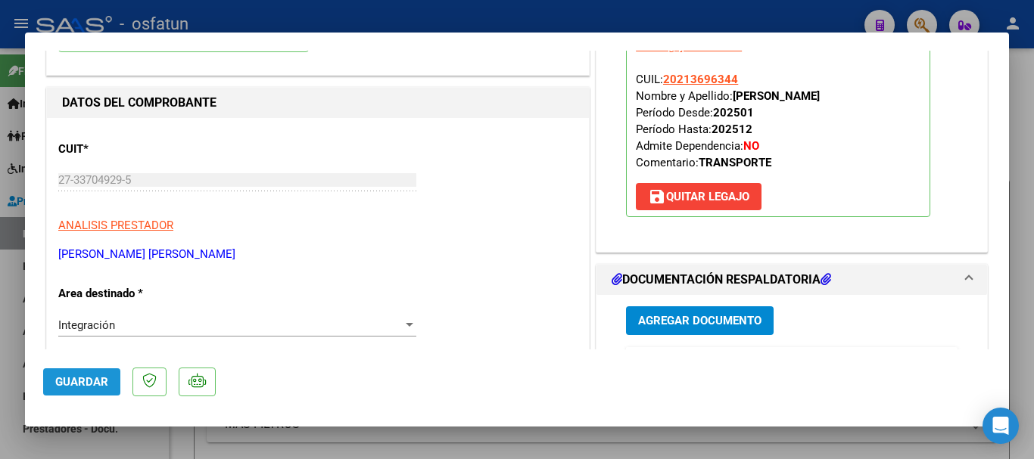
click at [82, 384] on span "Guardar" at bounding box center [81, 382] width 53 height 14
click at [110, 379] on button "Guardar" at bounding box center [81, 381] width 77 height 27
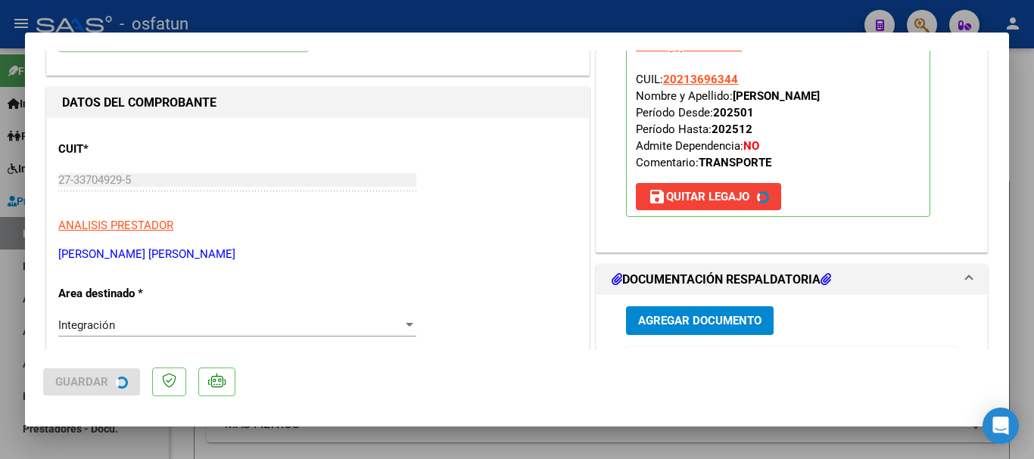
type input "$ 0,00"
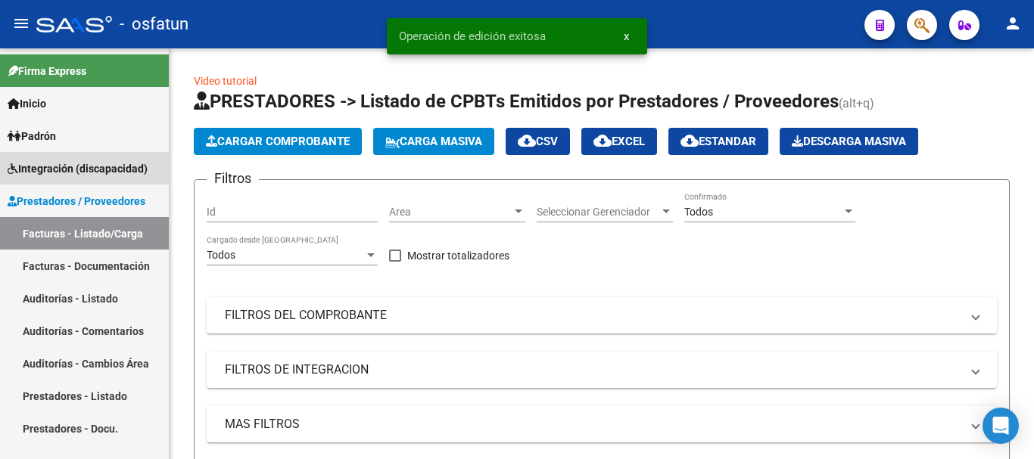
click at [63, 167] on span "Integración (discapacidad)" at bounding box center [78, 168] width 140 height 17
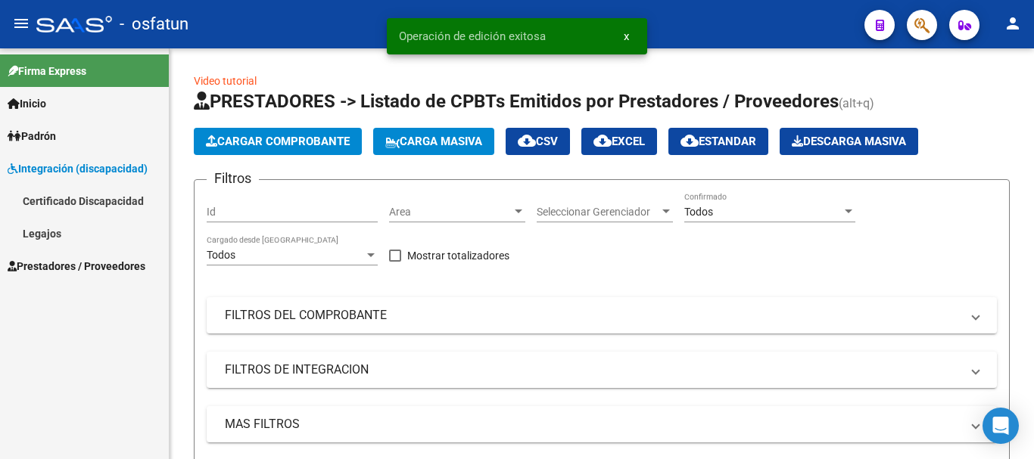
click at [57, 233] on link "Legajos" at bounding box center [84, 233] width 169 height 33
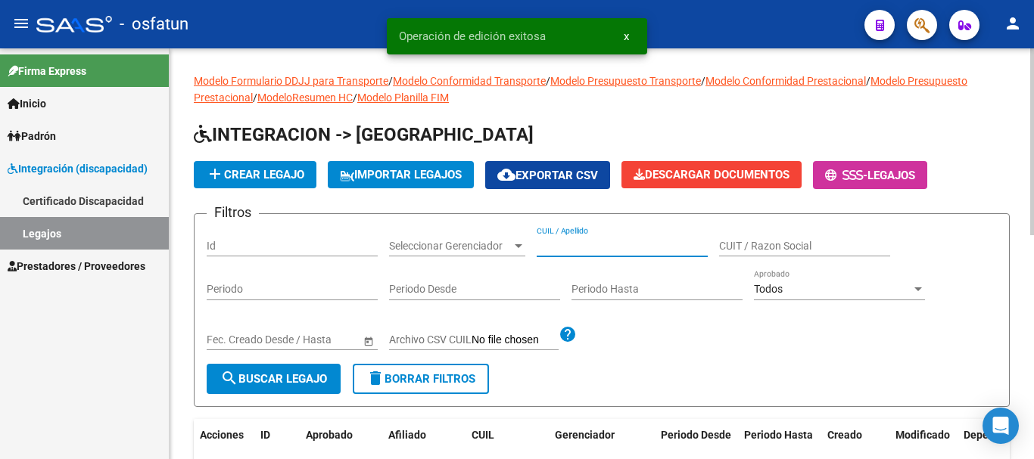
click at [601, 249] on input "CUIL / Apellido" at bounding box center [621, 246] width 171 height 13
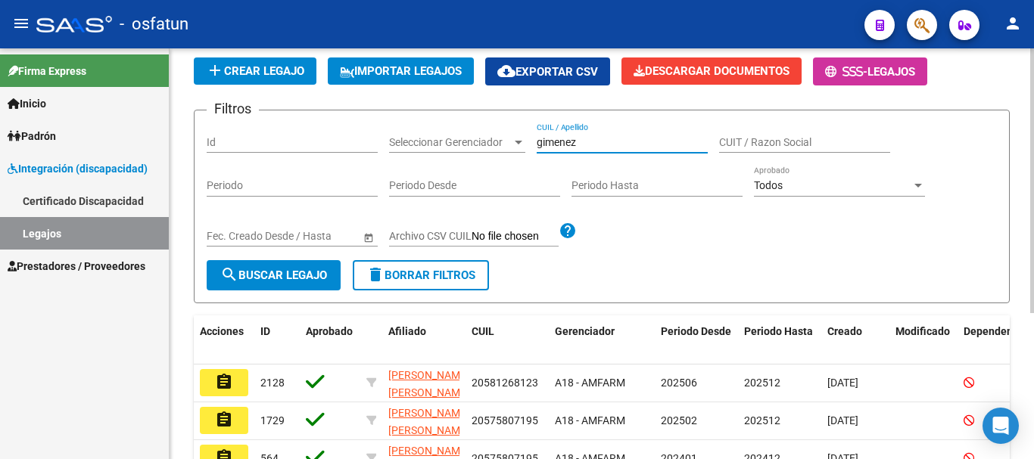
scroll to position [151, 0]
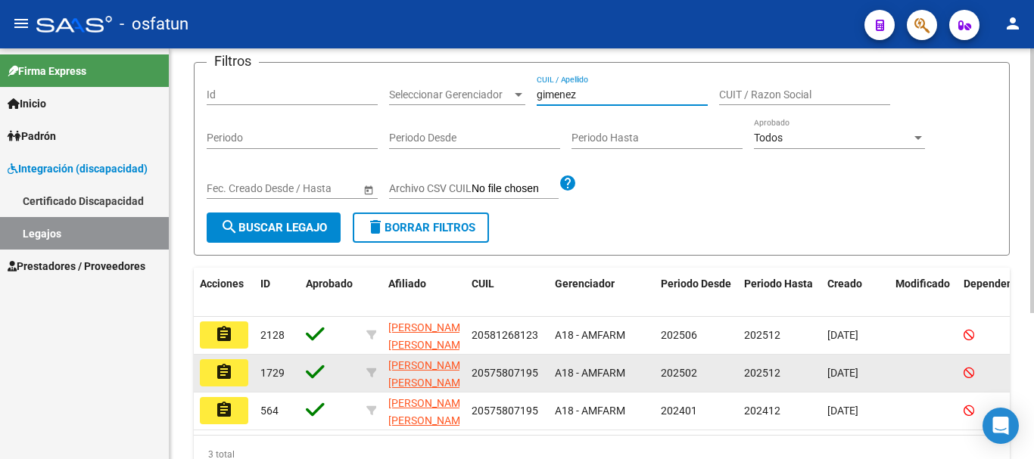
type input "gimenez"
click at [224, 369] on mat-icon "assignment" at bounding box center [224, 372] width 18 height 18
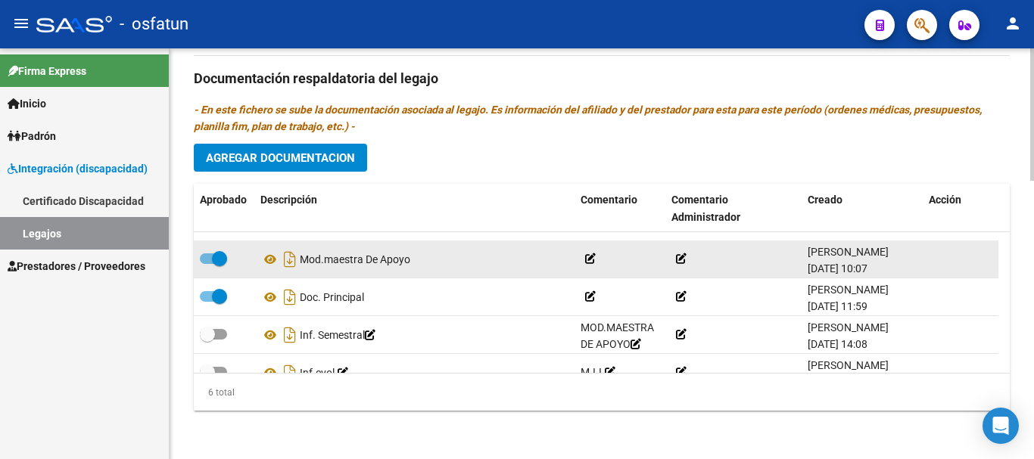
scroll to position [92, 0]
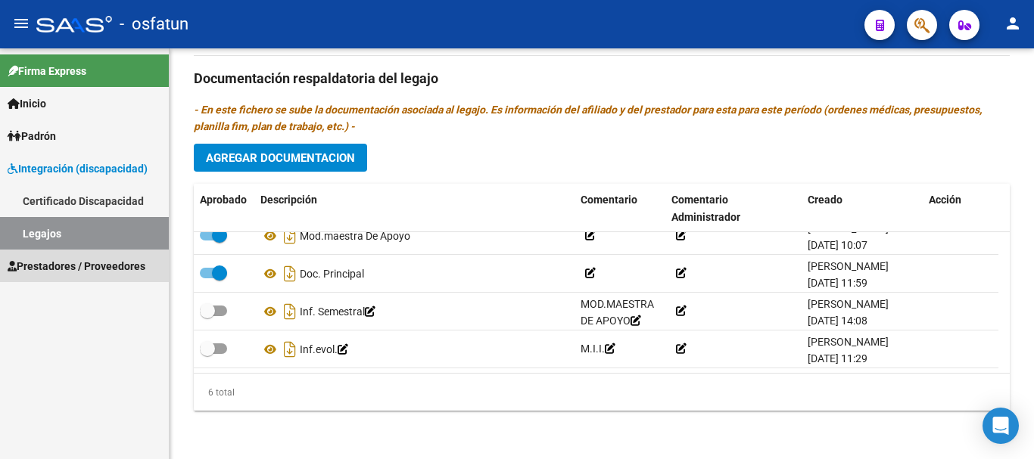
click at [68, 266] on span "Prestadores / Proveedores" at bounding box center [77, 266] width 138 height 17
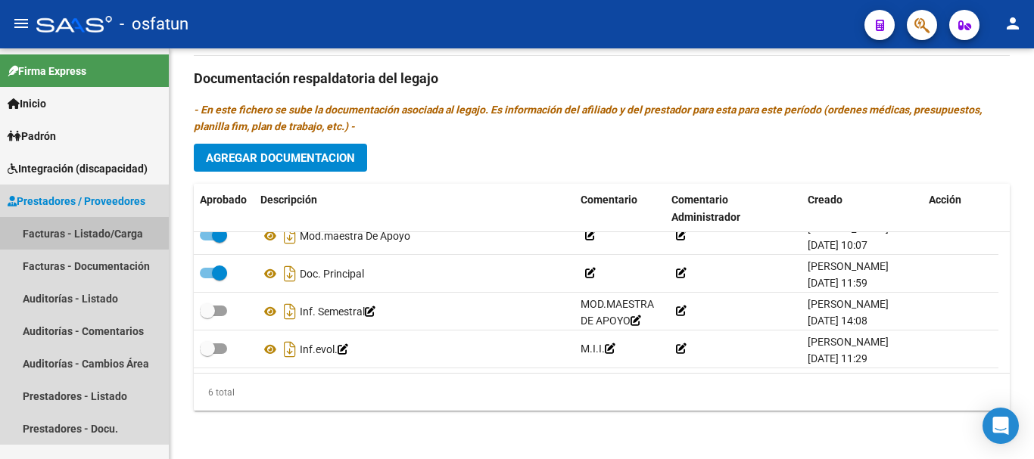
click at [79, 226] on link "Facturas - Listado/Carga" at bounding box center [84, 233] width 169 height 33
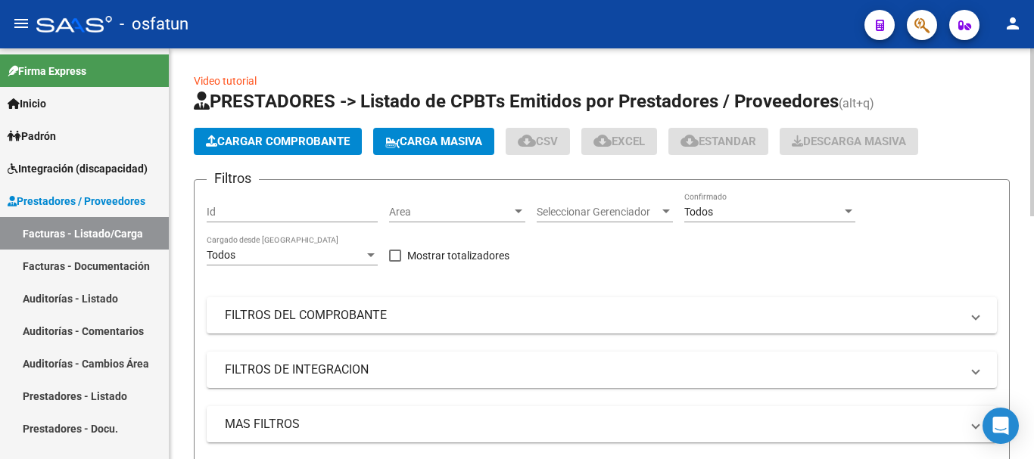
click at [313, 144] on span "Cargar Comprobante" at bounding box center [278, 142] width 144 height 14
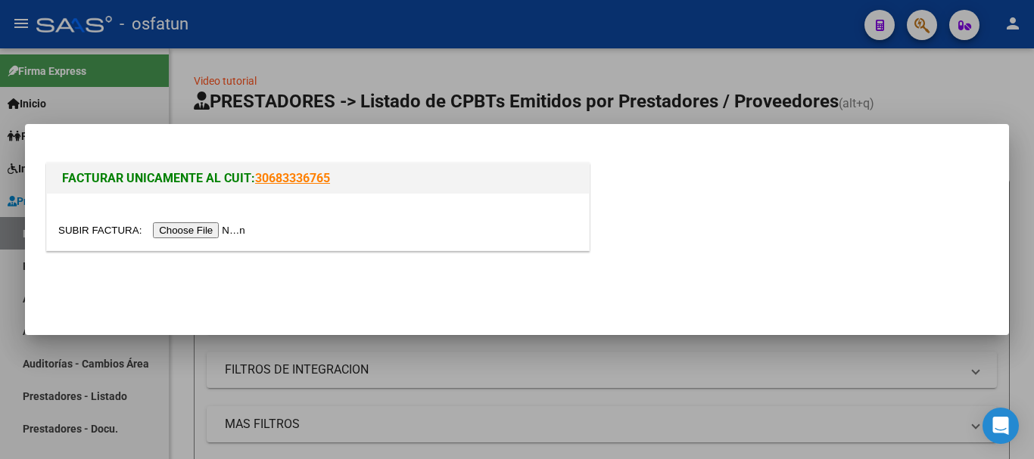
click at [177, 233] on input "file" at bounding box center [153, 230] width 191 height 16
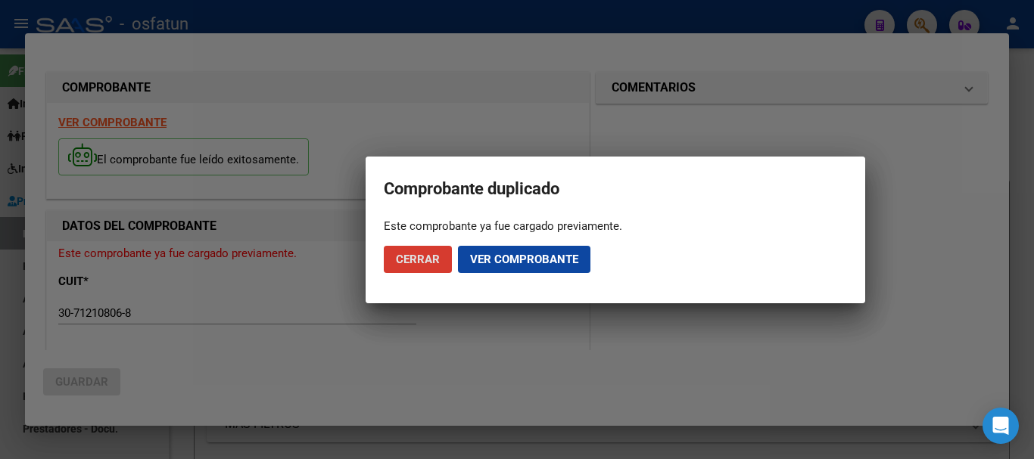
click at [427, 254] on span "Cerrar" at bounding box center [418, 260] width 44 height 14
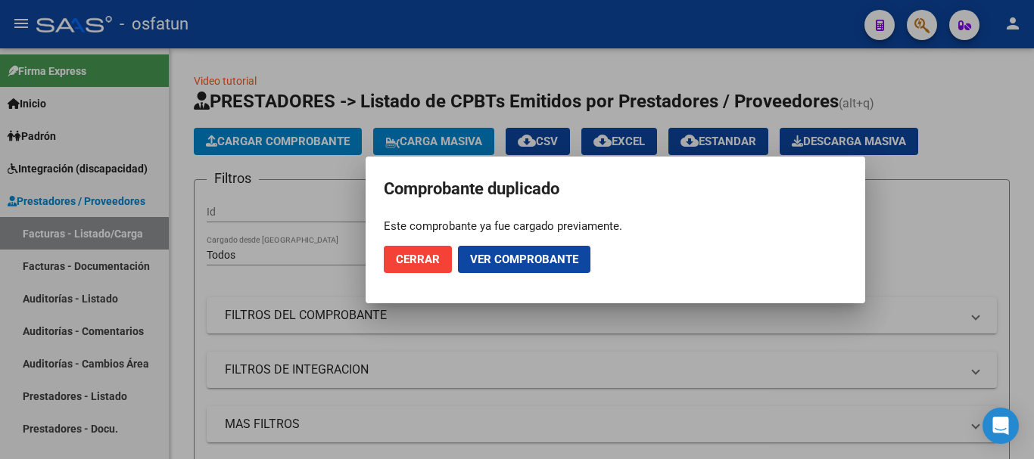
click at [511, 251] on button "Ver comprobante" at bounding box center [524, 259] width 132 height 27
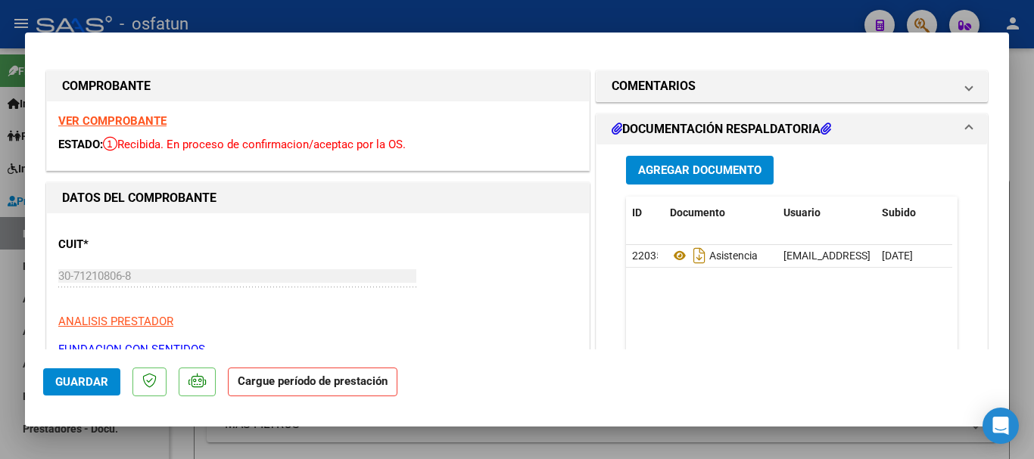
type input "$ 0,00"
